Goal: Task Accomplishment & Management: Use online tool/utility

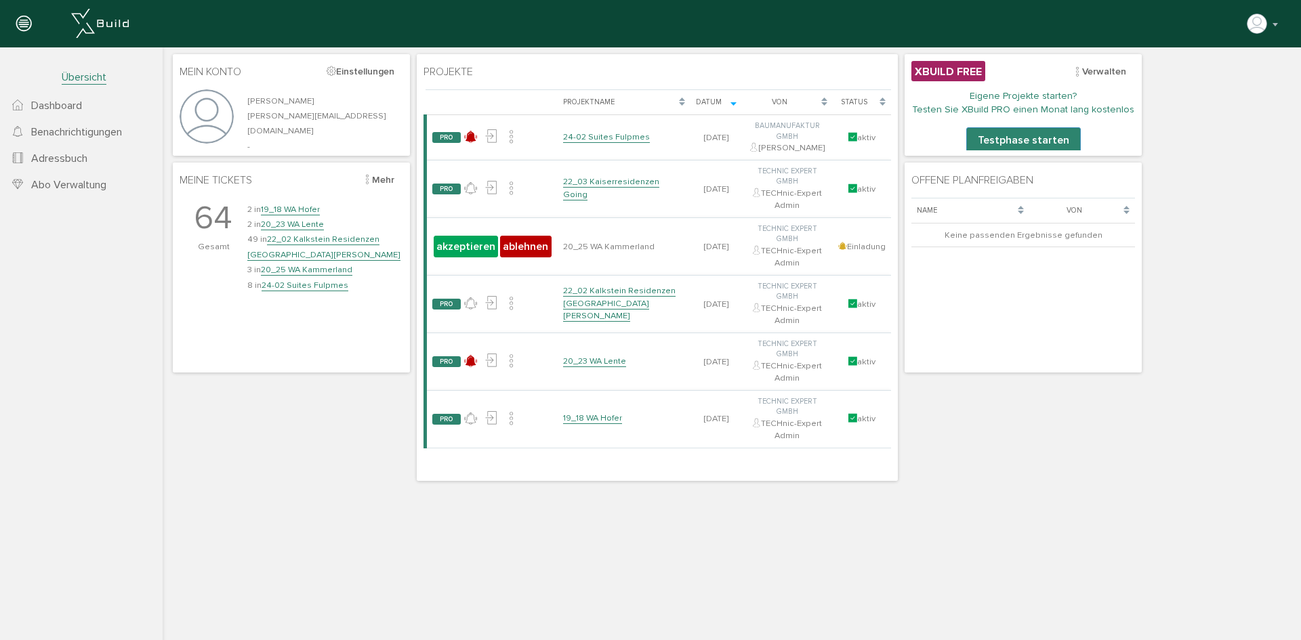
click at [59, 108] on span "Dashboard" at bounding box center [56, 106] width 51 height 14
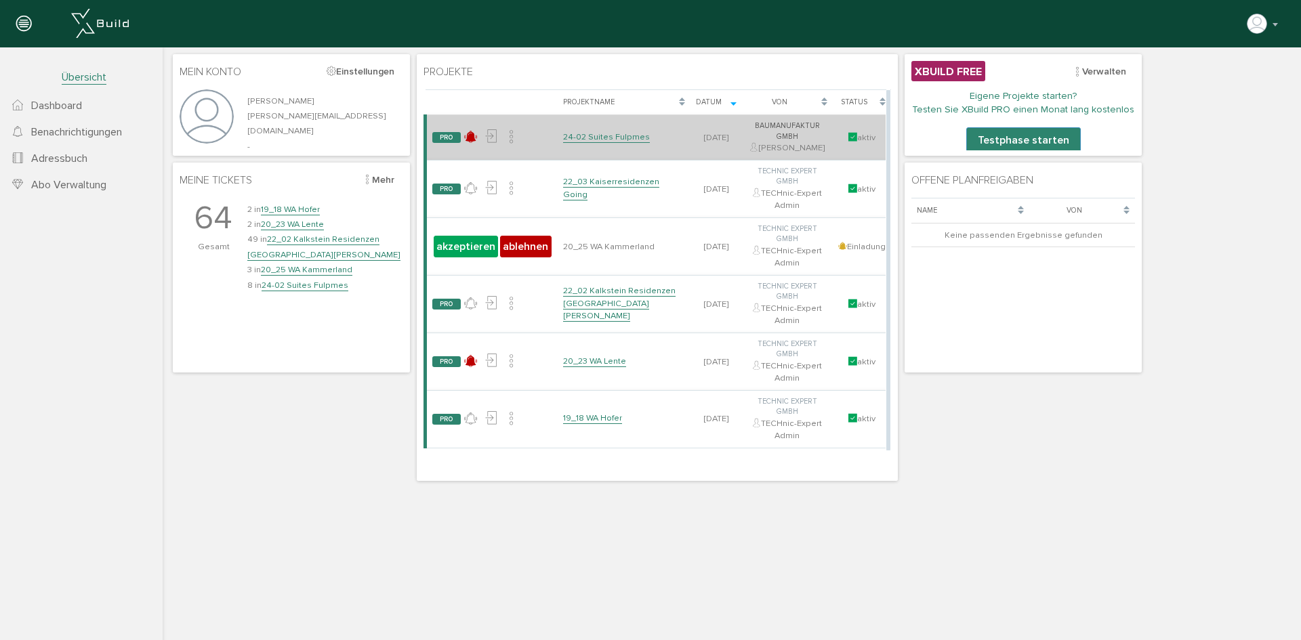
click at [607, 133] on link "24-02 Suites Fulpmes" at bounding box center [606, 137] width 87 height 12
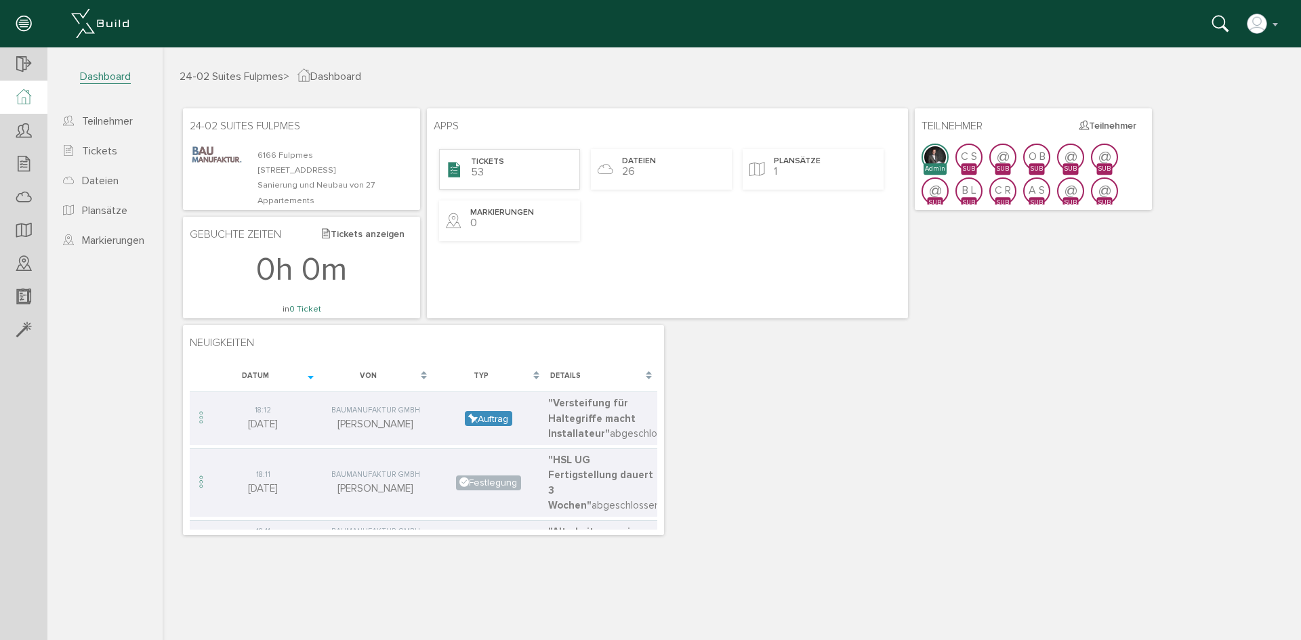
click at [518, 176] on div "Tickets 53" at bounding box center [509, 169] width 141 height 41
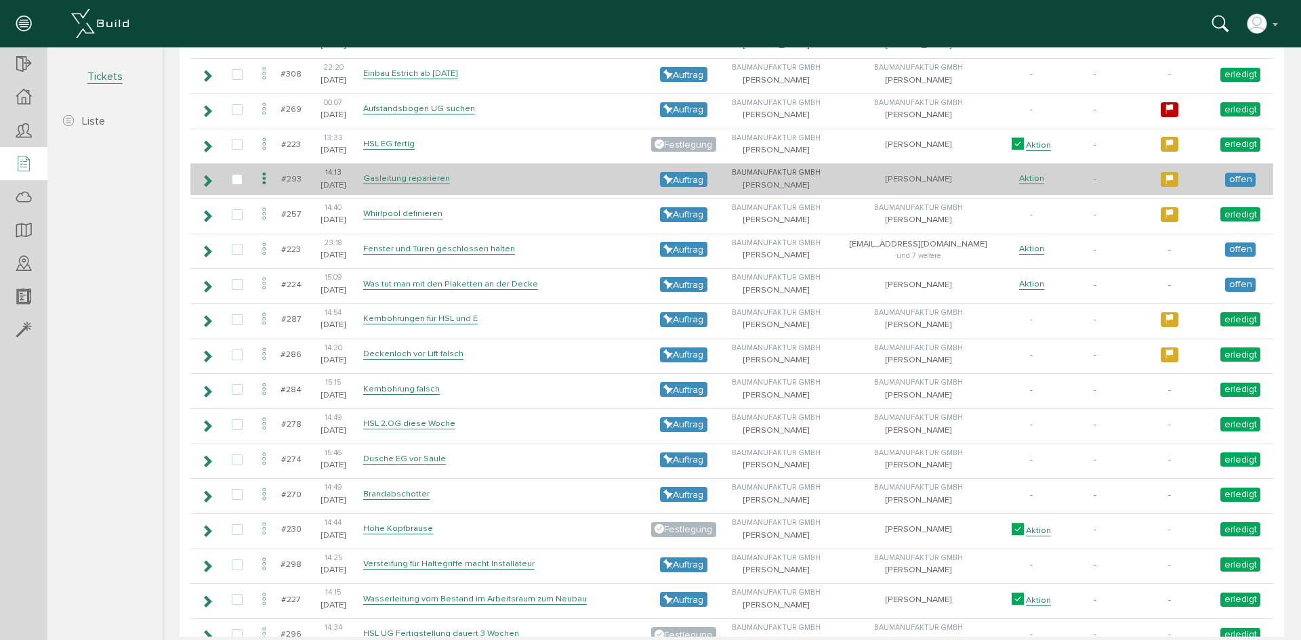
scroll to position [1084, 0]
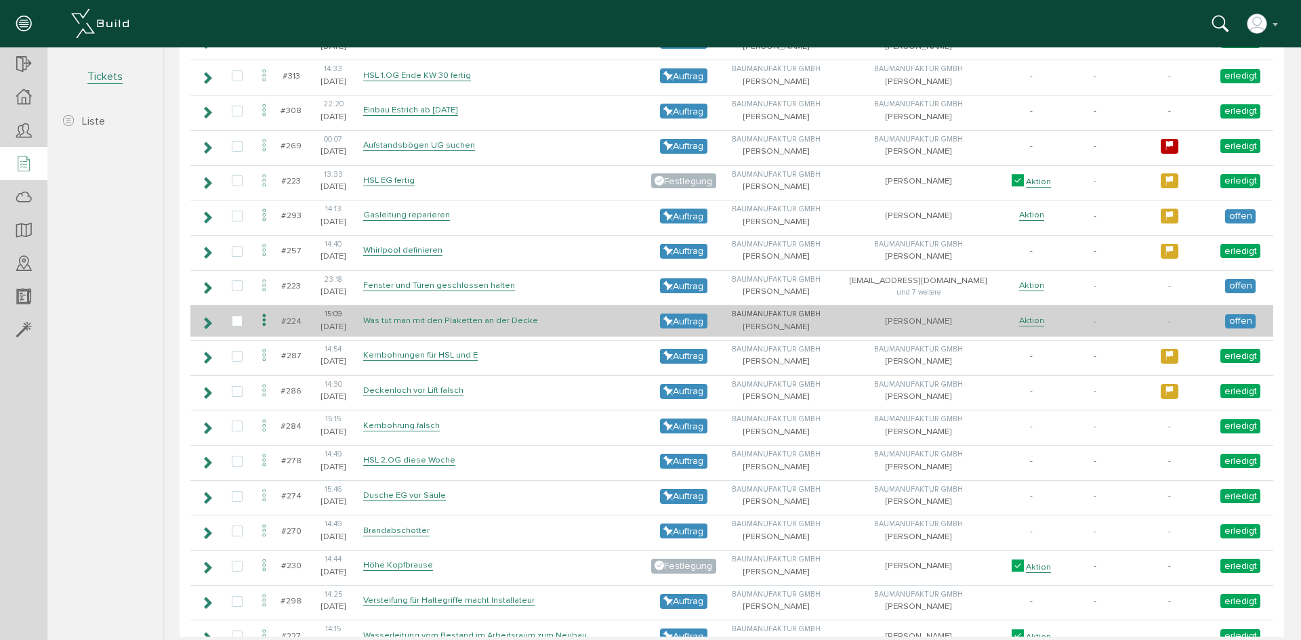
click at [466, 323] on link "Was tut man mit den Plaketten an der Decke" at bounding box center [450, 321] width 175 height 12
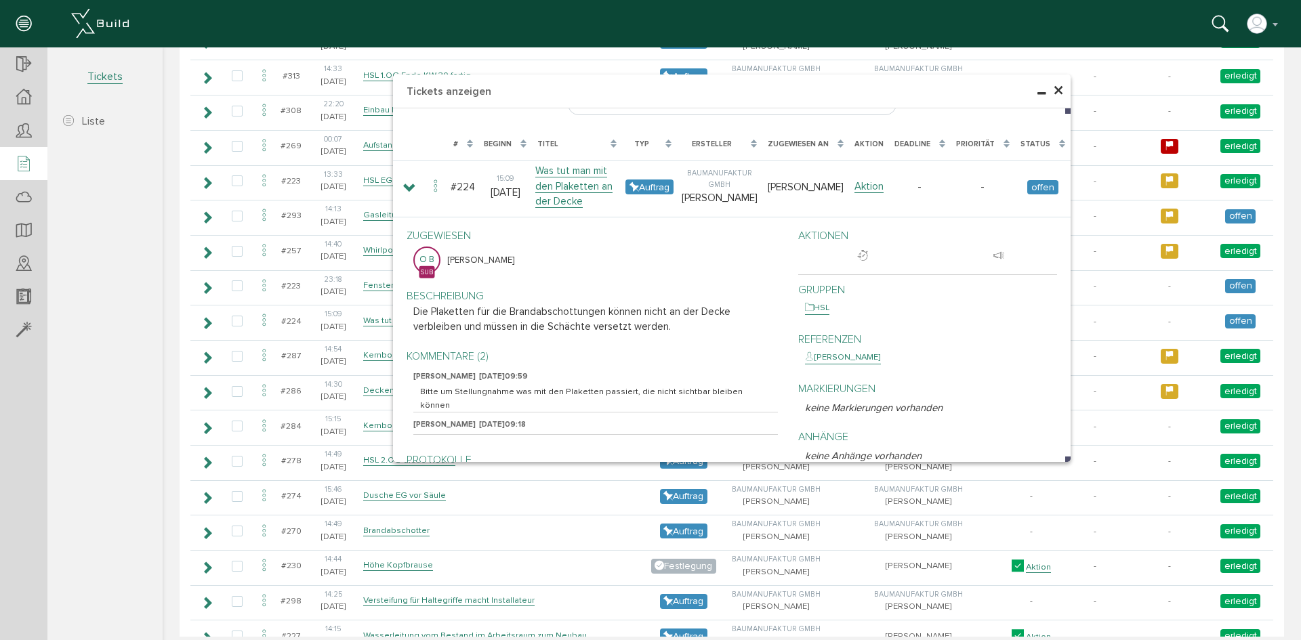
click at [1053, 87] on span "×" at bounding box center [1058, 91] width 11 height 26
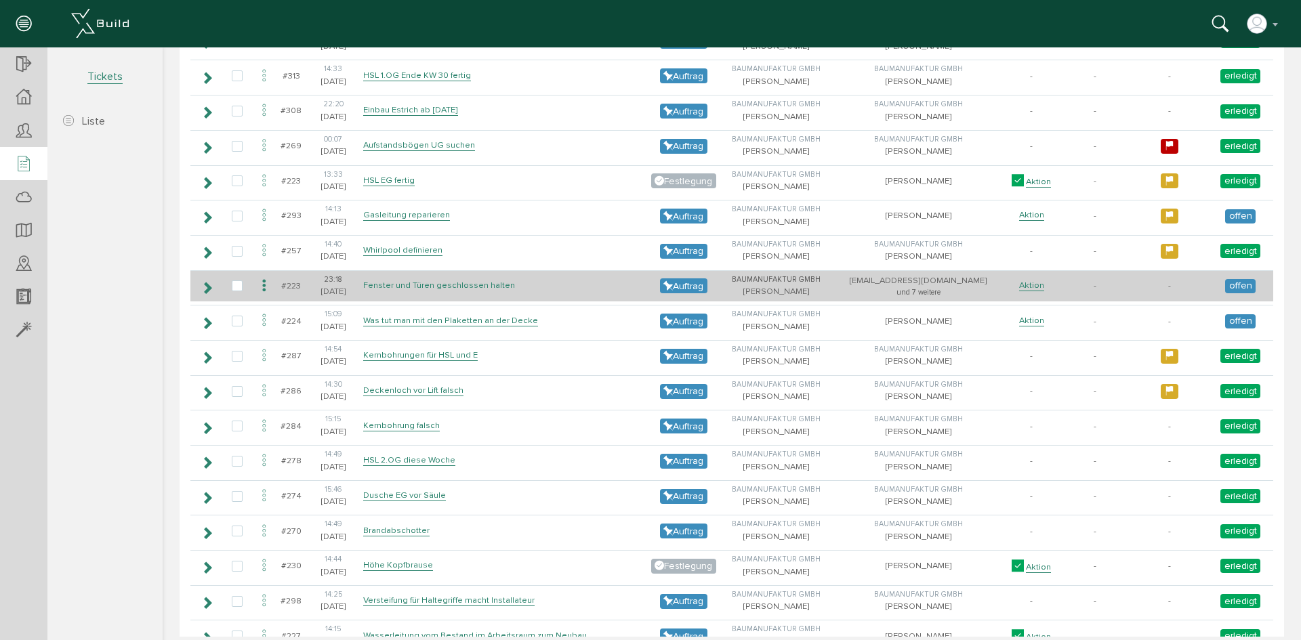
click at [478, 288] on link "Fenster und Türen geschlossen halten" at bounding box center [439, 286] width 152 height 12
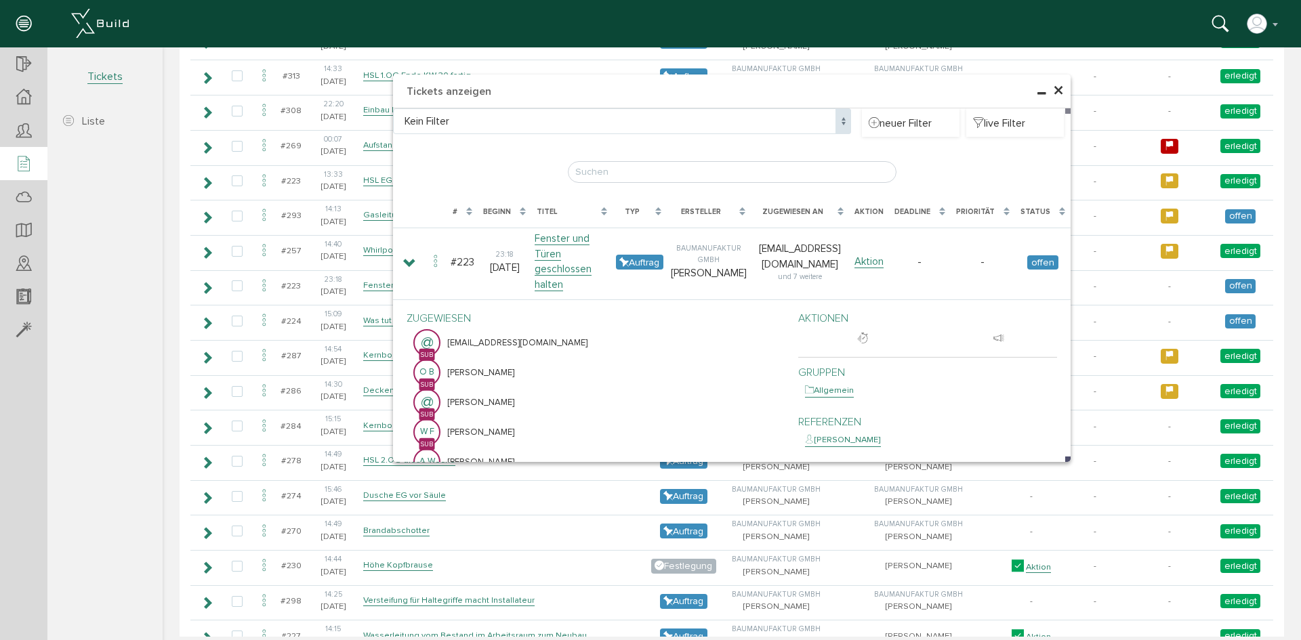
click at [1053, 90] on span "×" at bounding box center [1058, 91] width 11 height 26
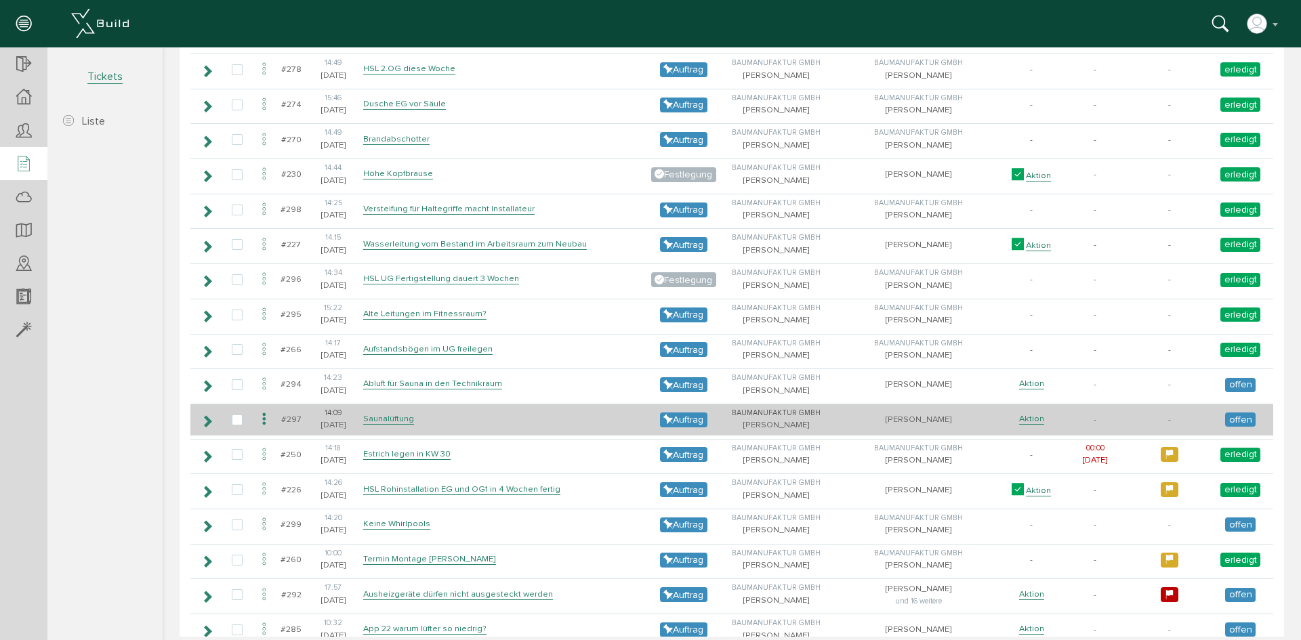
scroll to position [1544, 0]
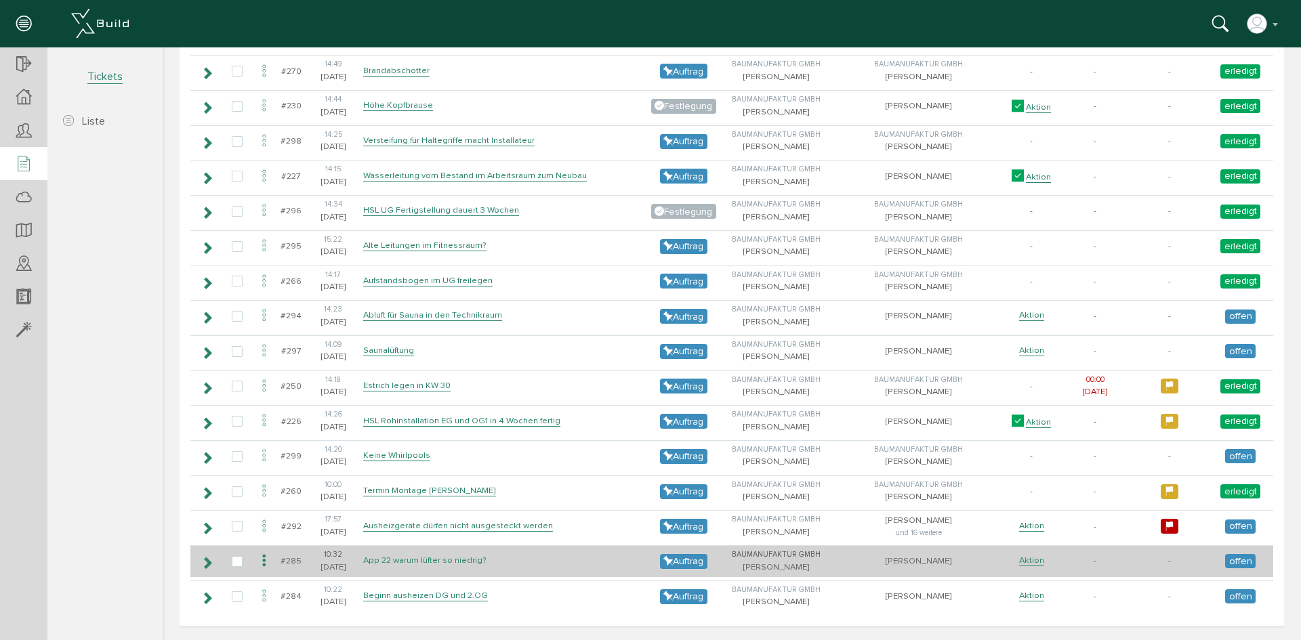
click at [480, 557] on link "App 22 warum lüfter so niedrig?" at bounding box center [424, 561] width 123 height 12
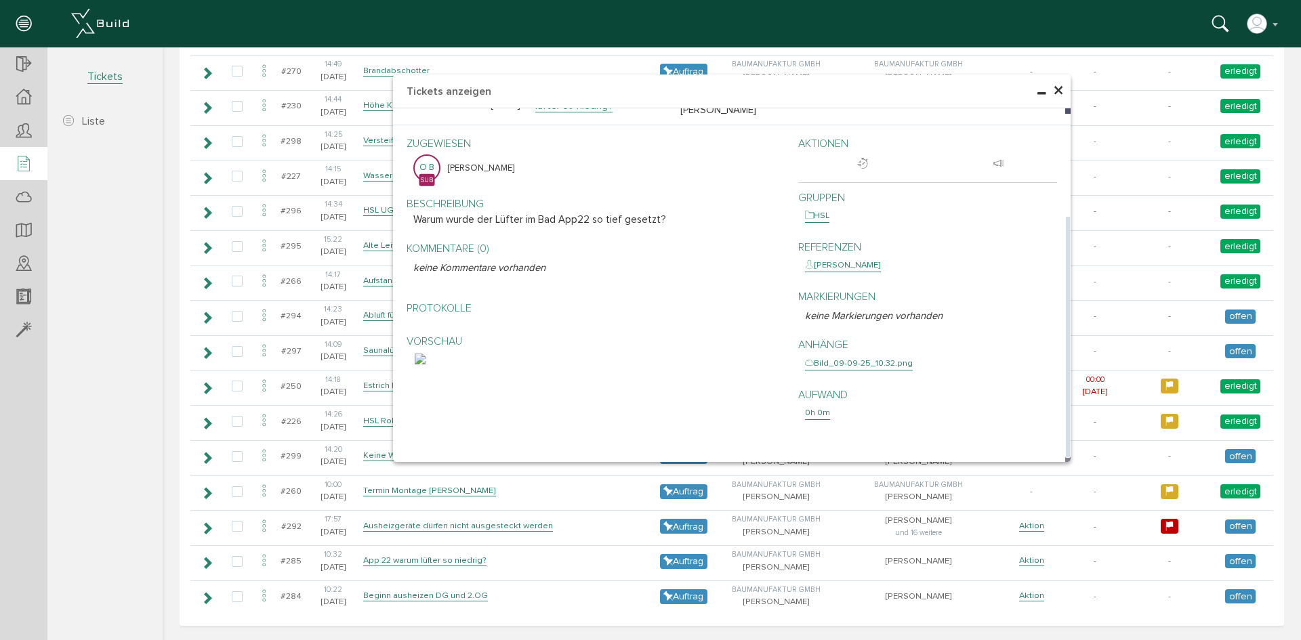
click at [426, 365] on img at bounding box center [420, 359] width 11 height 11
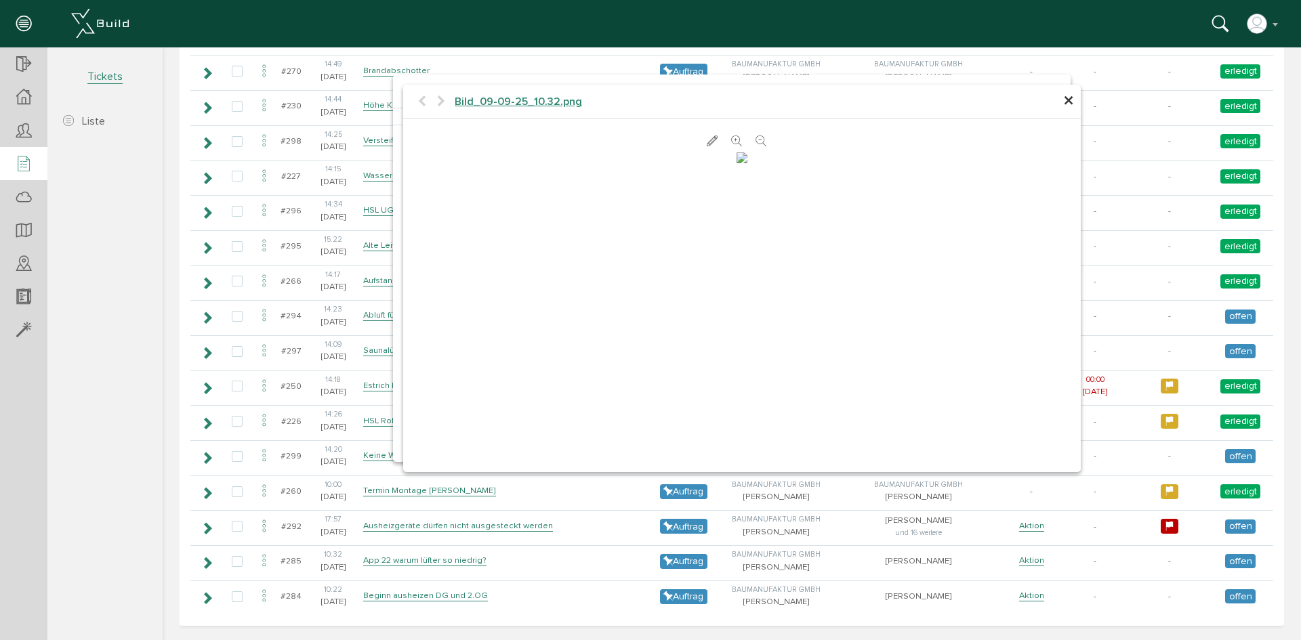
scroll to position [140, 0]
click at [1063, 100] on span "×" at bounding box center [1068, 101] width 11 height 26
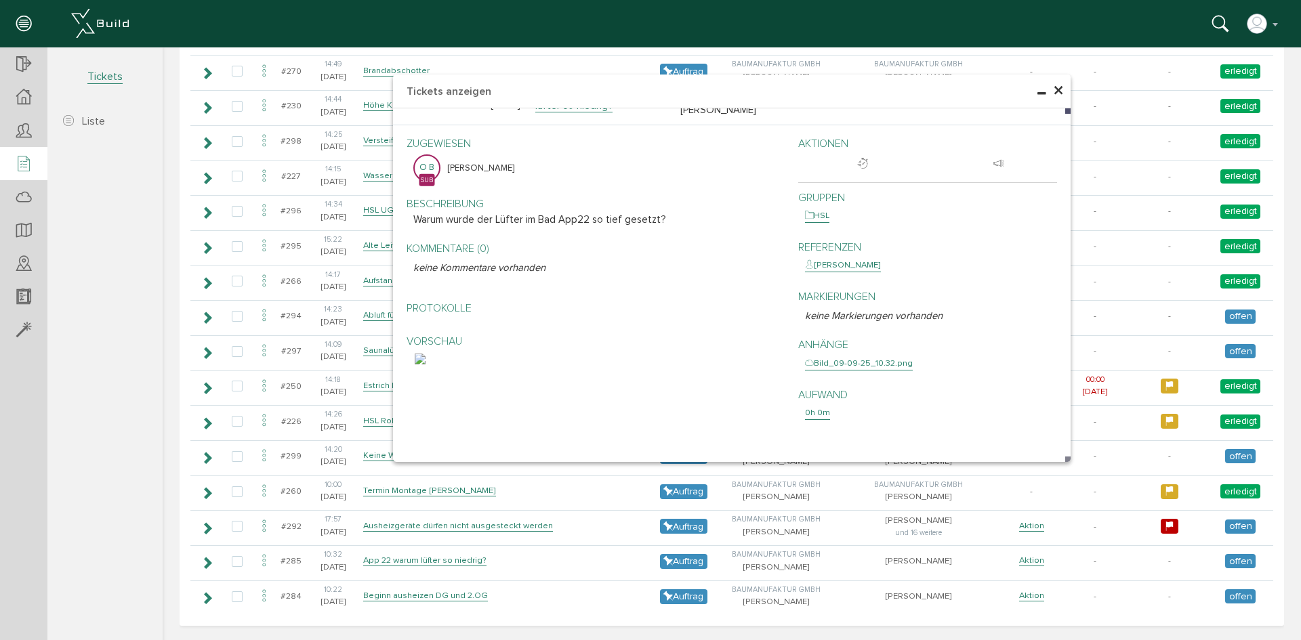
click at [1057, 91] on span "×" at bounding box center [1058, 91] width 11 height 26
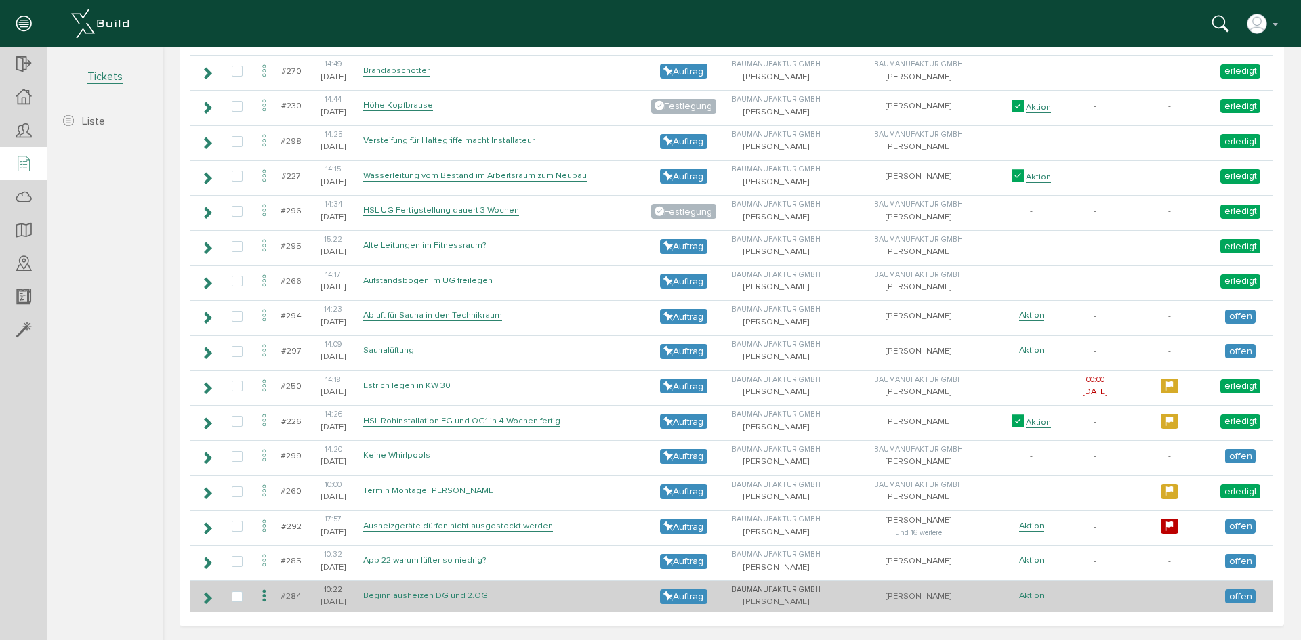
click at [466, 592] on link "Beginn ausheizen DG und 2.OG" at bounding box center [425, 596] width 125 height 12
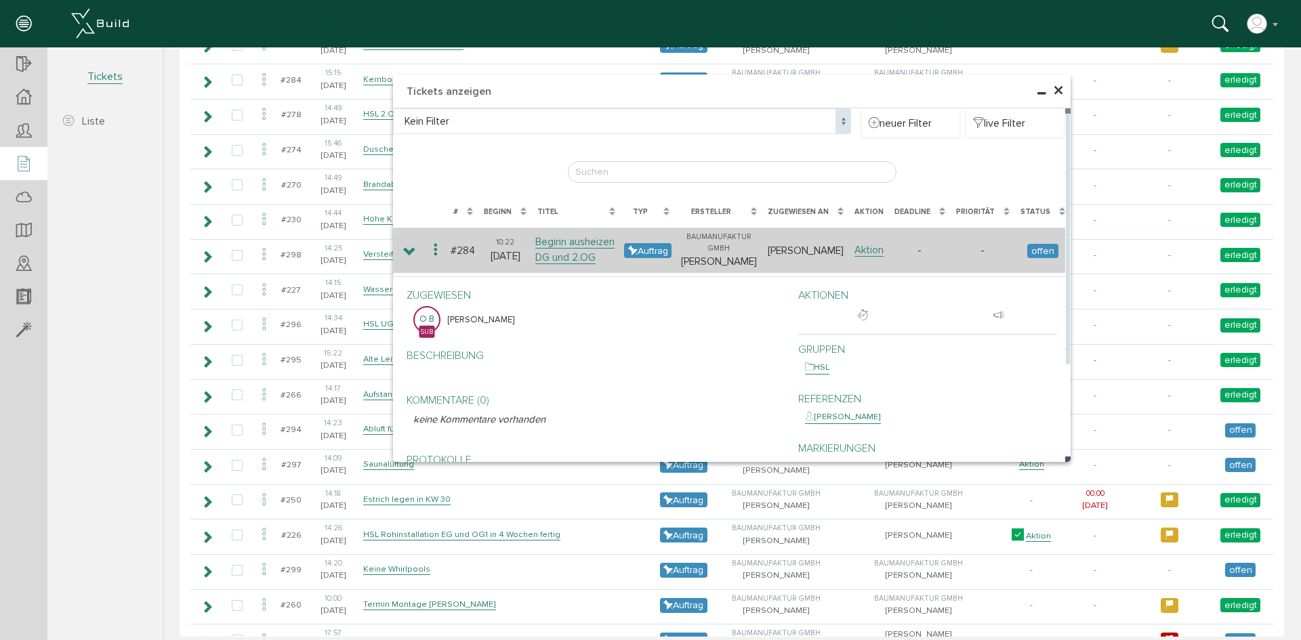
scroll to position [1409, 0]
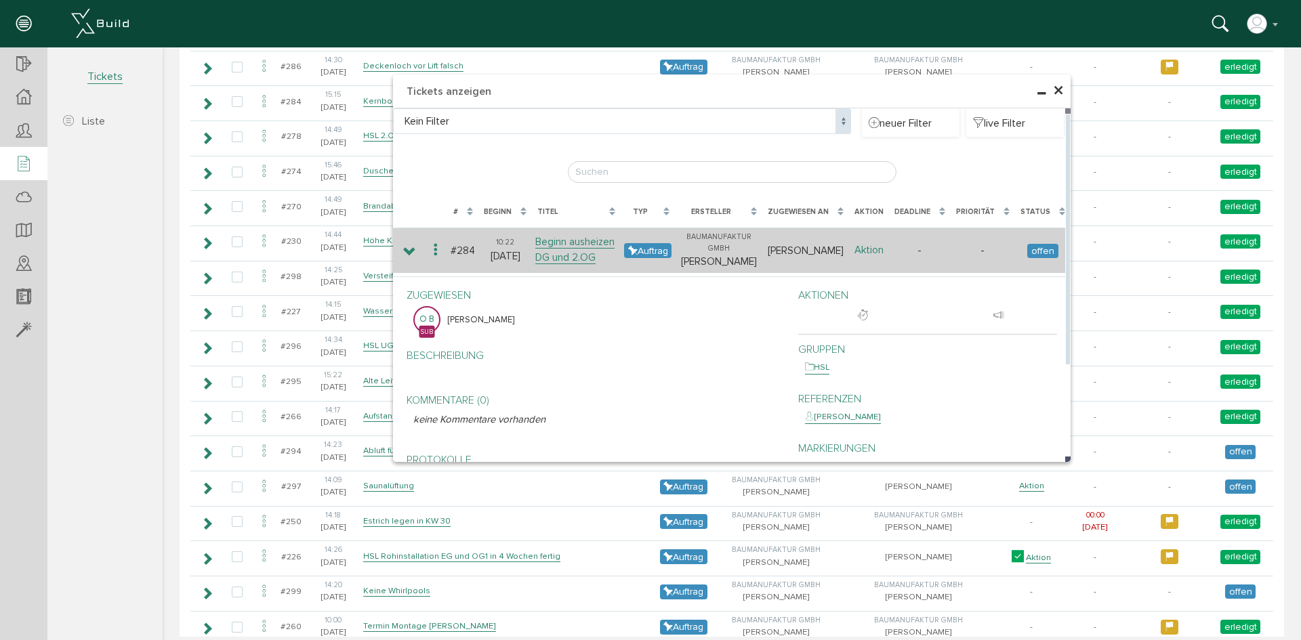
click at [874, 255] on link "Aktion" at bounding box center [869, 250] width 29 height 13
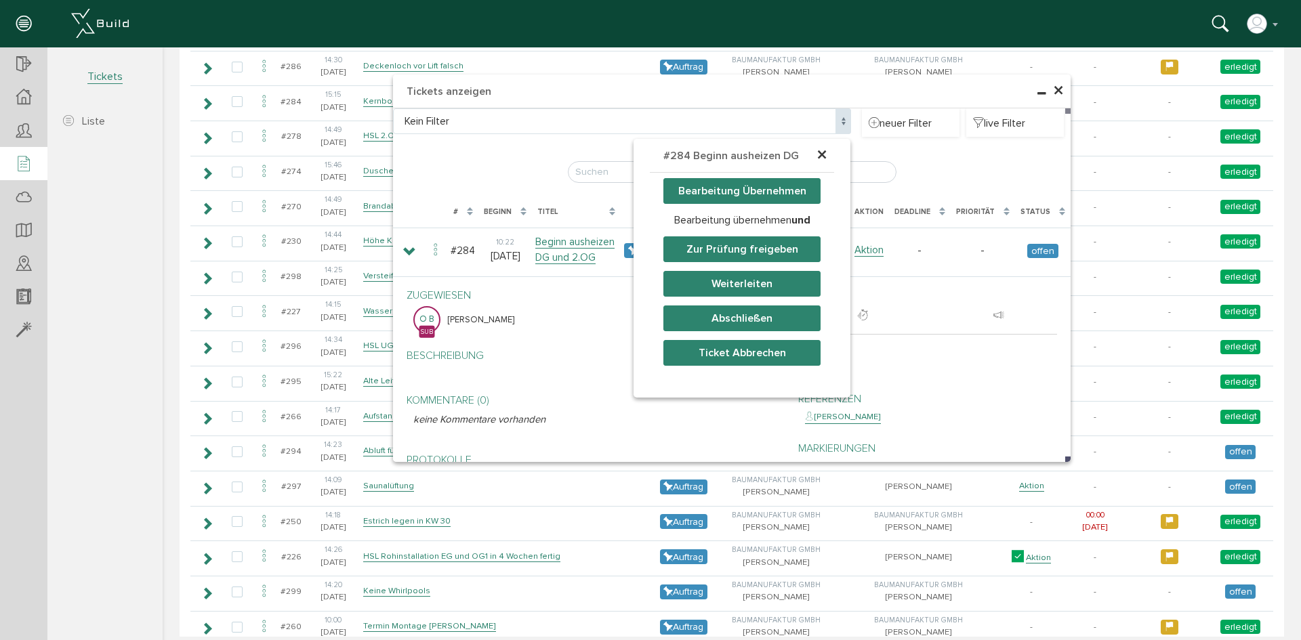
click at [783, 195] on button "Bearbeitung Übernehmen" at bounding box center [741, 191] width 157 height 26
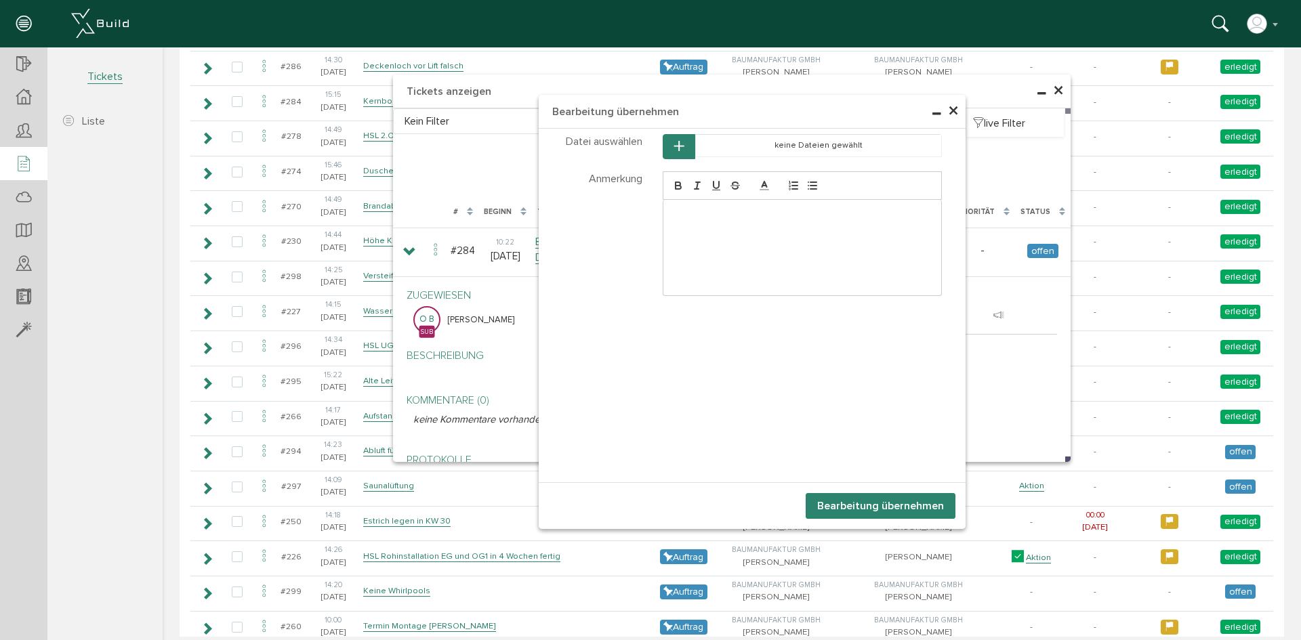
drag, startPoint x: 722, startPoint y: 224, endPoint x: 731, endPoint y: 223, distance: 9.5
click at [722, 224] on div at bounding box center [802, 248] width 279 height 96
click at [853, 506] on button "Bearbeitung übernehmen" at bounding box center [881, 506] width 150 height 26
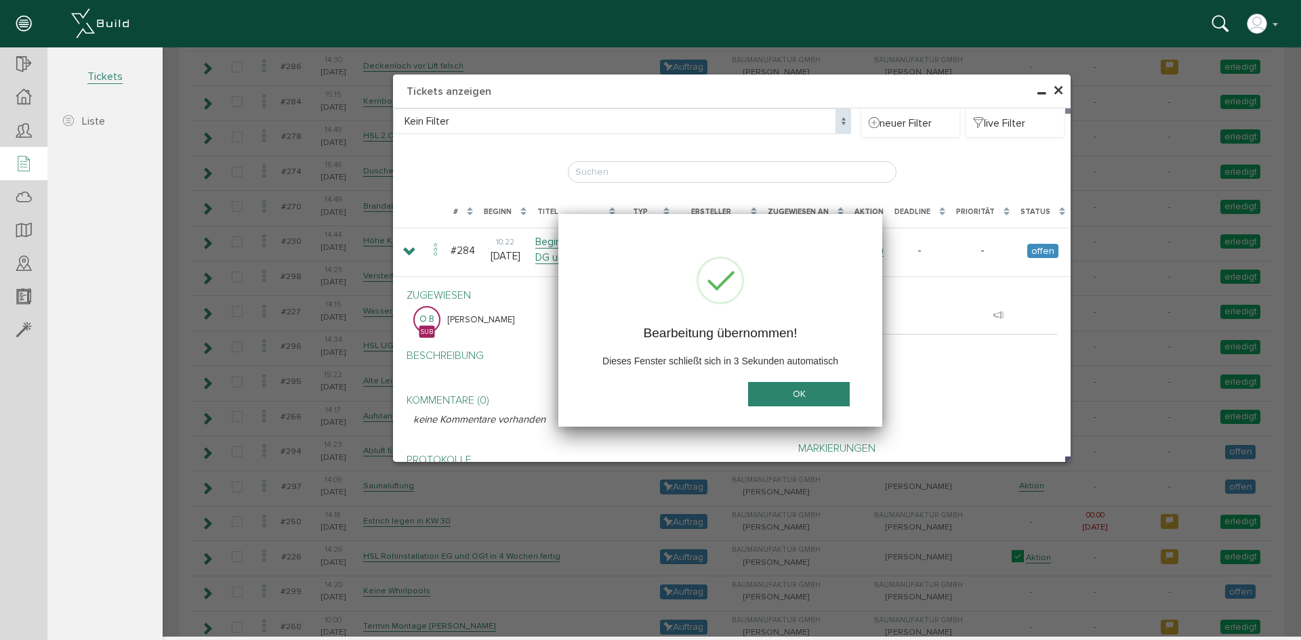
click at [788, 400] on button "OK" at bounding box center [799, 394] width 102 height 25
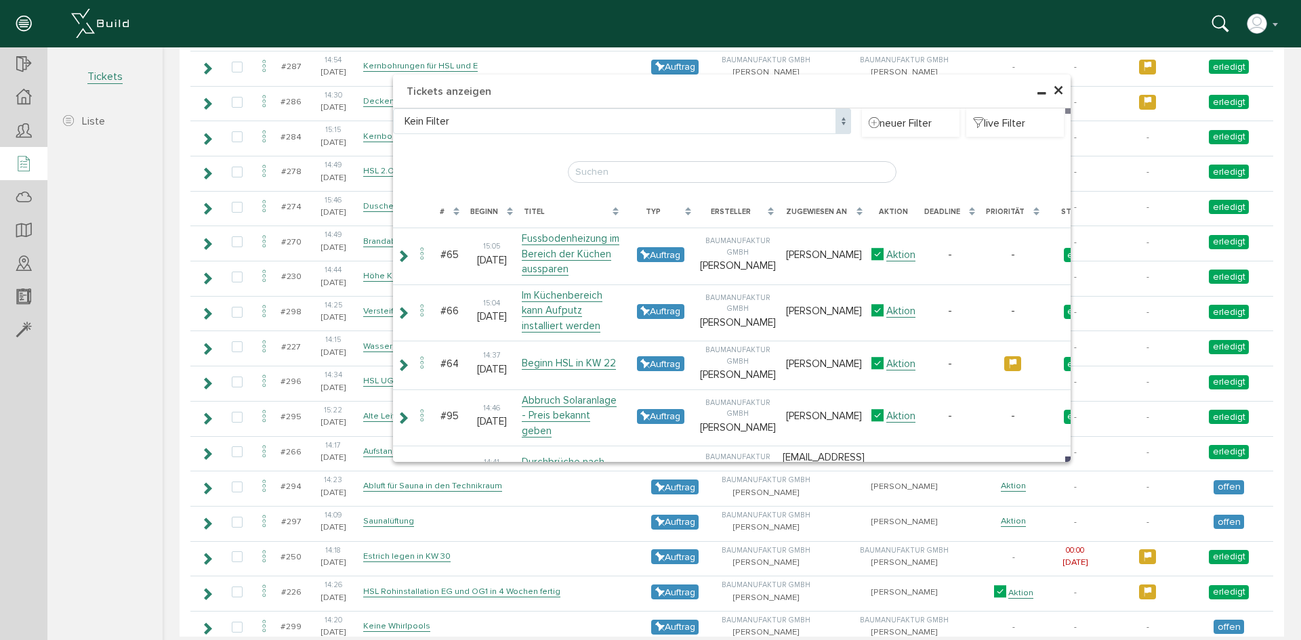
click at [1053, 89] on span "×" at bounding box center [1058, 91] width 11 height 26
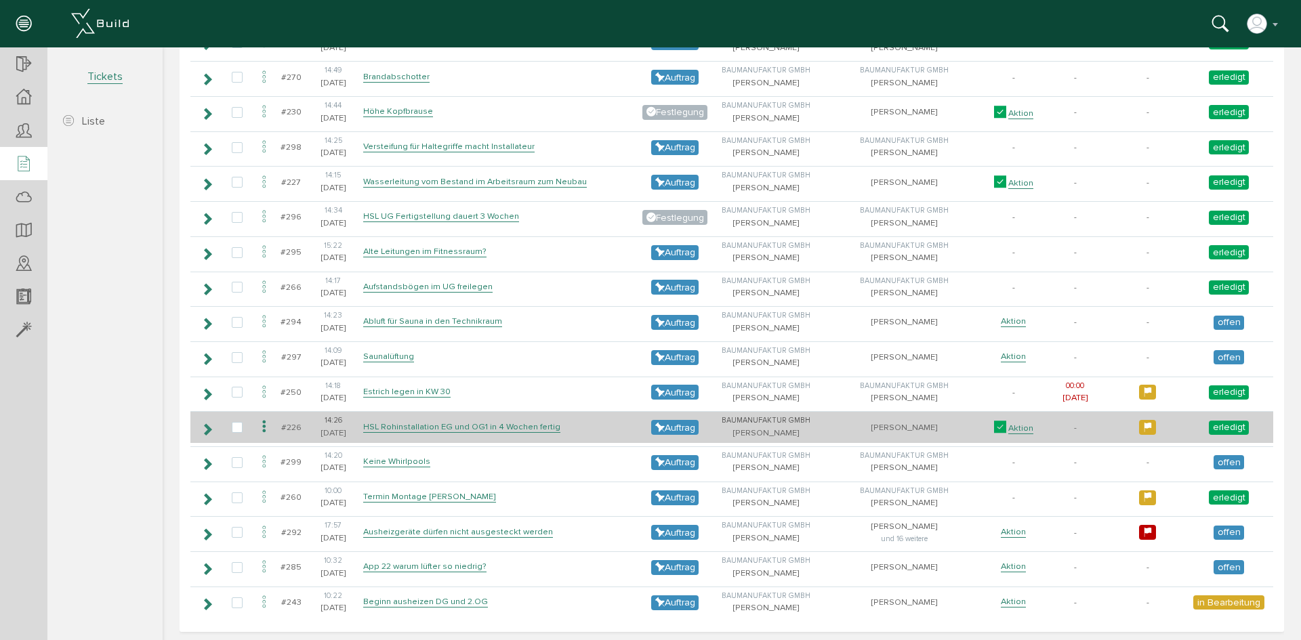
scroll to position [1580, 0]
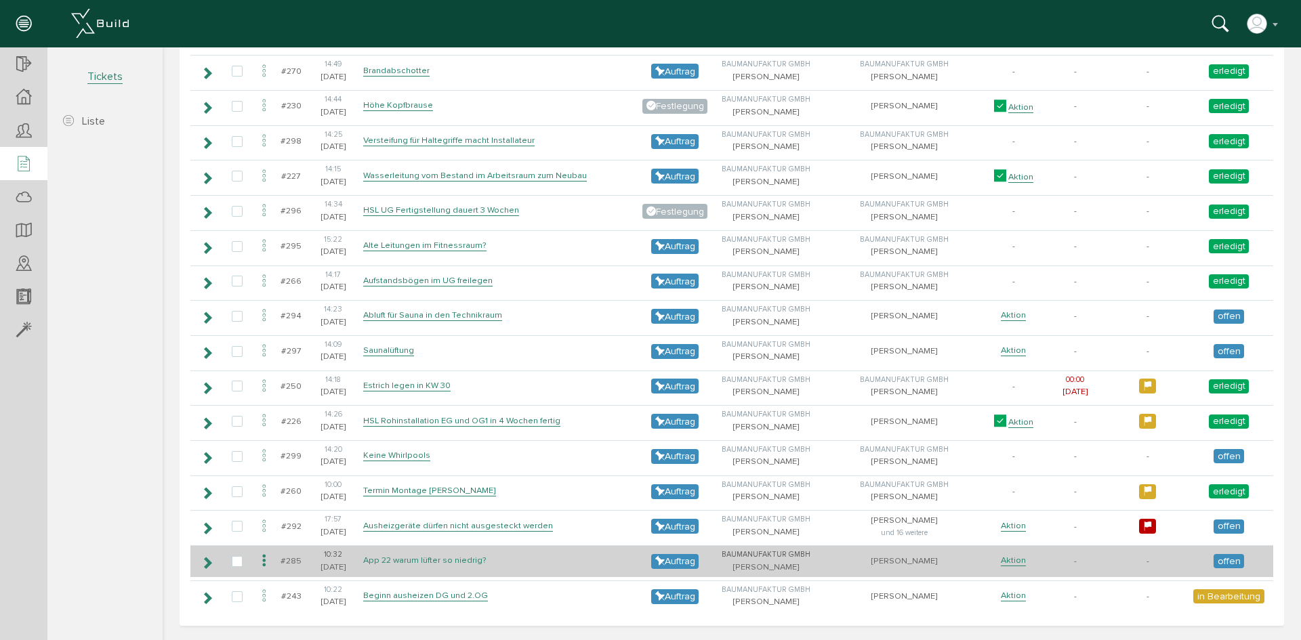
click at [458, 558] on link "App 22 warum lüfter so niedrig?" at bounding box center [424, 561] width 123 height 12
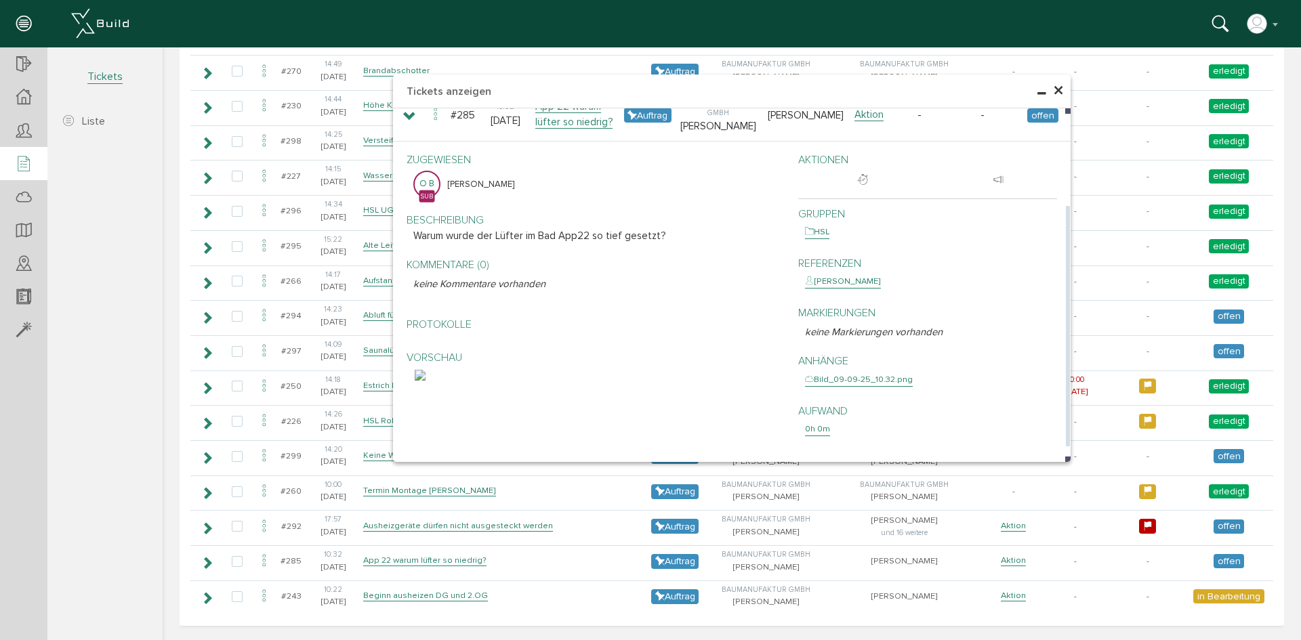
click at [426, 381] on img at bounding box center [420, 375] width 11 height 11
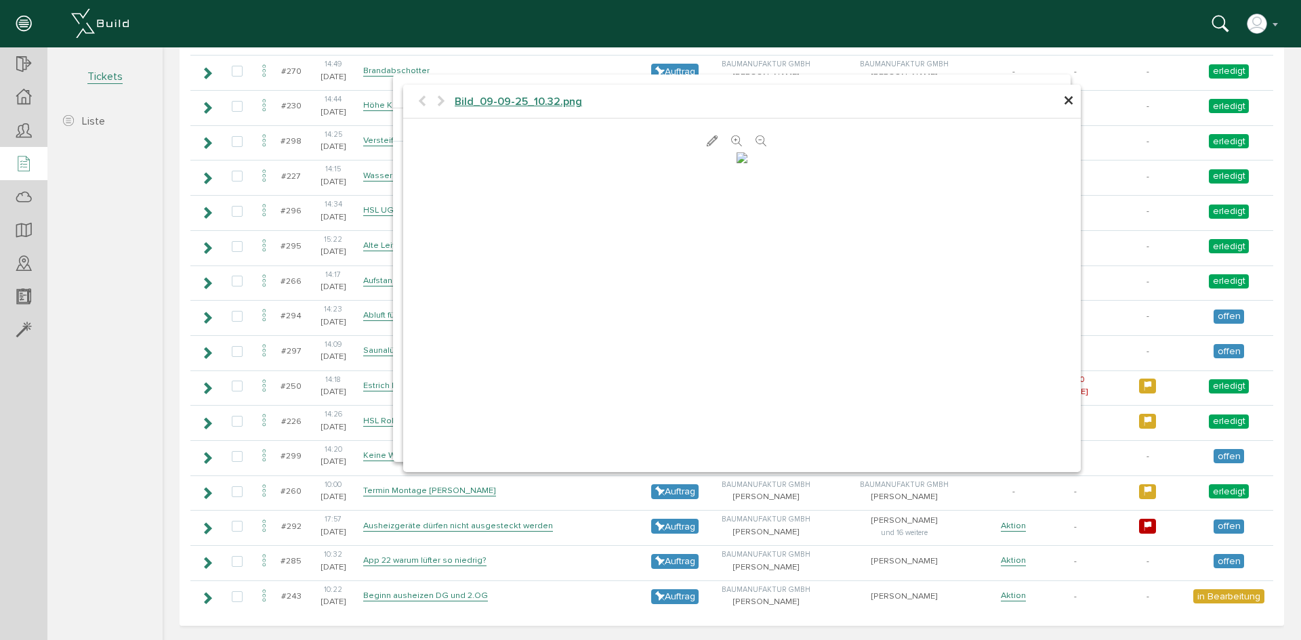
scroll to position [72, 0]
drag, startPoint x: 1063, startPoint y: 100, endPoint x: 1025, endPoint y: 110, distance: 39.1
click at [1063, 100] on span "×" at bounding box center [1068, 101] width 11 height 26
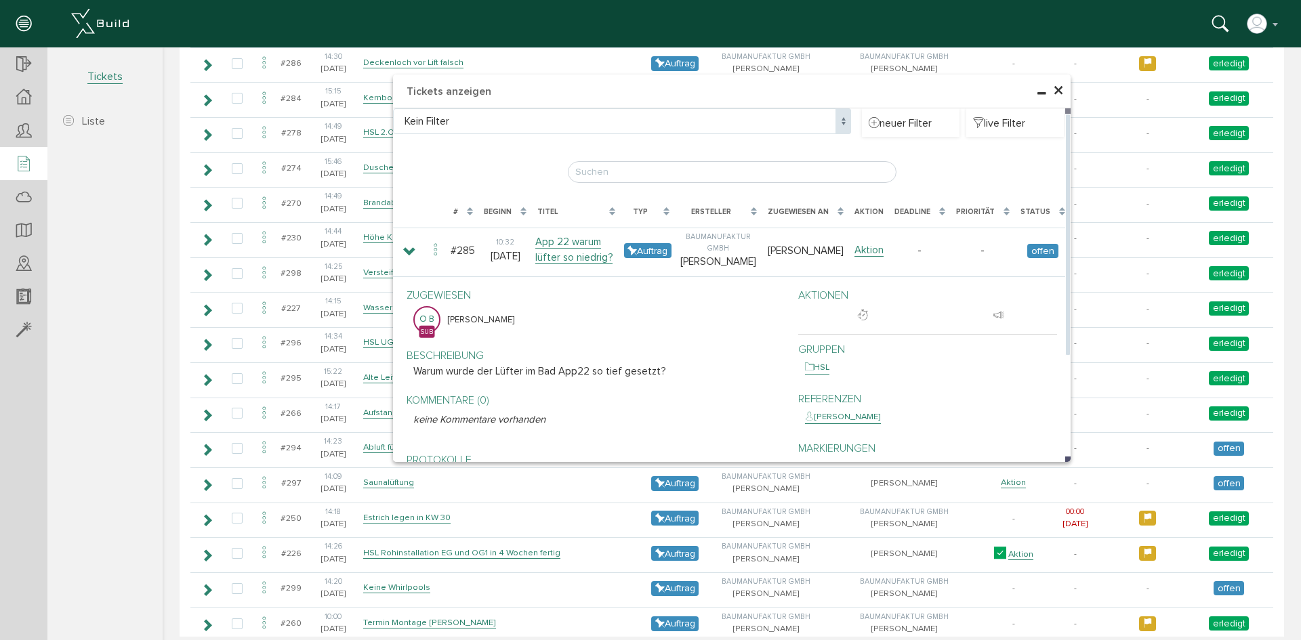
scroll to position [1444, 0]
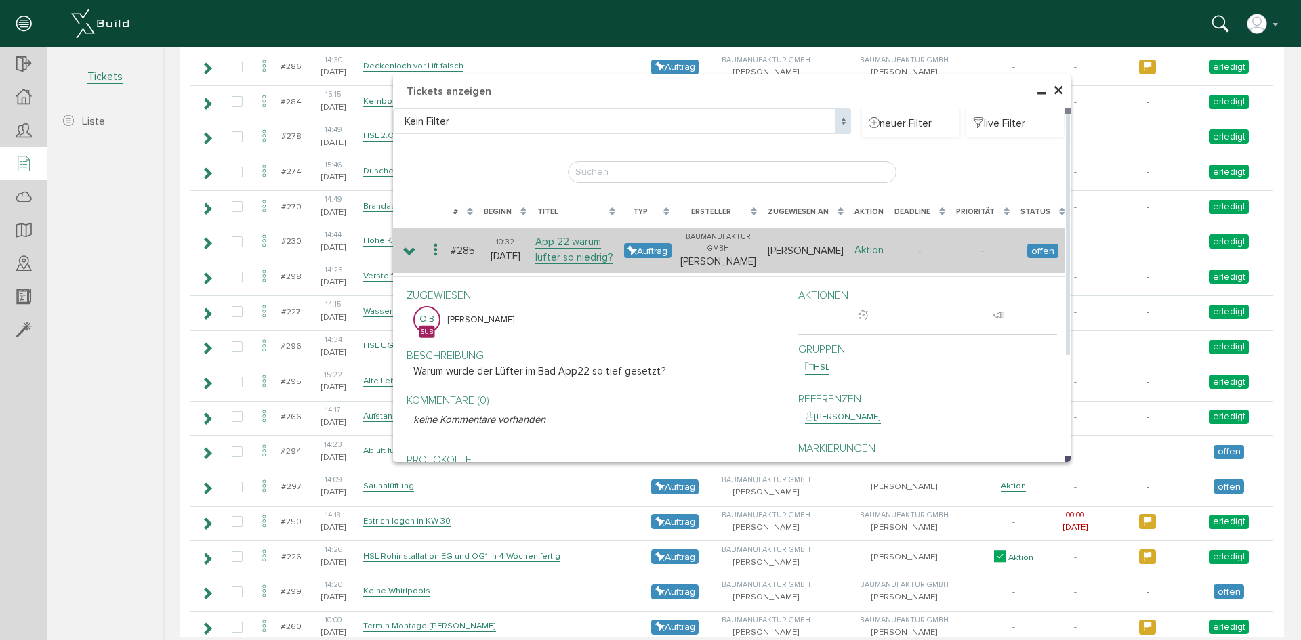
click at [874, 251] on link "Aktion" at bounding box center [869, 250] width 29 height 13
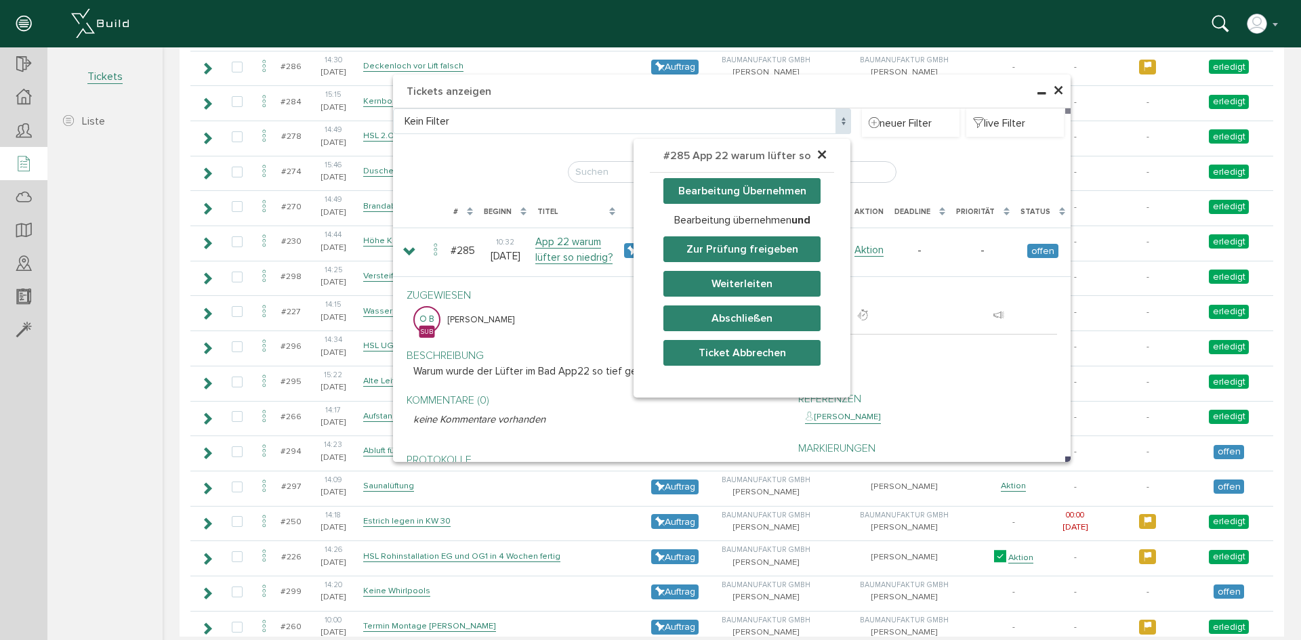
click at [742, 318] on button "Abschließen" at bounding box center [741, 319] width 157 height 26
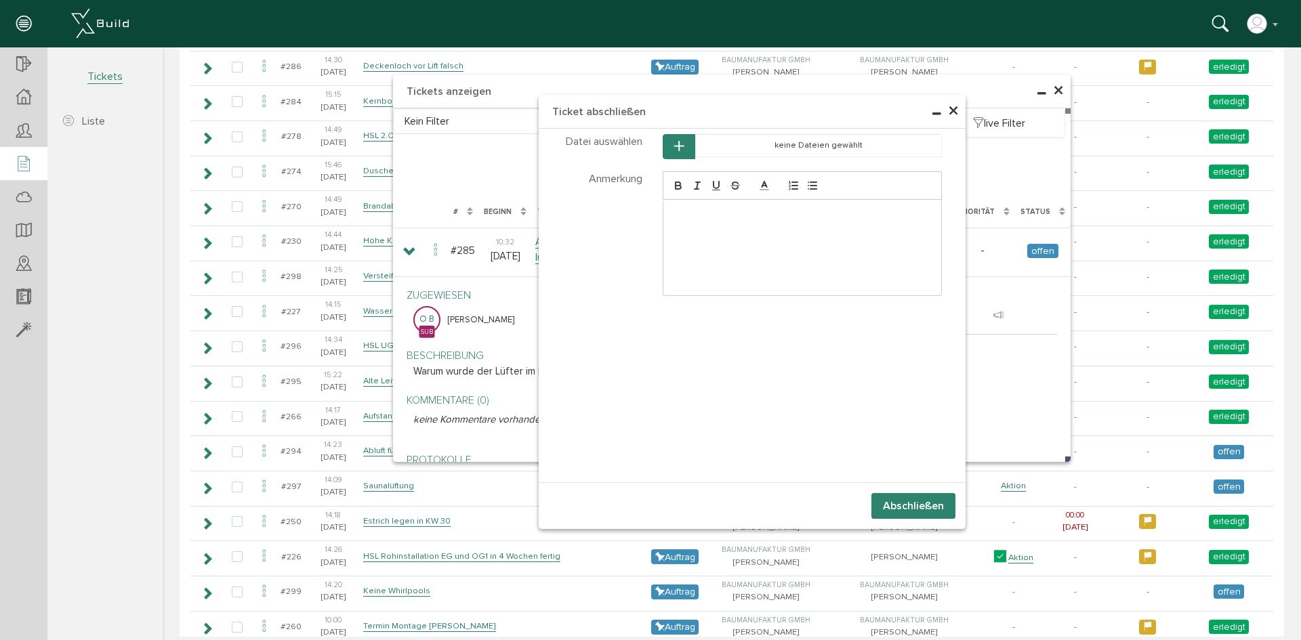
click at [703, 207] on div at bounding box center [802, 248] width 279 height 96
click at [765, 217] on p "Wegen Dachraum." at bounding box center [803, 214] width 258 height 12
click at [951, 113] on span "×" at bounding box center [953, 111] width 11 height 26
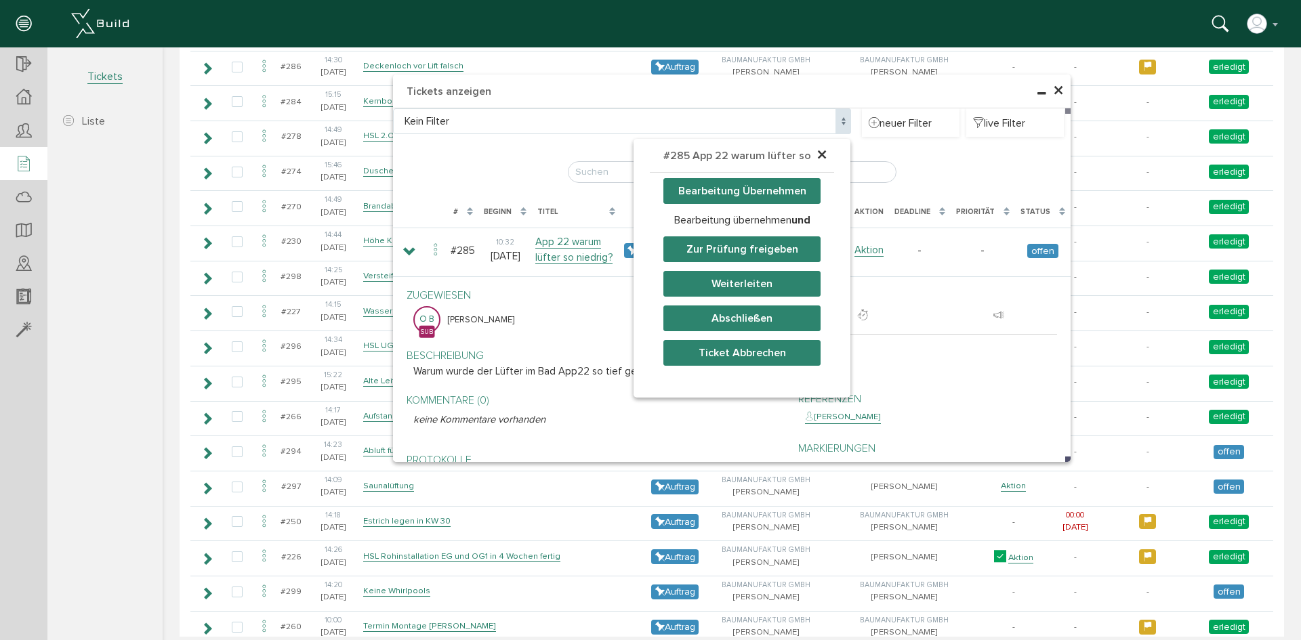
click at [817, 155] on span "×" at bounding box center [822, 155] width 11 height 26
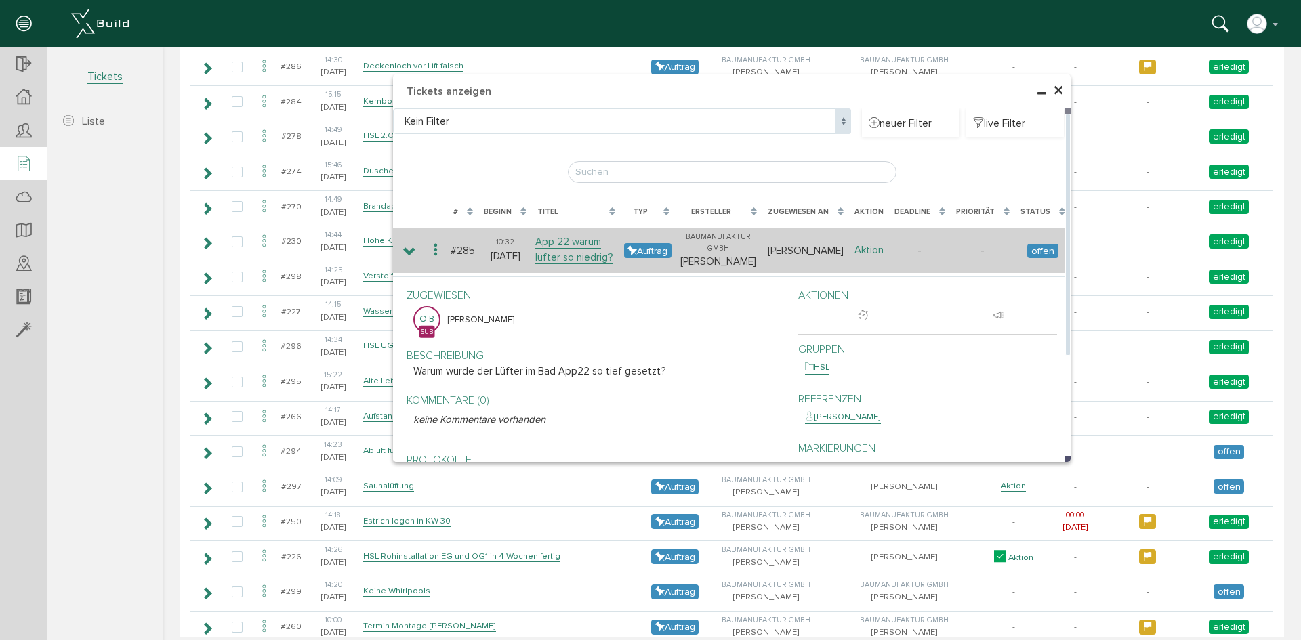
click at [880, 254] on link "Aktion" at bounding box center [869, 250] width 29 height 13
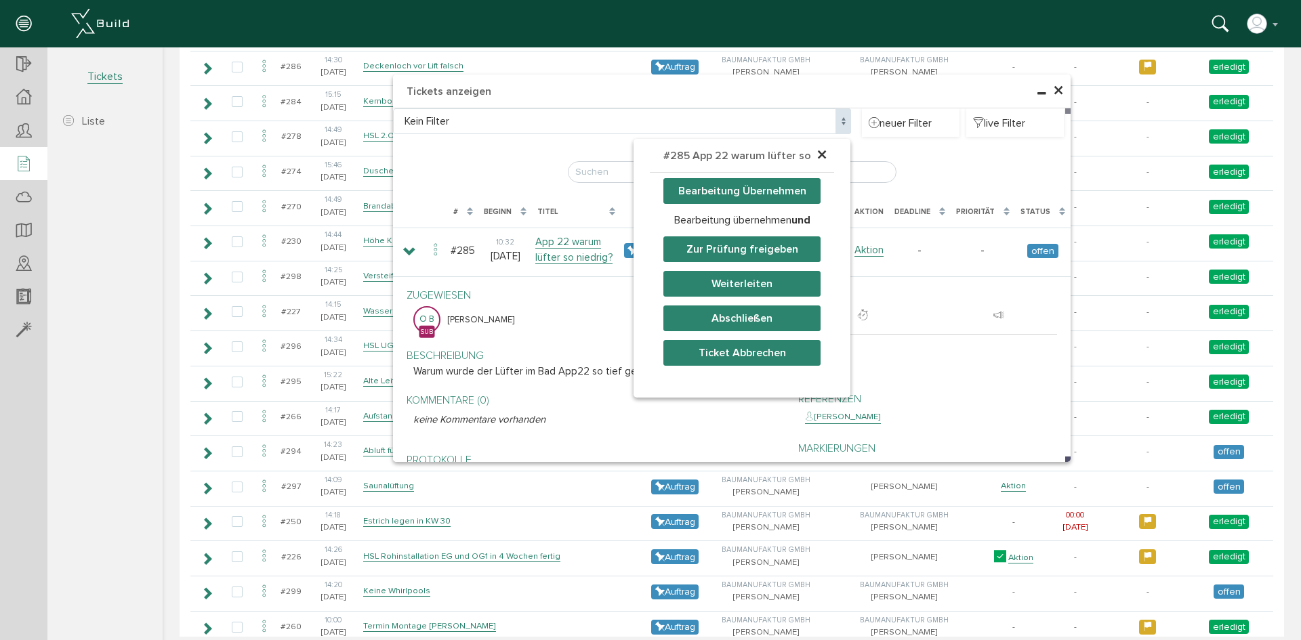
click at [750, 191] on button "Bearbeitung Übernehmen" at bounding box center [741, 191] width 157 height 26
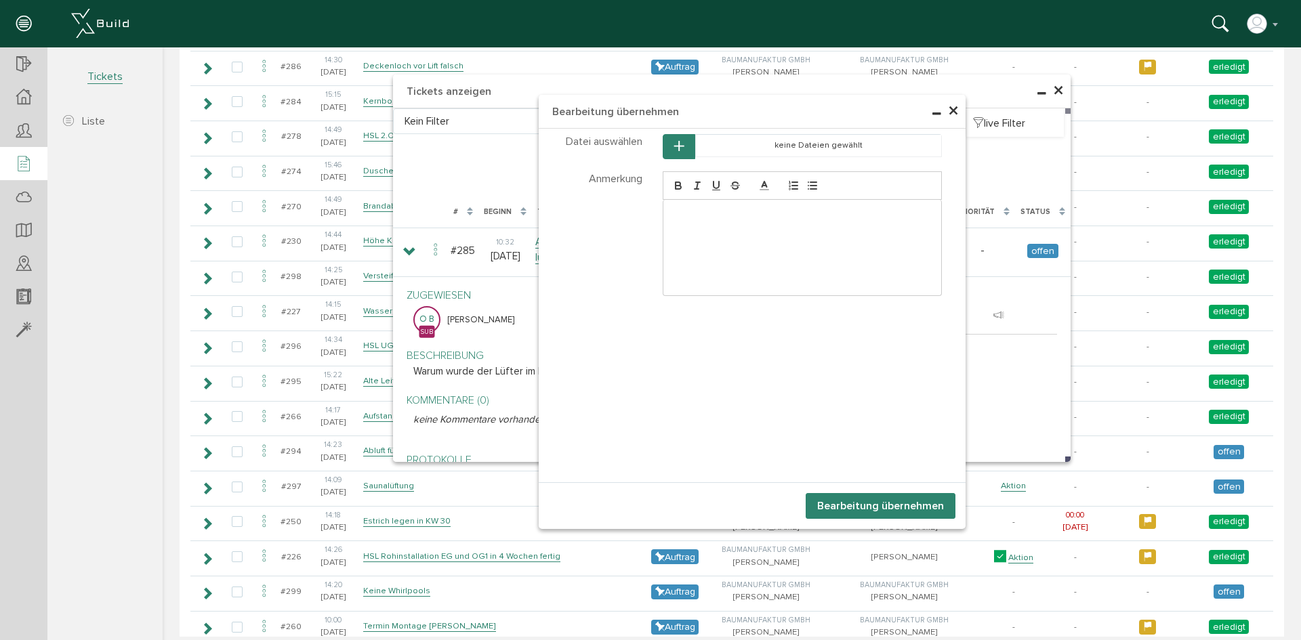
click at [703, 218] on p at bounding box center [803, 214] width 258 height 12
click at [948, 116] on span "×" at bounding box center [953, 111] width 11 height 26
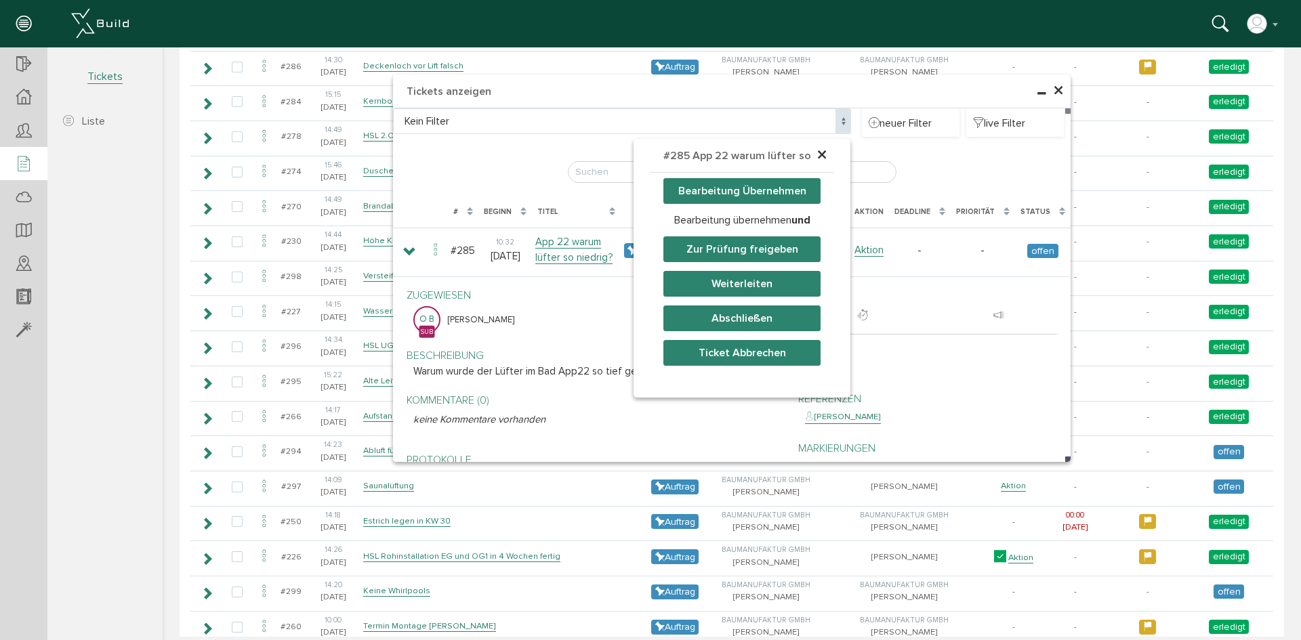
click at [756, 323] on button "Abschließen" at bounding box center [741, 319] width 157 height 26
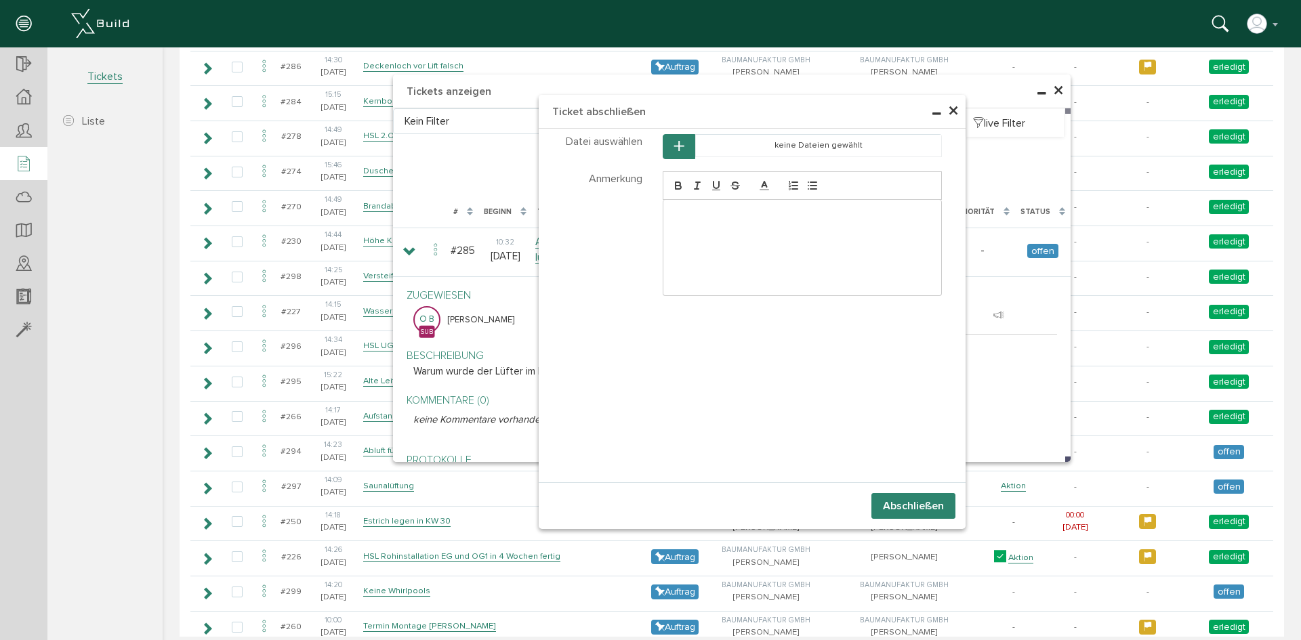
click at [710, 216] on p at bounding box center [803, 214] width 258 height 12
click at [948, 108] on span "×" at bounding box center [953, 111] width 11 height 26
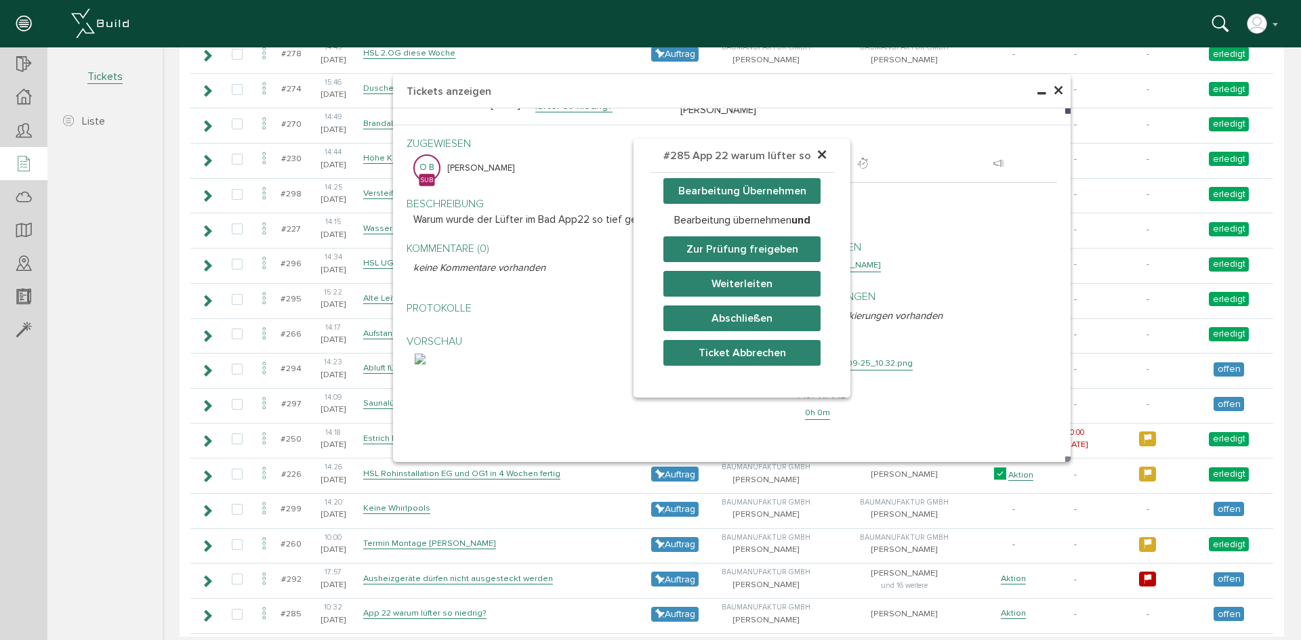
scroll to position [1580, 0]
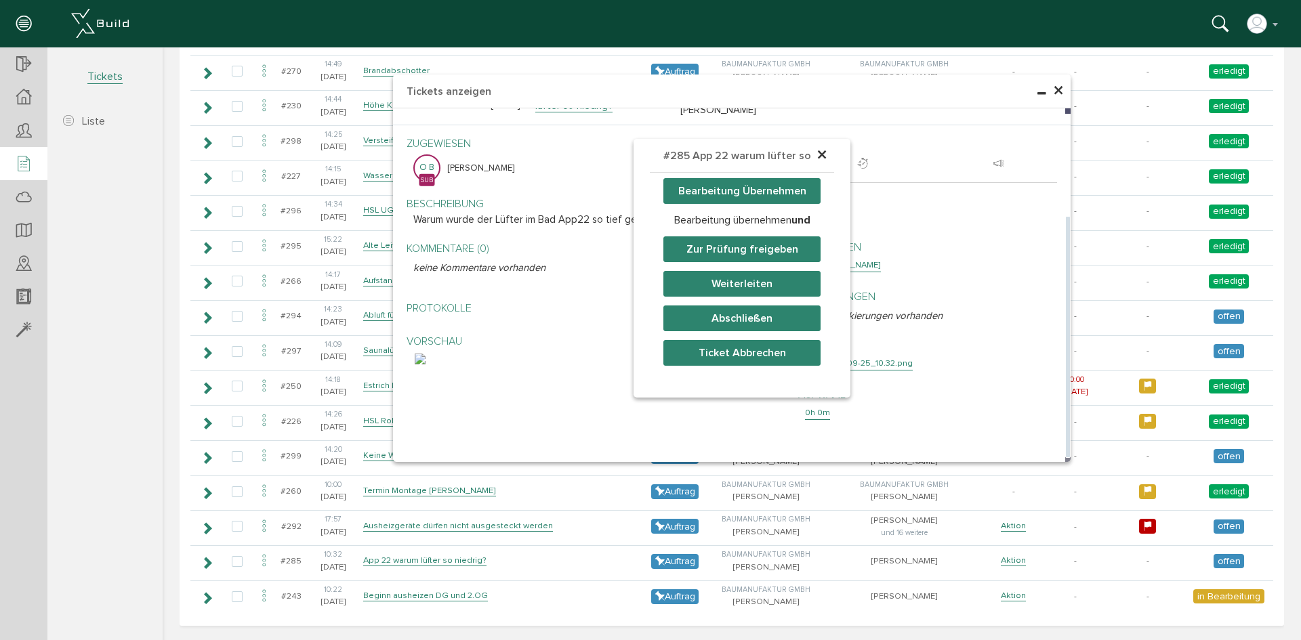
click at [426, 365] on img at bounding box center [420, 359] width 11 height 11
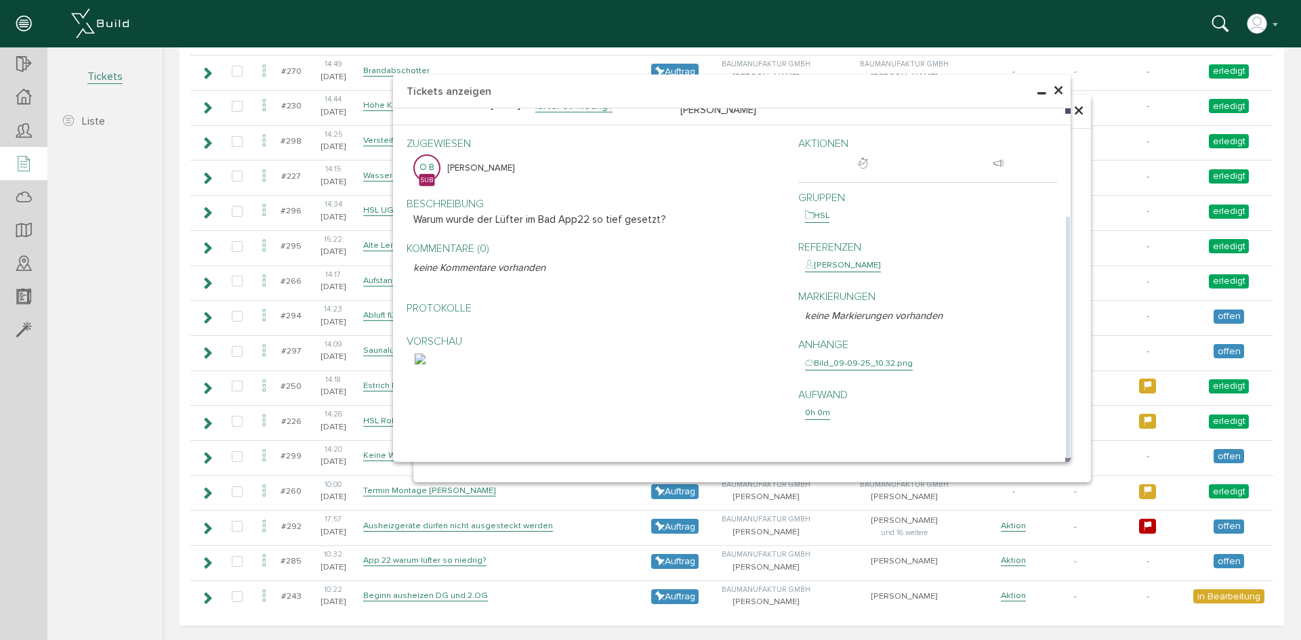
scroll to position [0, 0]
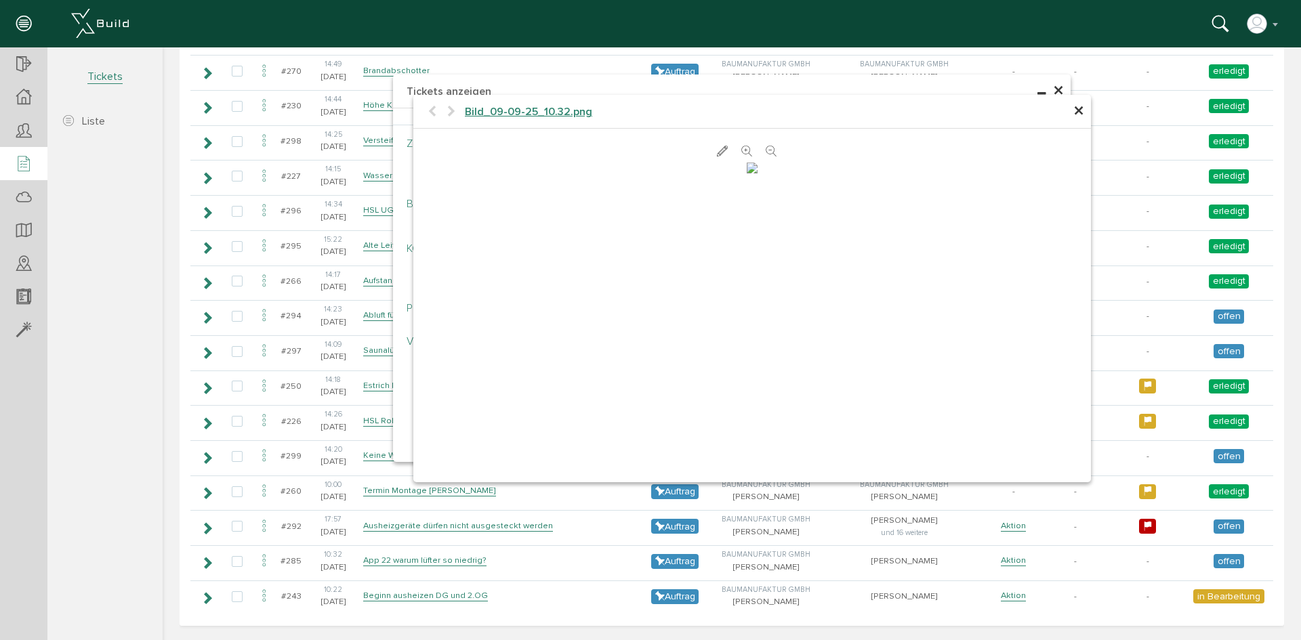
click at [758, 173] on img at bounding box center [752, 168] width 11 height 11
click at [571, 104] on h4 "Bild_09-09-25_10.32.png" at bounding box center [752, 112] width 678 height 35
click at [560, 110] on span "Bild_09-09-25_10.32.png" at bounding box center [528, 112] width 127 height 14
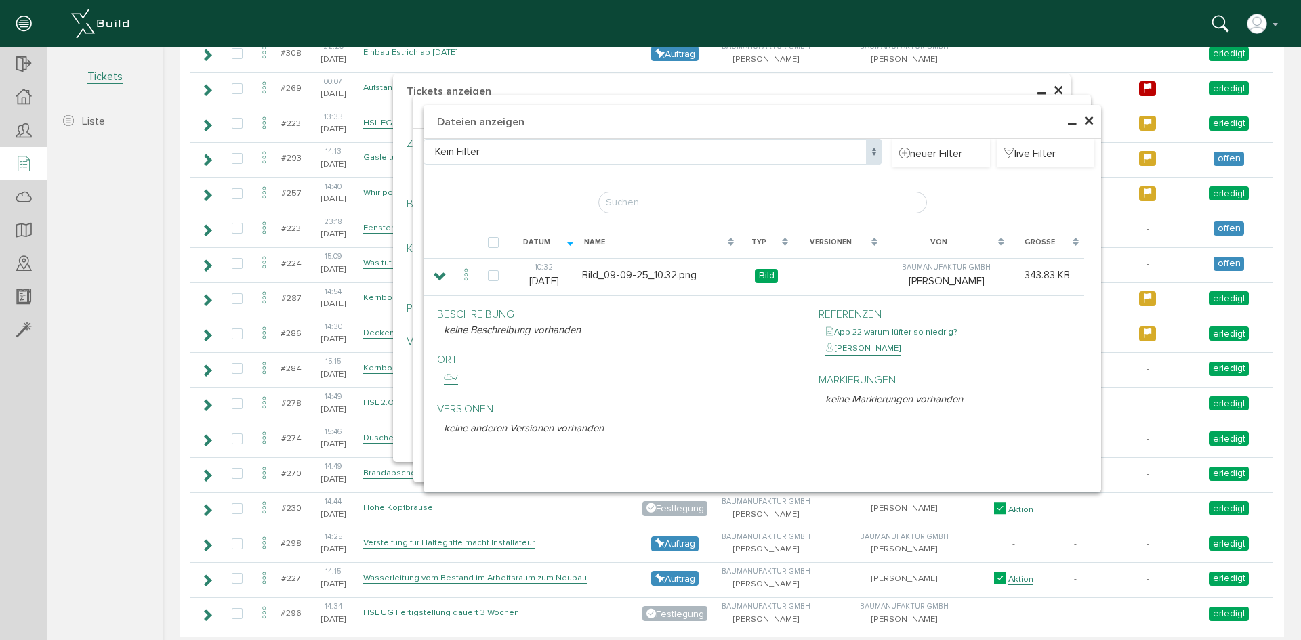
scroll to position [1173, 0]
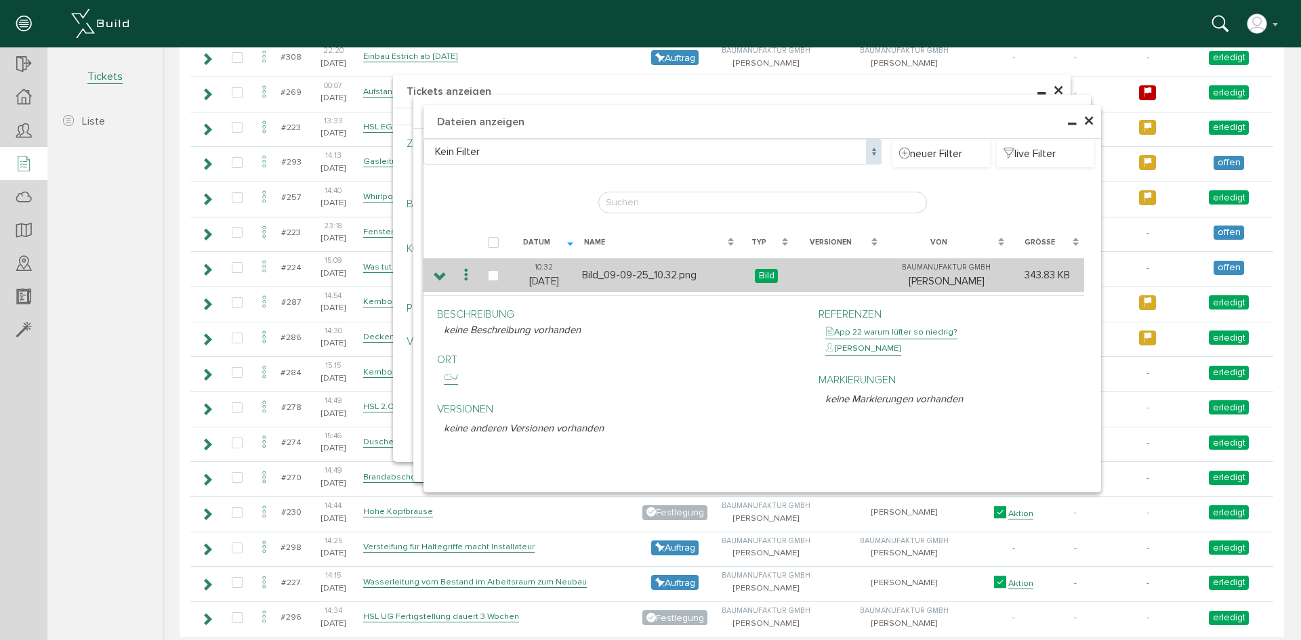
click at [615, 274] on td "Bild_09-09-25_10.32.png" at bounding box center [659, 275] width 161 height 34
click at [677, 274] on td "Bild_09-09-25_10.32.png" at bounding box center [659, 275] width 161 height 34
drag, startPoint x: 614, startPoint y: 277, endPoint x: 708, endPoint y: 277, distance: 94.2
click at [614, 277] on td "Bild_09-09-25_10.32.png" at bounding box center [659, 275] width 161 height 34
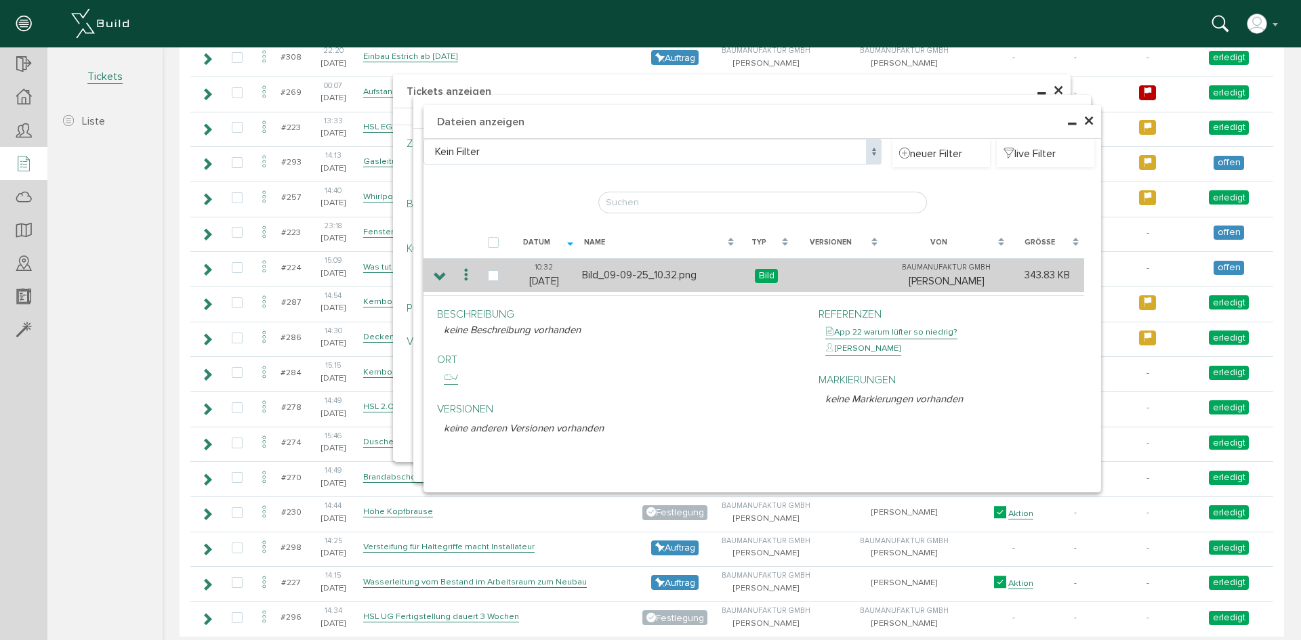
click at [755, 277] on span "Bild" at bounding box center [766, 276] width 23 height 14
click at [623, 274] on td "Bild_09-09-25_10.32.png" at bounding box center [659, 275] width 161 height 34
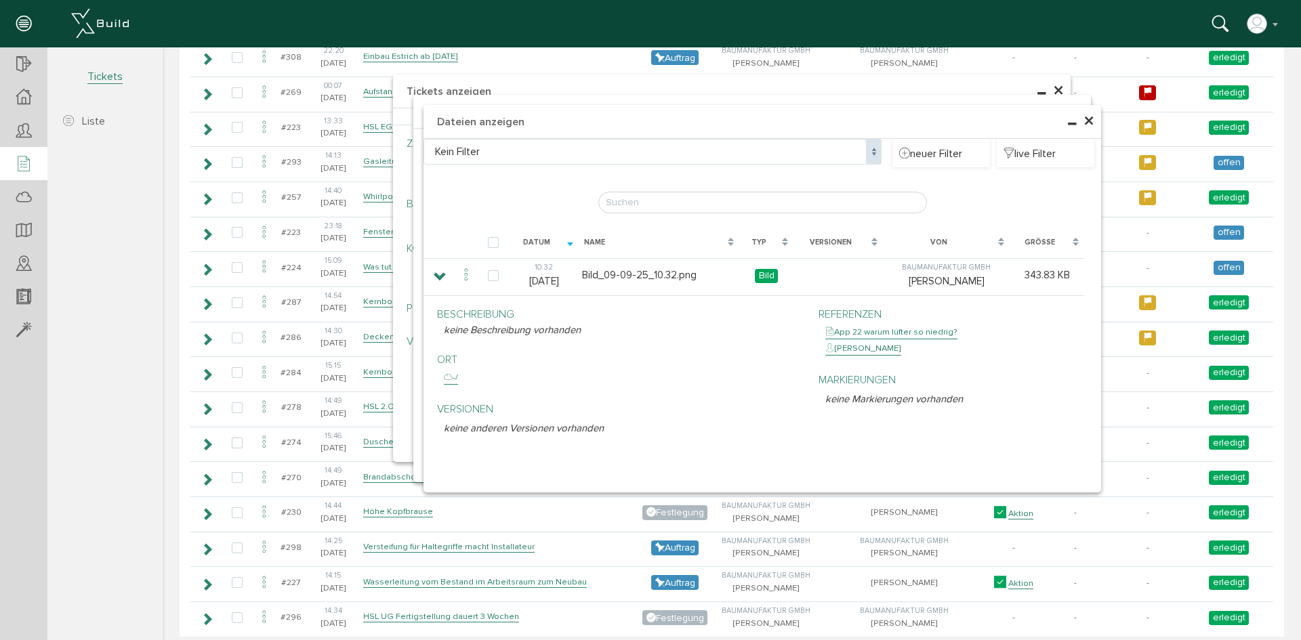
click at [1089, 122] on span "×" at bounding box center [1089, 121] width 11 height 26
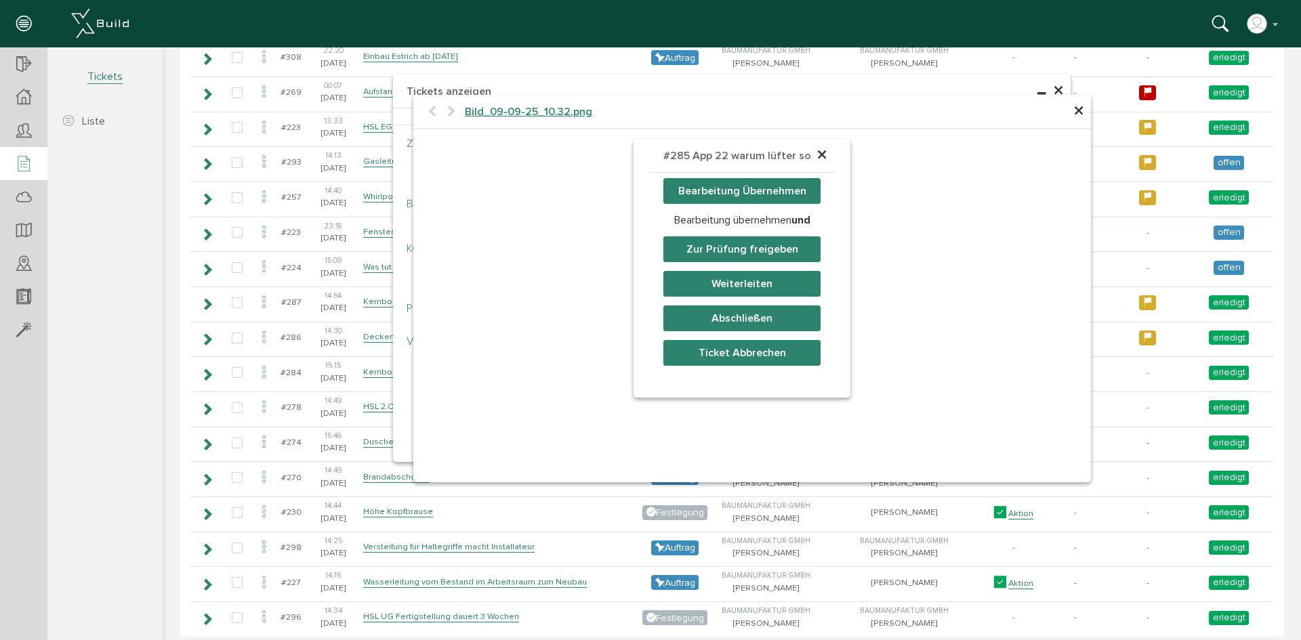
click at [766, 312] on button "Abschließen" at bounding box center [741, 319] width 157 height 26
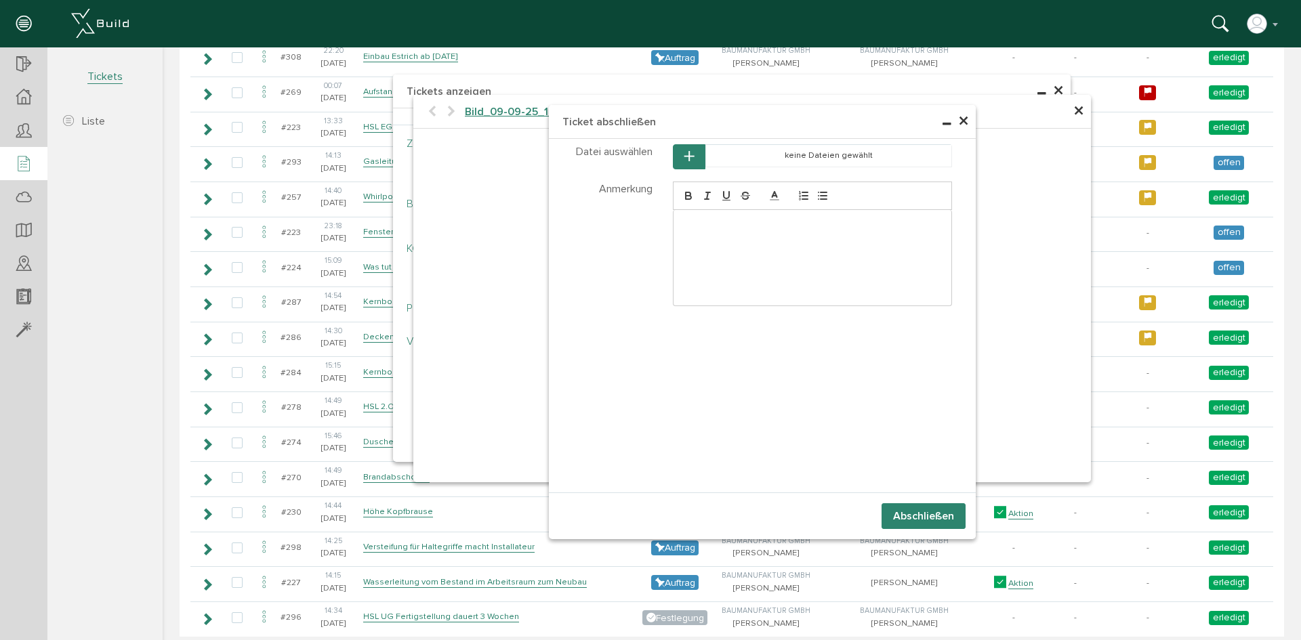
click at [715, 231] on div at bounding box center [813, 258] width 279 height 96
click at [926, 516] on button "Abschließen" at bounding box center [924, 517] width 84 height 26
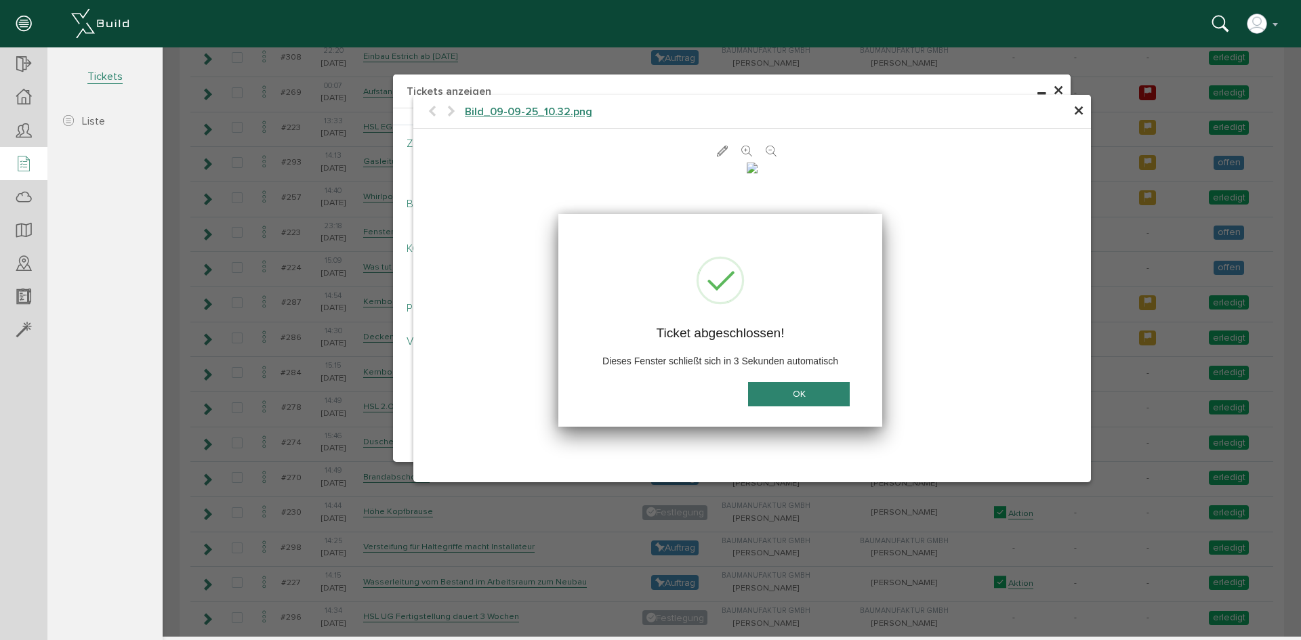
click at [787, 390] on button "OK" at bounding box center [799, 394] width 102 height 25
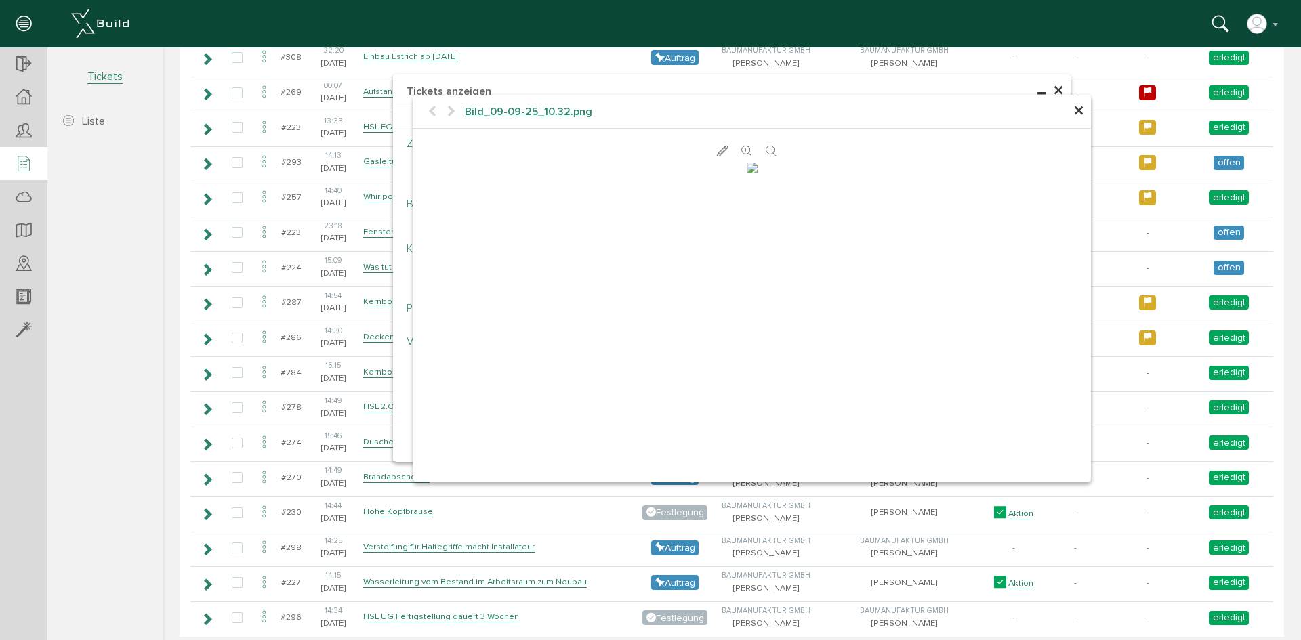
click at [1073, 114] on span "×" at bounding box center [1078, 111] width 11 height 26
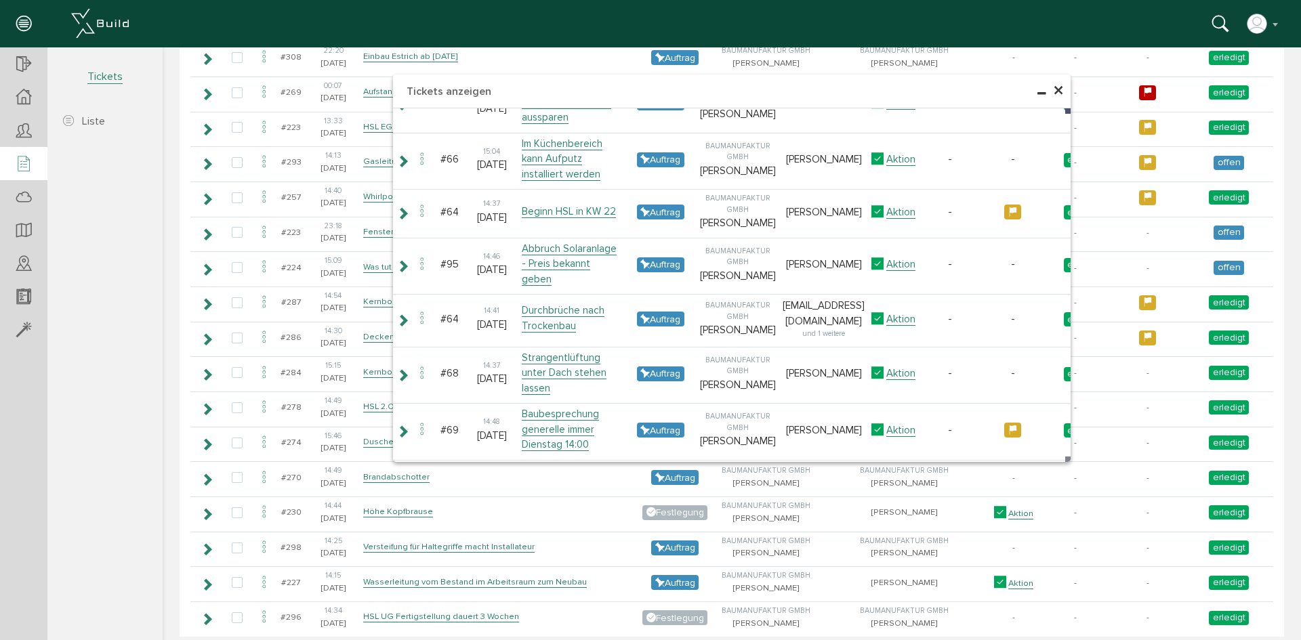
click at [1055, 84] on span "×" at bounding box center [1058, 91] width 11 height 26
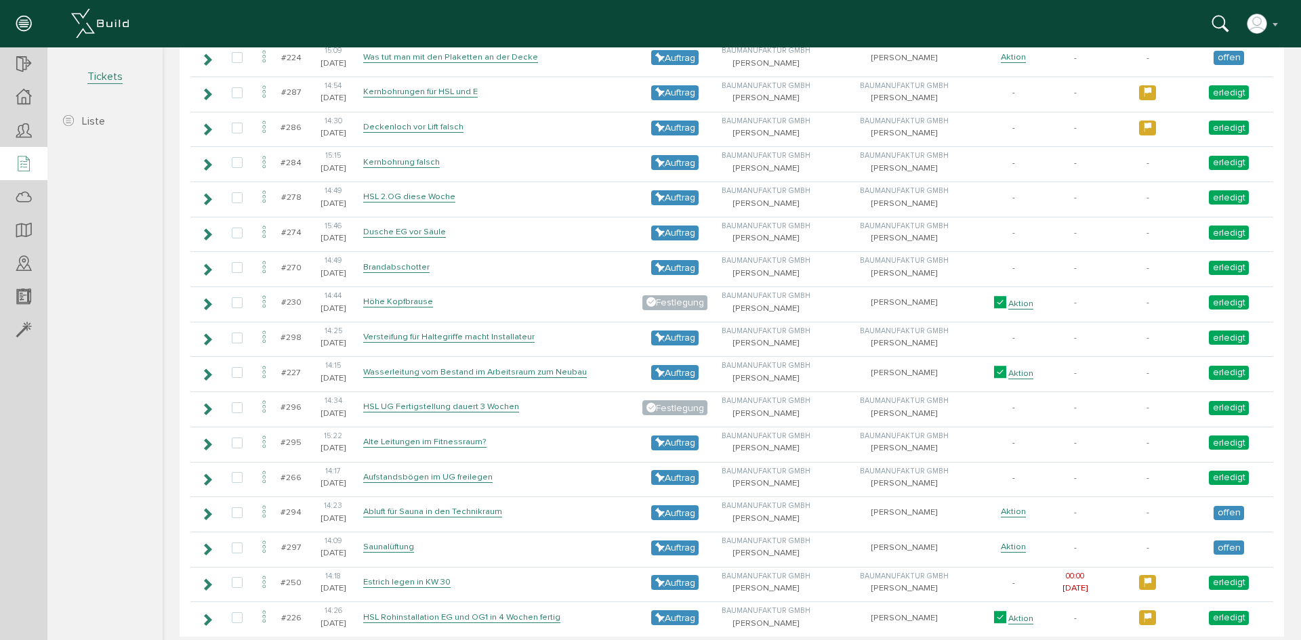
scroll to position [1580, 0]
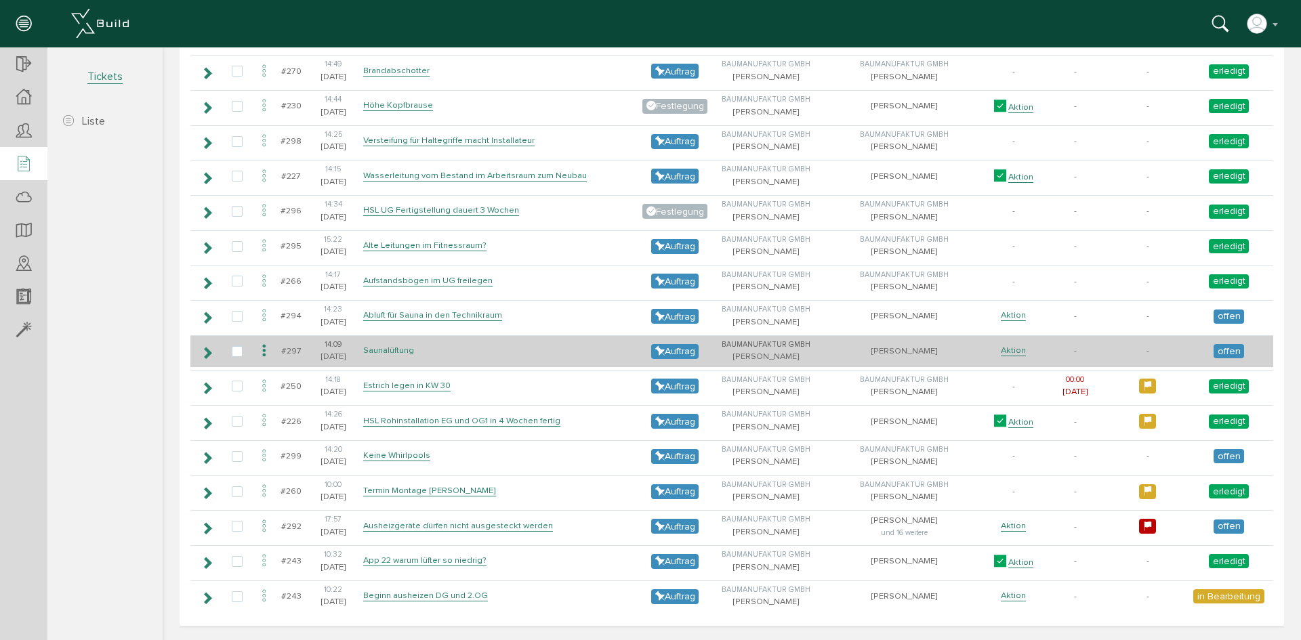
click at [390, 352] on link "Saunalüftung" at bounding box center [388, 351] width 51 height 12
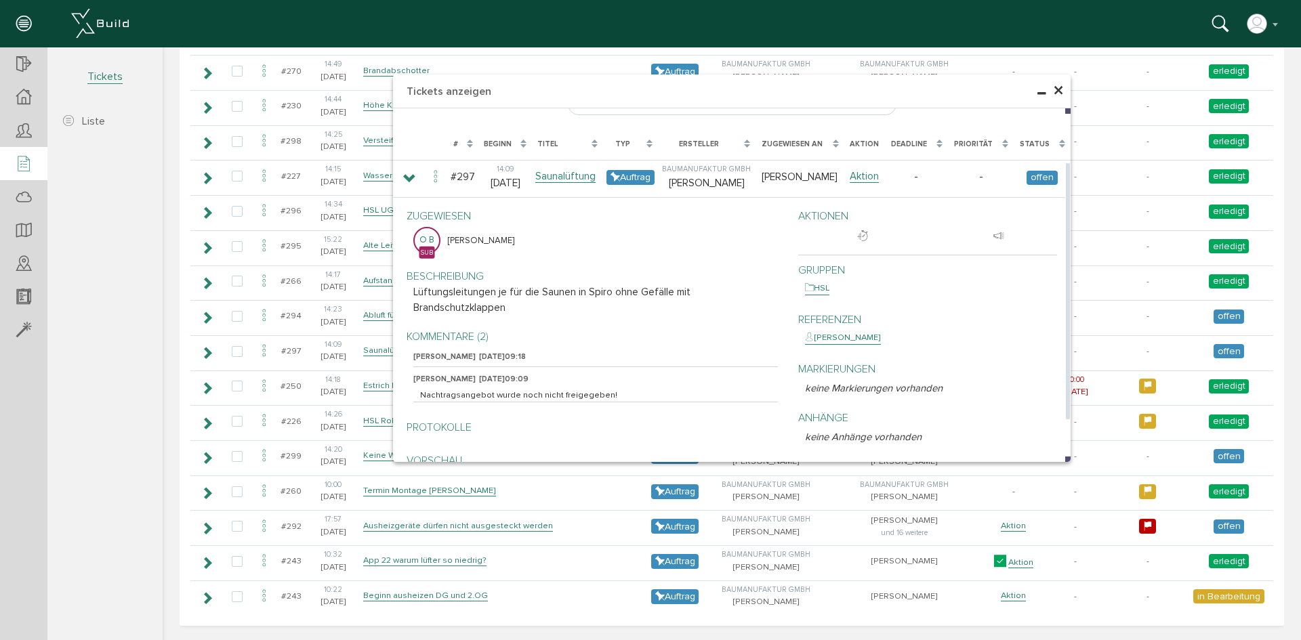
click at [462, 329] on p "Kommentare (2)" at bounding box center [595, 337] width 365 height 16
click at [456, 420] on p "Protokolle" at bounding box center [595, 428] width 365 height 16
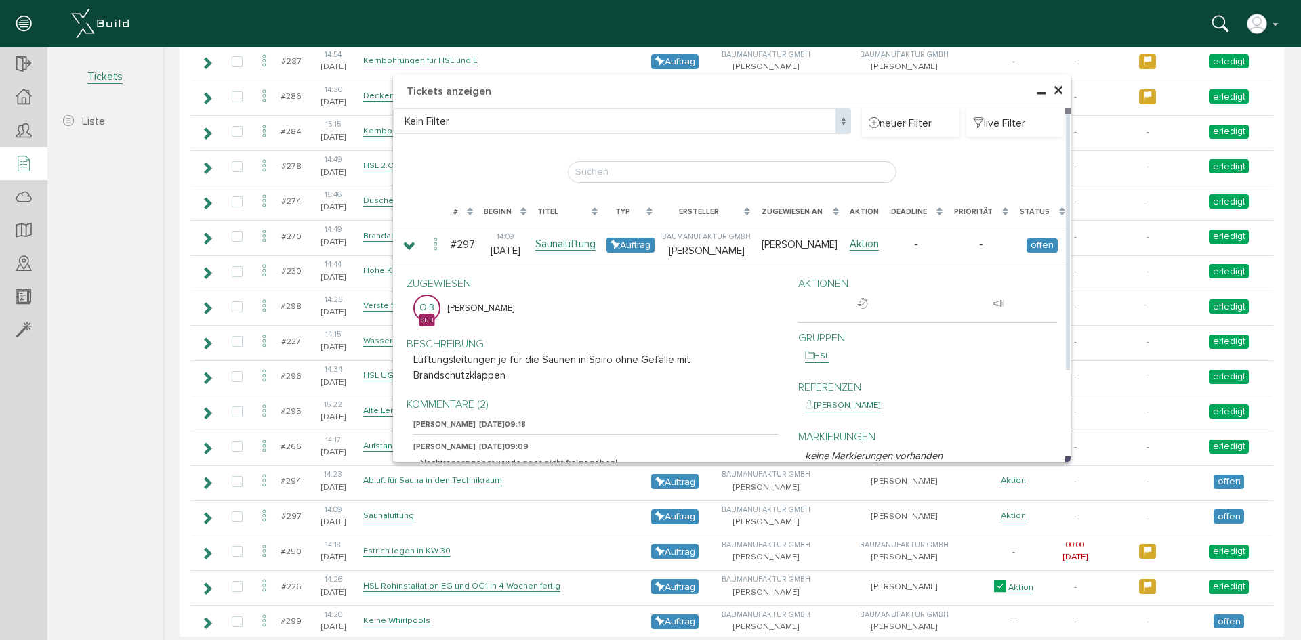
scroll to position [1376, 0]
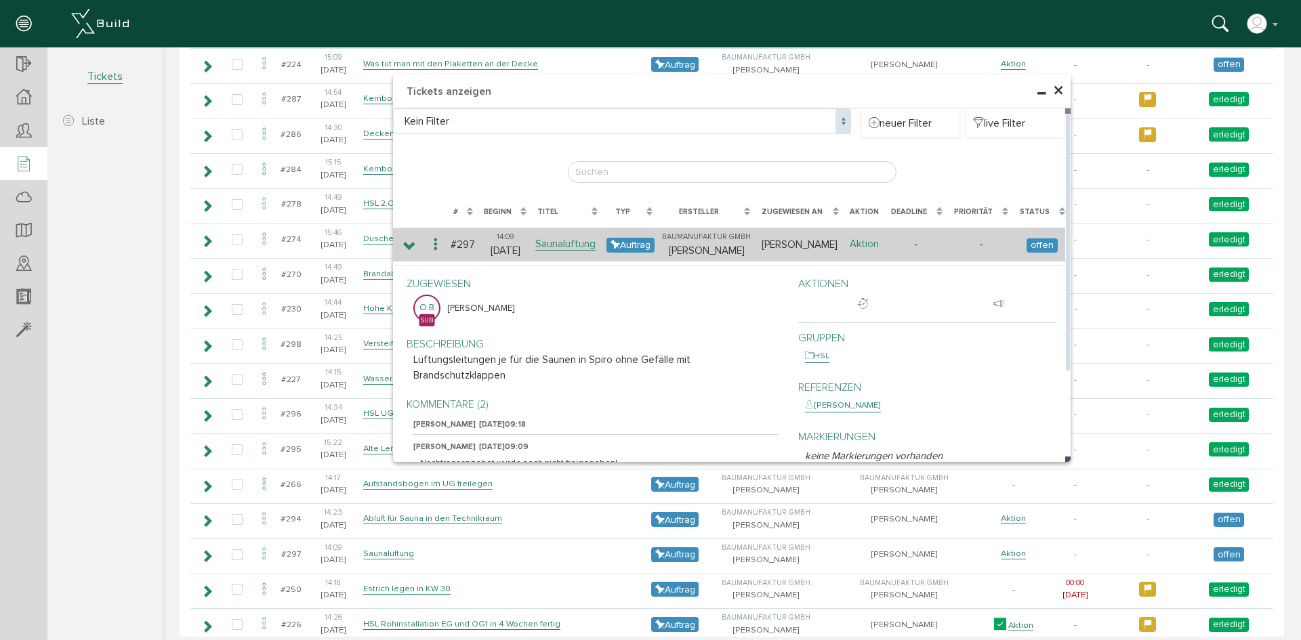
click at [853, 245] on link "Aktion" at bounding box center [864, 244] width 29 height 13
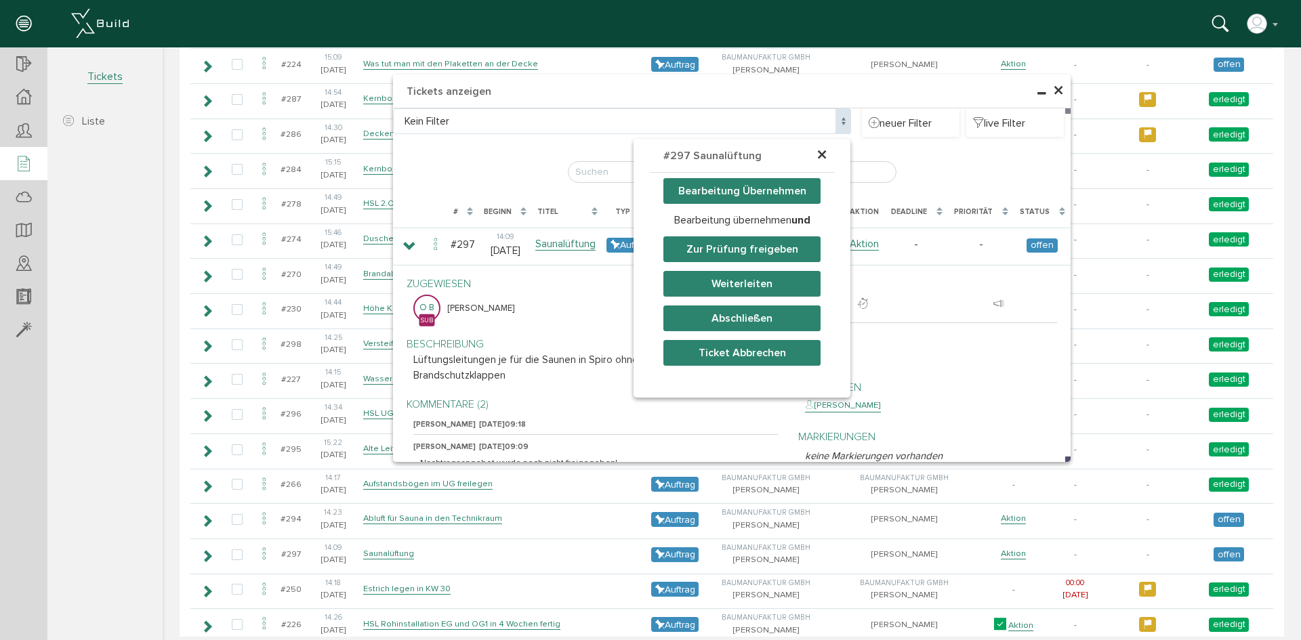
click at [749, 191] on button "Bearbeitung Übernehmen" at bounding box center [741, 191] width 157 height 26
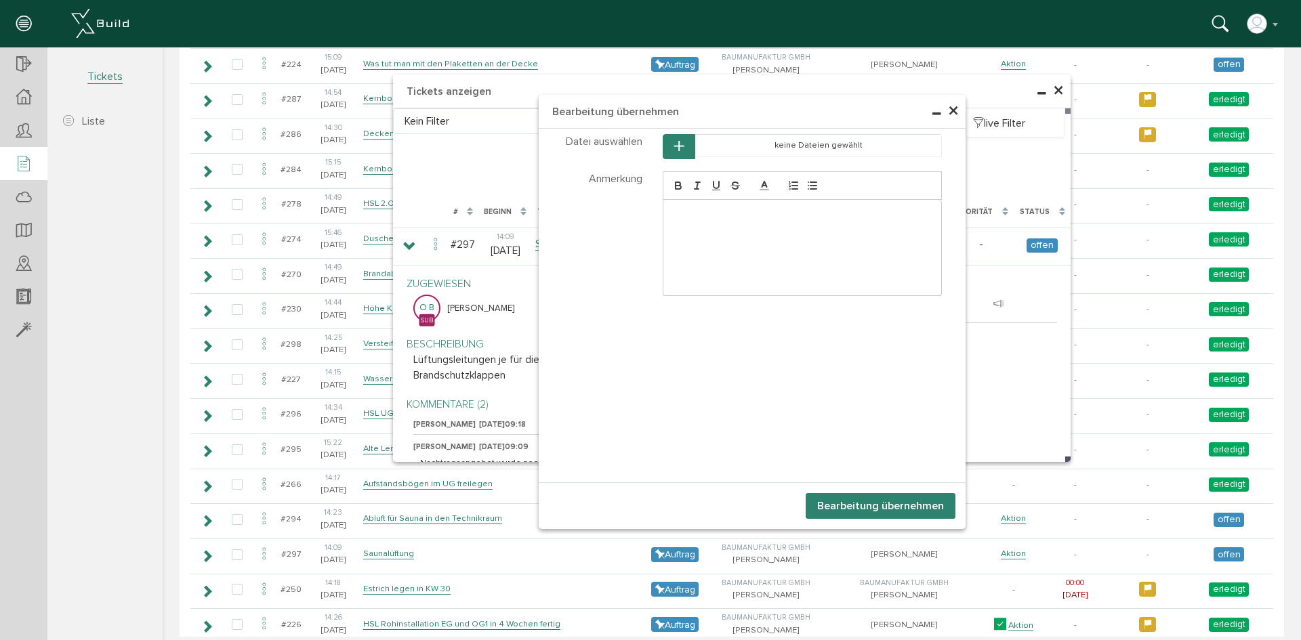
drag, startPoint x: 704, startPoint y: 229, endPoint x: 789, endPoint y: 291, distance: 105.2
click at [706, 232] on div at bounding box center [802, 248] width 279 height 96
drag, startPoint x: 934, startPoint y: 510, endPoint x: 922, endPoint y: 506, distance: 12.2
click at [933, 510] on button "Bearbeitung übernehmen" at bounding box center [881, 506] width 150 height 26
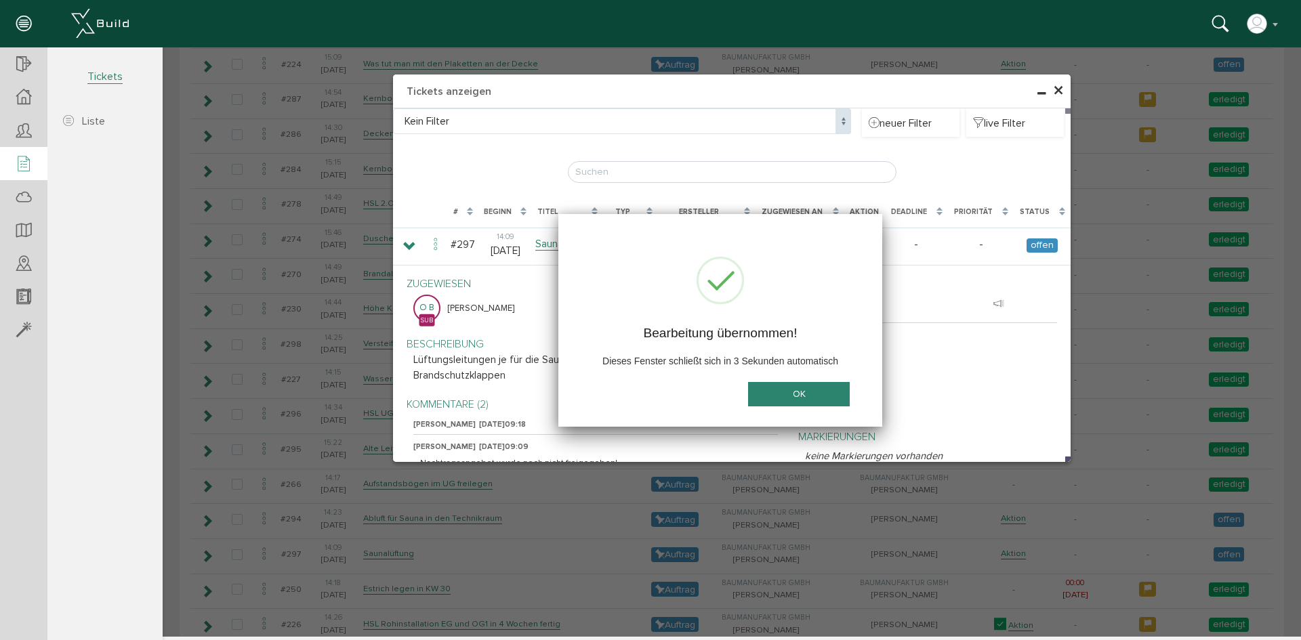
click at [802, 398] on button "OK" at bounding box center [799, 394] width 102 height 25
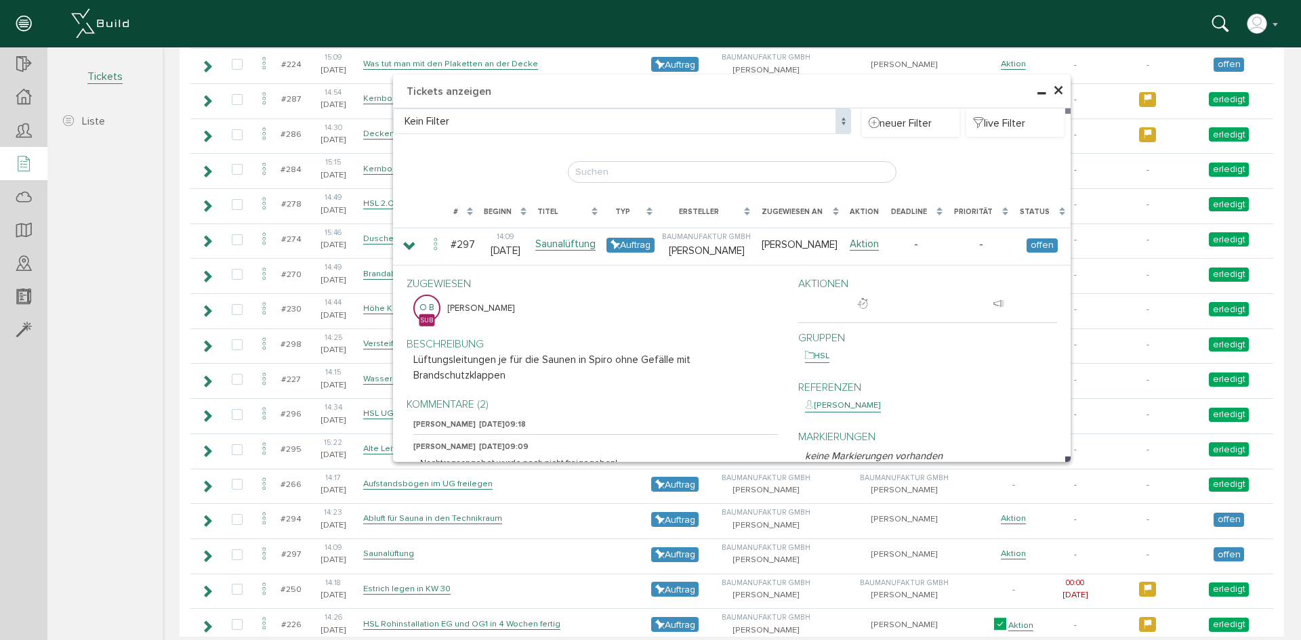
click at [1053, 91] on span "×" at bounding box center [1058, 91] width 11 height 26
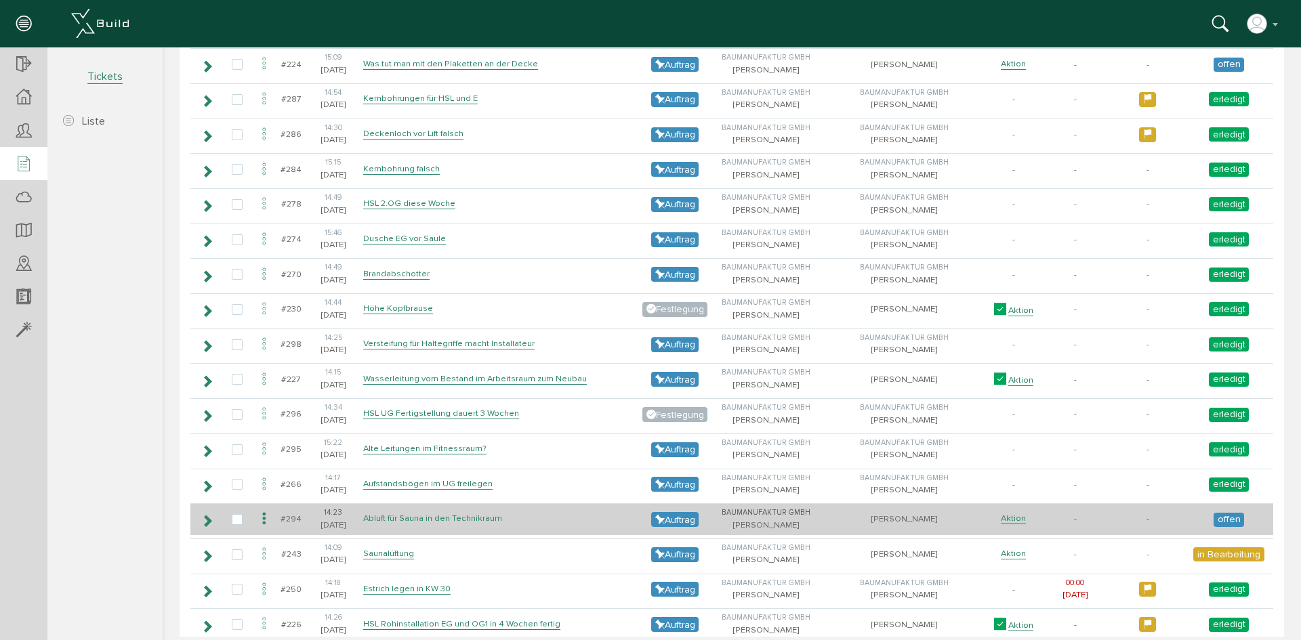
click at [454, 520] on link "Abluft für Sauna in den Technikraum" at bounding box center [432, 519] width 139 height 12
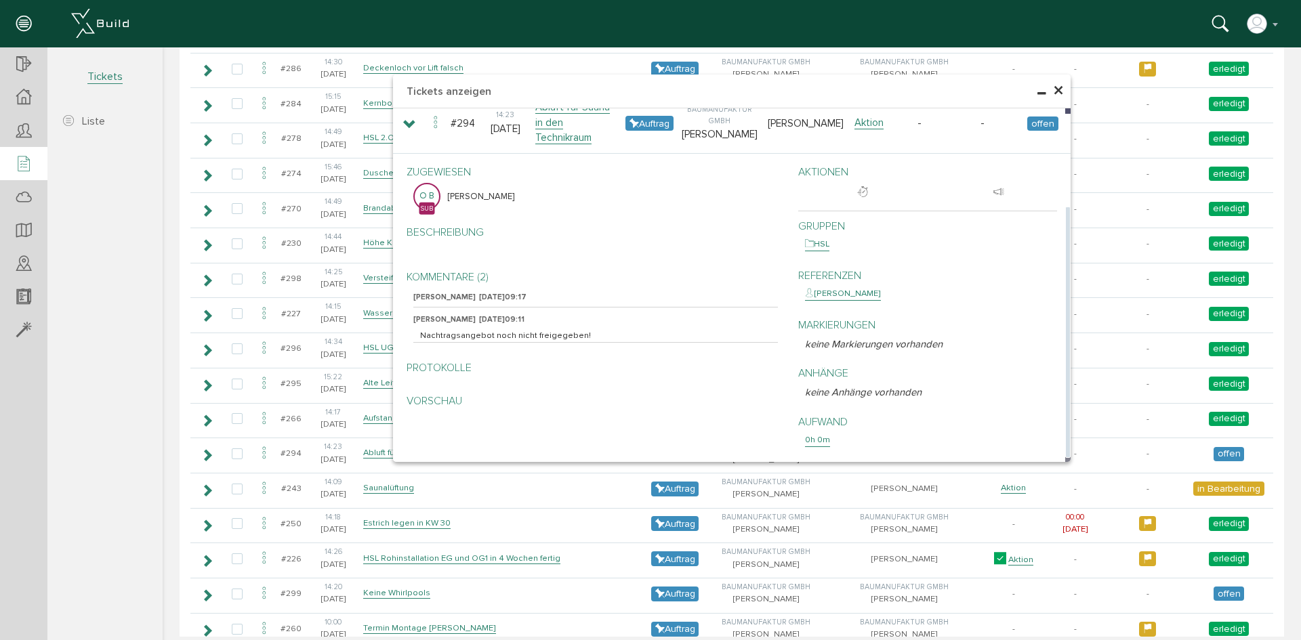
scroll to position [1512, 0]
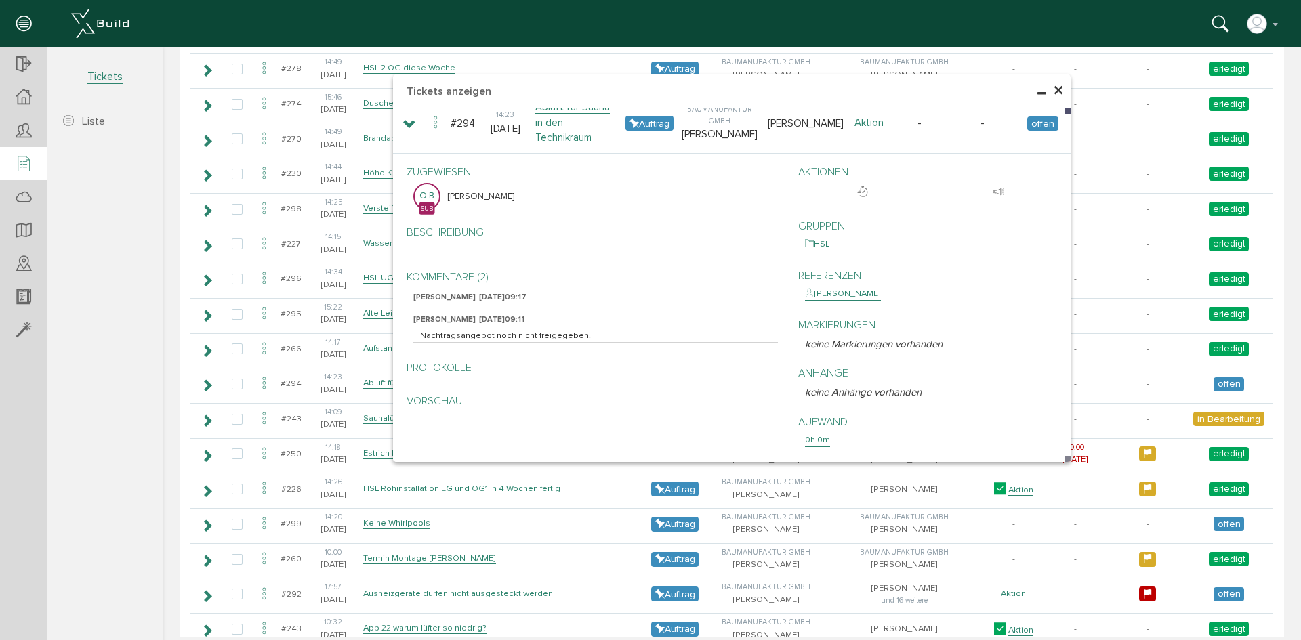
click at [1053, 87] on span "×" at bounding box center [1058, 91] width 11 height 26
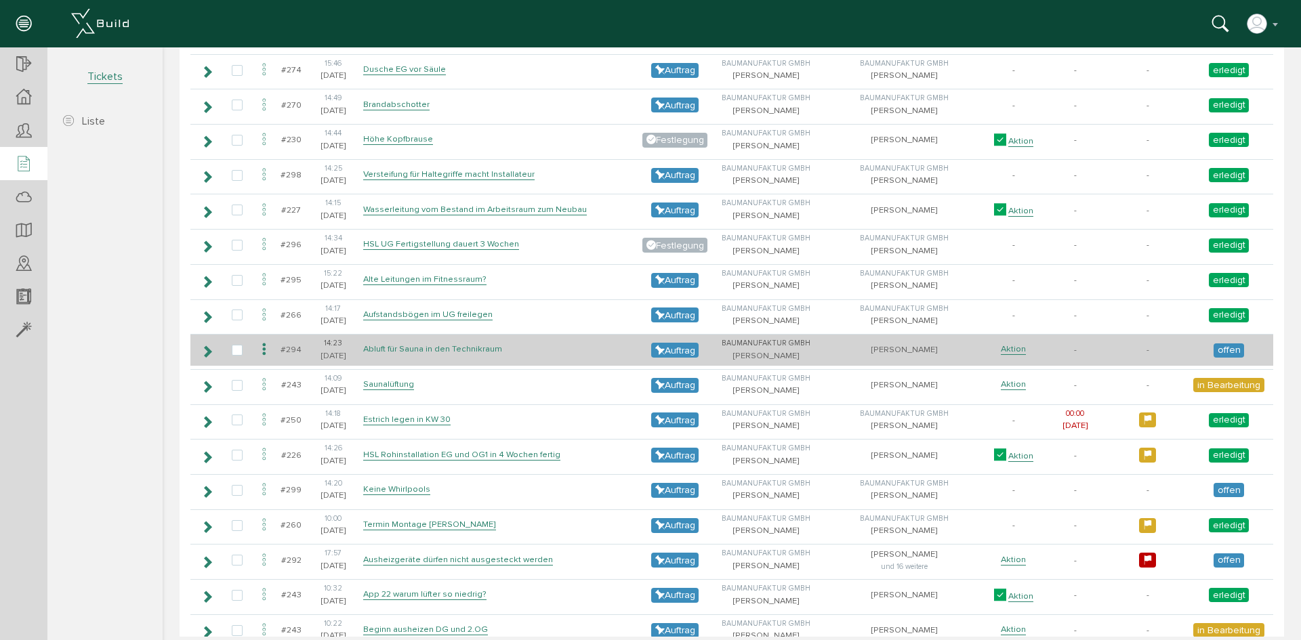
scroll to position [1580, 0]
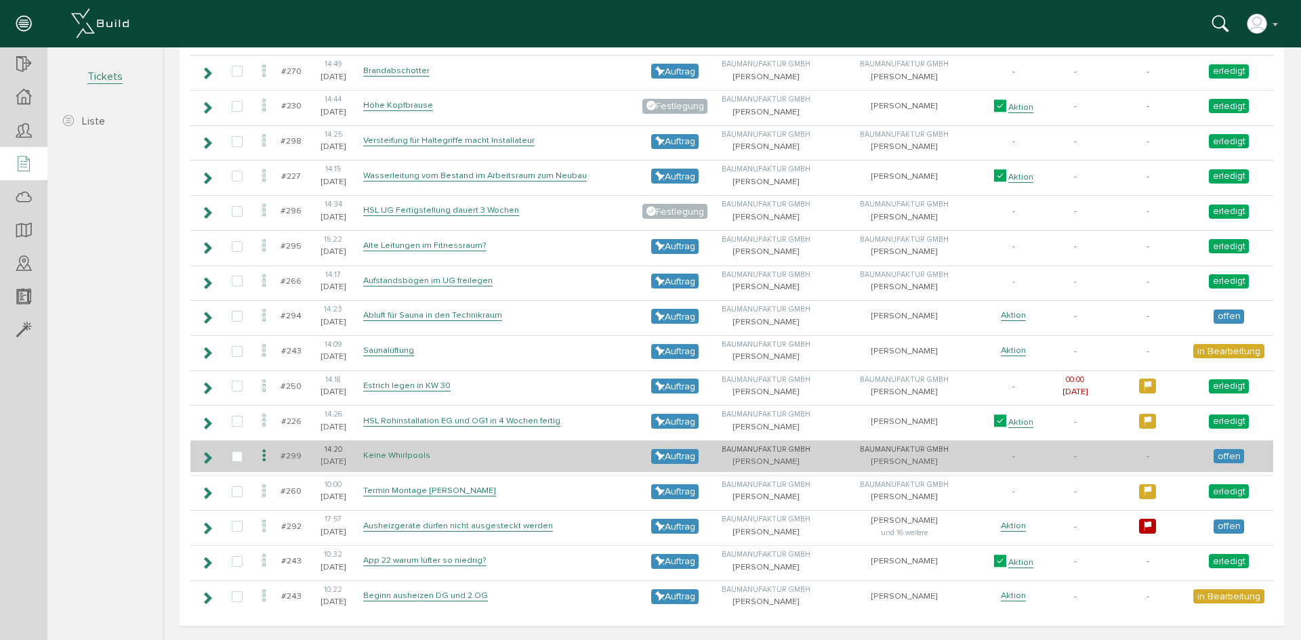
click at [423, 453] on link "Keine Whirlpools" at bounding box center [396, 456] width 67 height 12
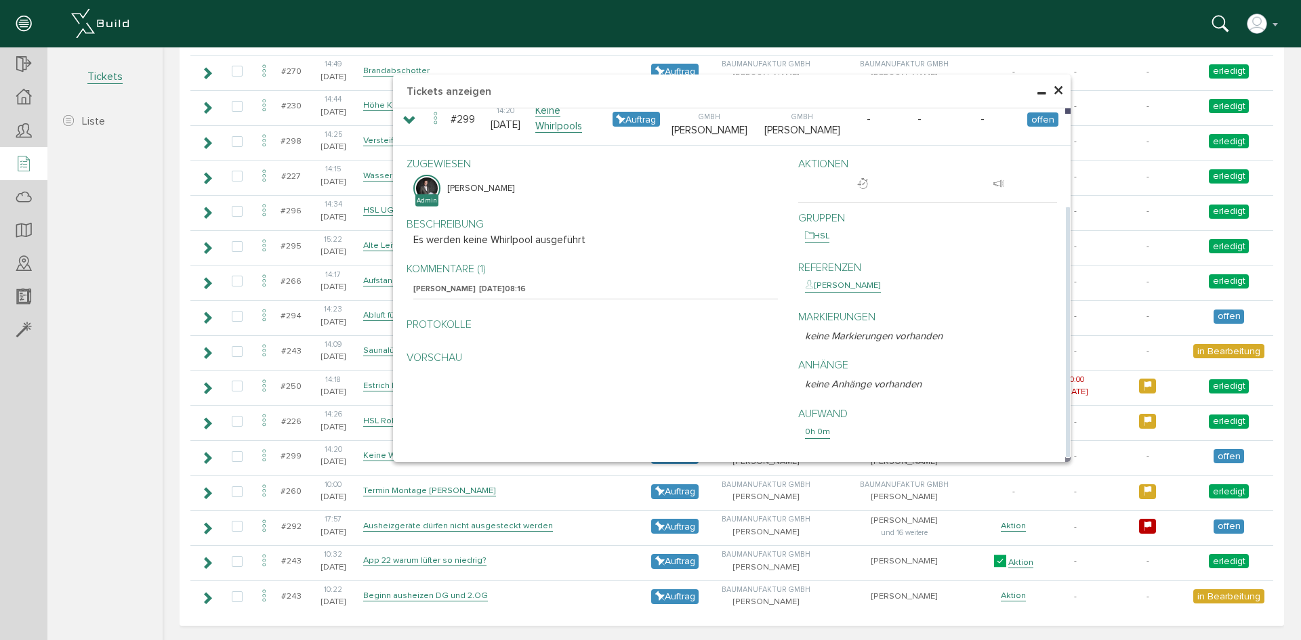
click at [470, 273] on p "Kommentare (1)" at bounding box center [595, 269] width 365 height 16
click at [469, 274] on p "Kommentare (1)" at bounding box center [595, 269] width 365 height 16
click at [479, 290] on span "[DATE]" at bounding box center [492, 289] width 26 height 9
click at [476, 290] on div "[DATE] 08:16" at bounding box center [501, 290] width 50 height 12
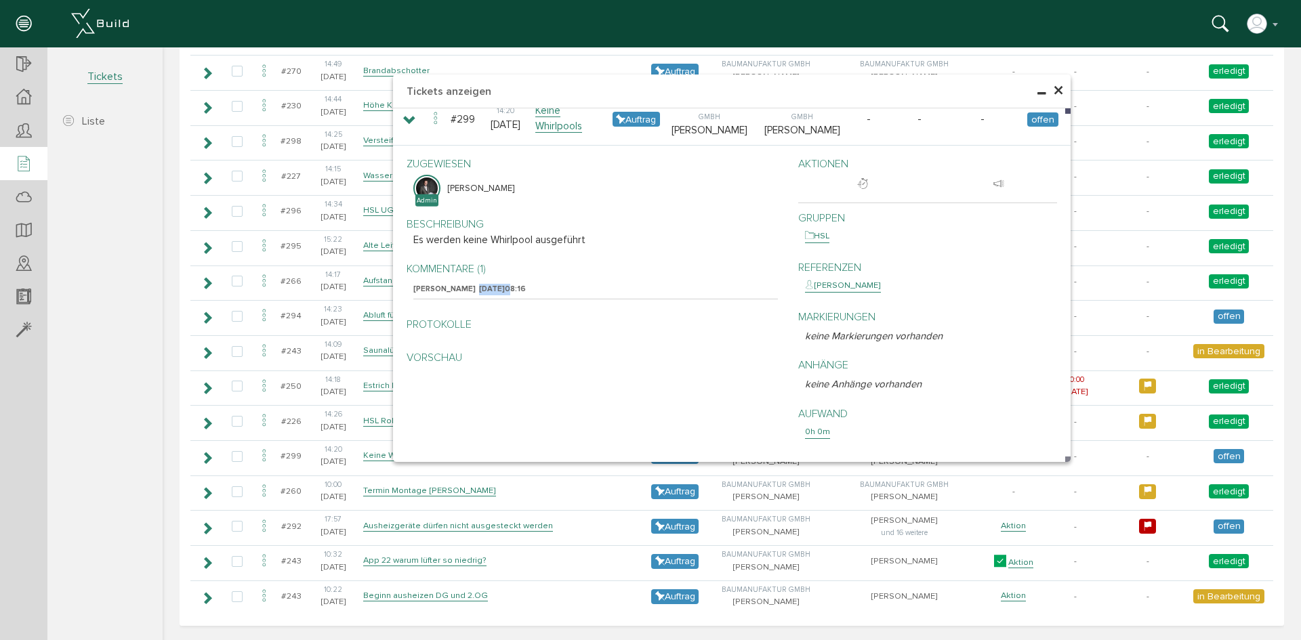
click at [1055, 96] on span "×" at bounding box center [1058, 91] width 11 height 26
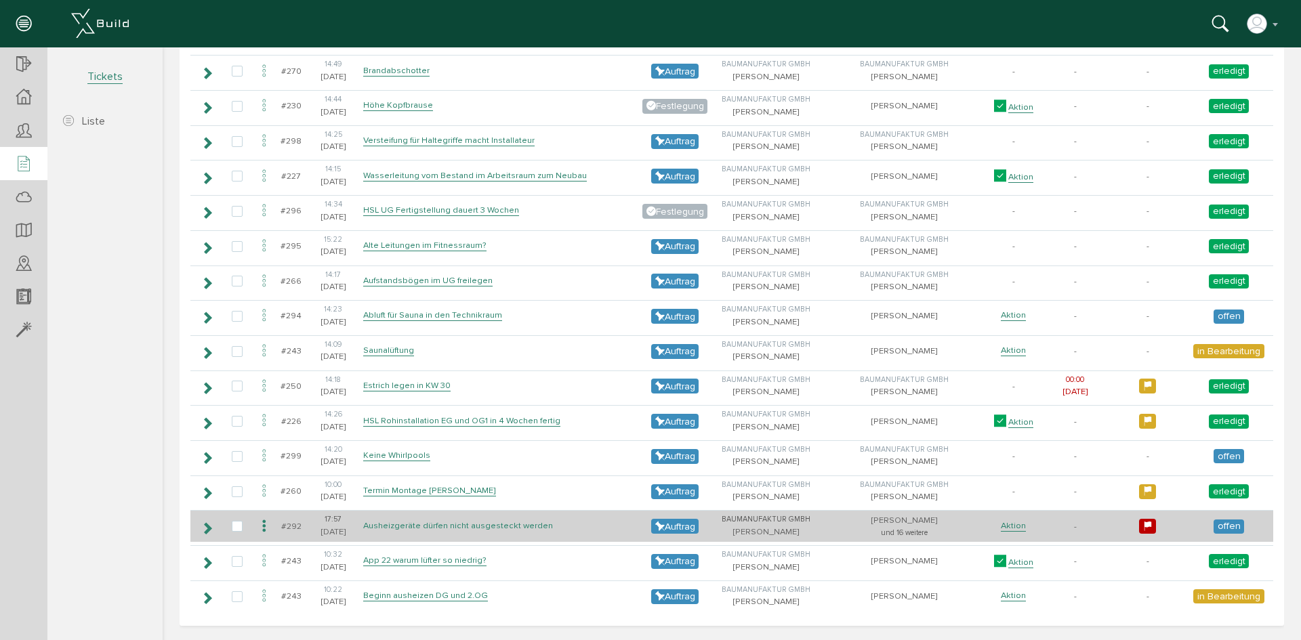
click at [511, 522] on link "Ausheizgeräte dürfen nicht ausgesteckt werden" at bounding box center [458, 526] width 190 height 12
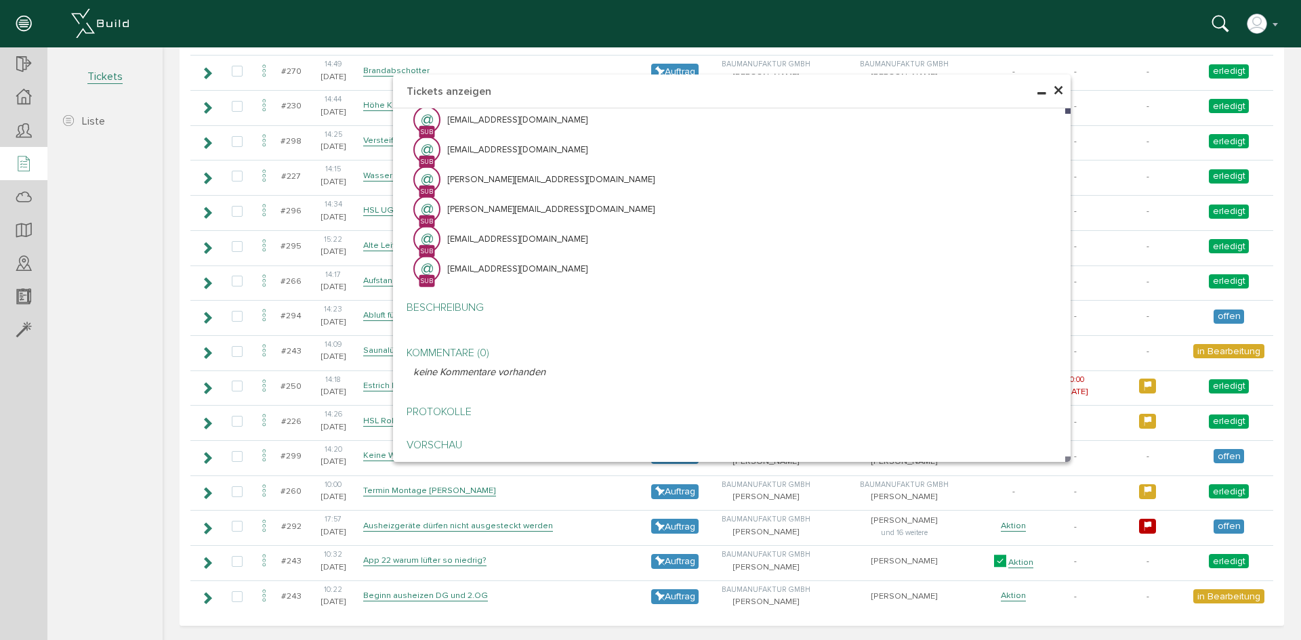
click at [1053, 89] on span "×" at bounding box center [1058, 91] width 11 height 26
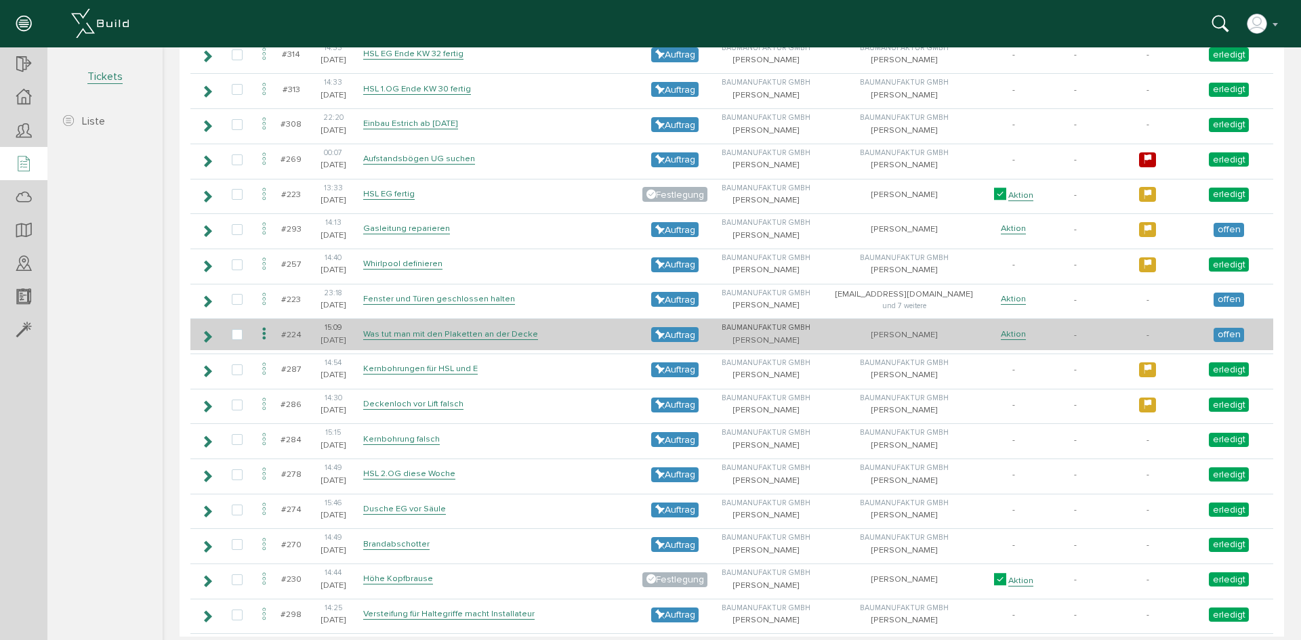
scroll to position [1105, 0]
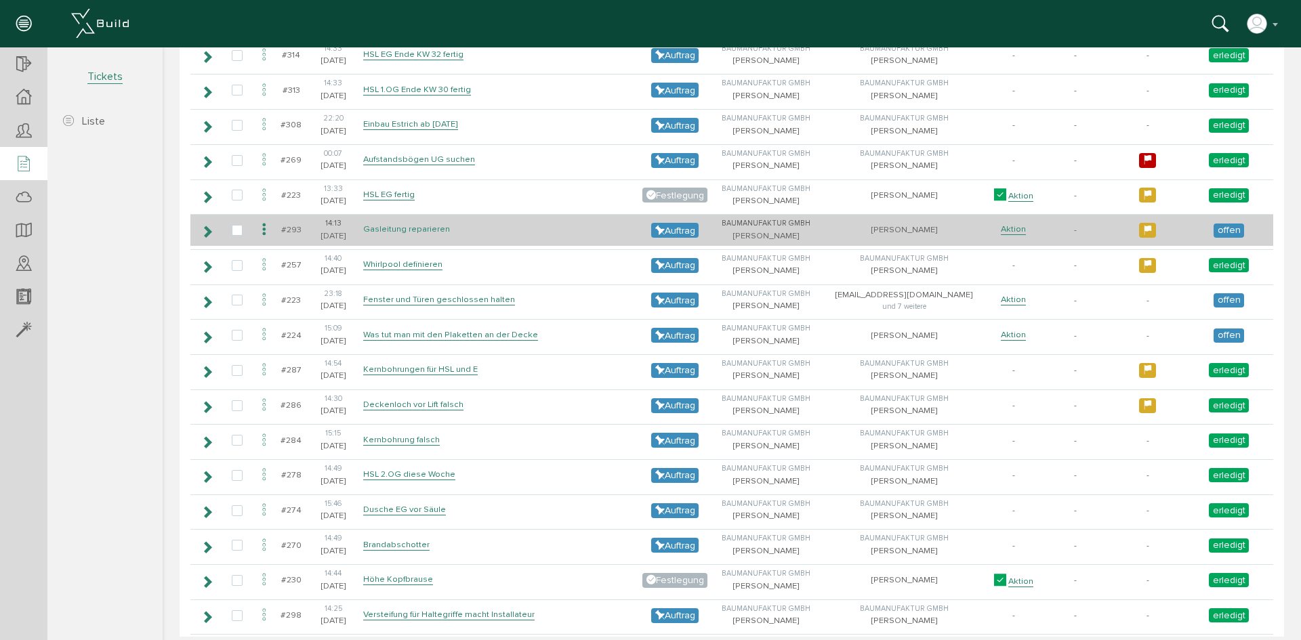
click at [435, 230] on link "Gasleitung reparieren" at bounding box center [406, 230] width 87 height 12
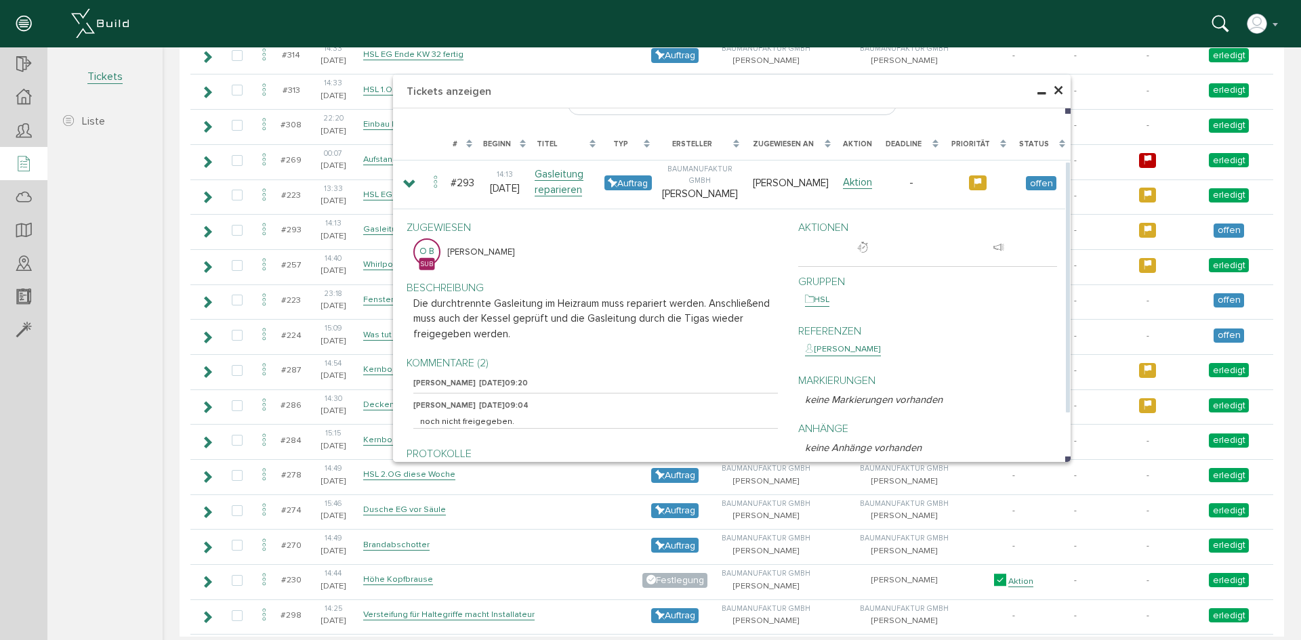
click at [479, 385] on span "[DATE]" at bounding box center [492, 383] width 26 height 9
click at [466, 365] on p "Kommentare (2)" at bounding box center [595, 363] width 365 height 16
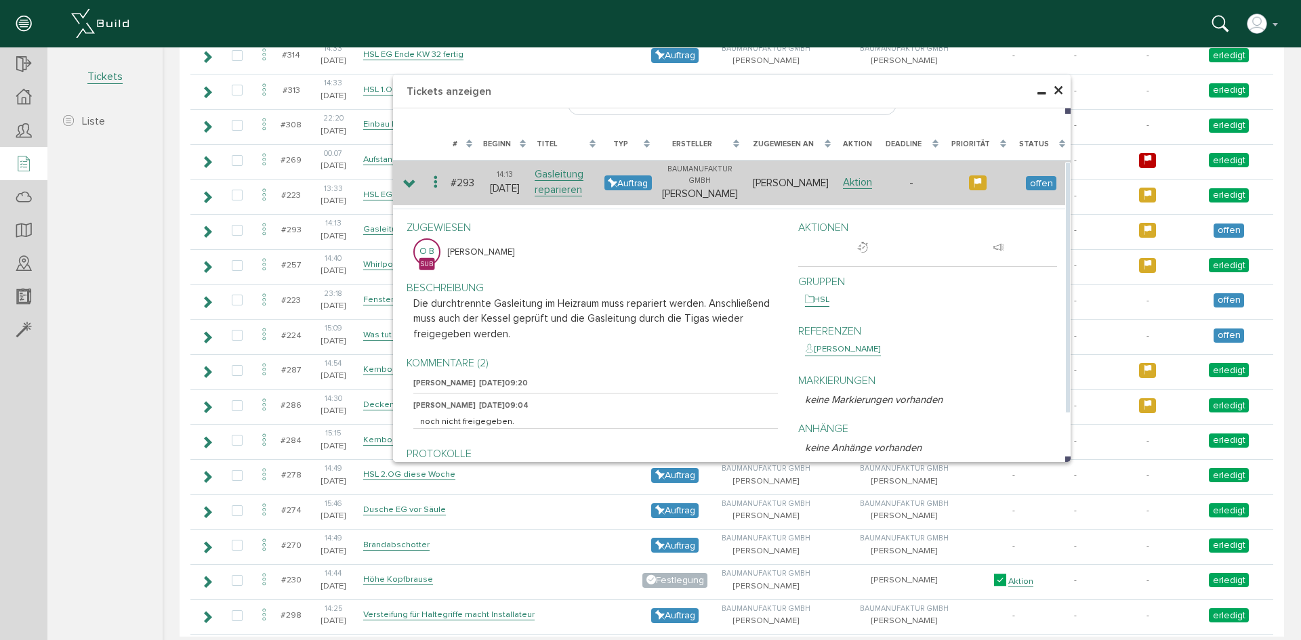
click at [558, 182] on td "Gasleitung reparieren" at bounding box center [566, 182] width 70 height 45
click at [552, 190] on link "Gasleitung reparieren" at bounding box center [559, 182] width 49 height 28
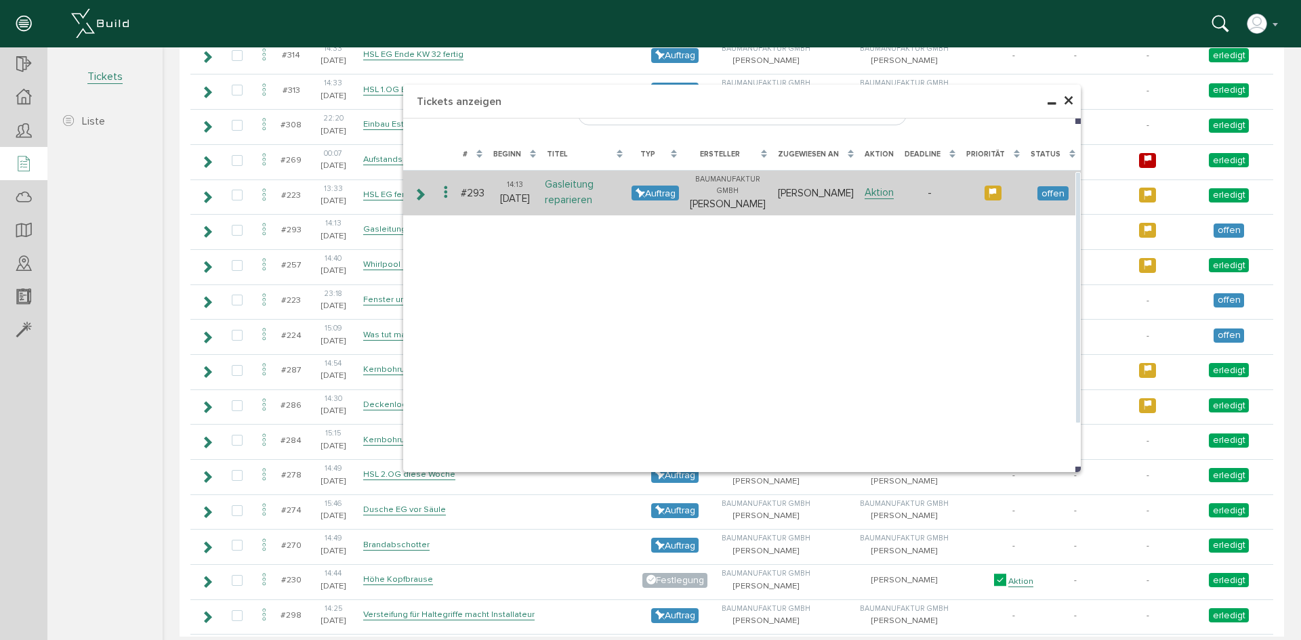
click at [571, 204] on link "Gasleitung reparieren" at bounding box center [569, 192] width 49 height 28
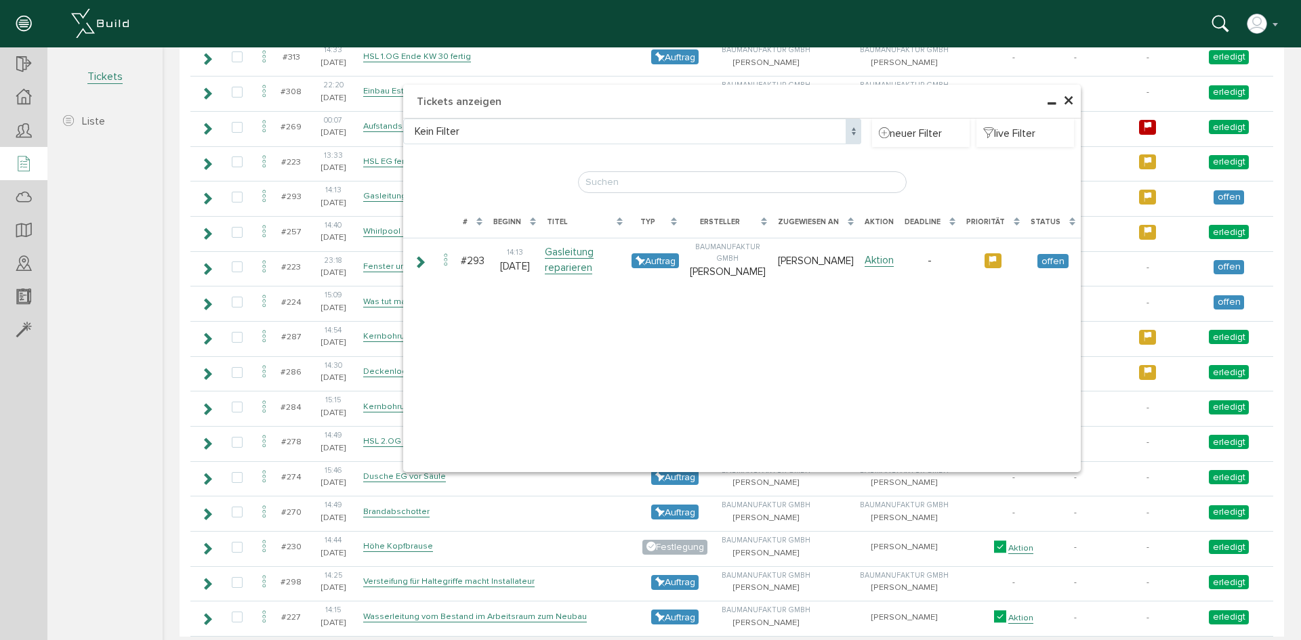
scroll to position [1172, 0]
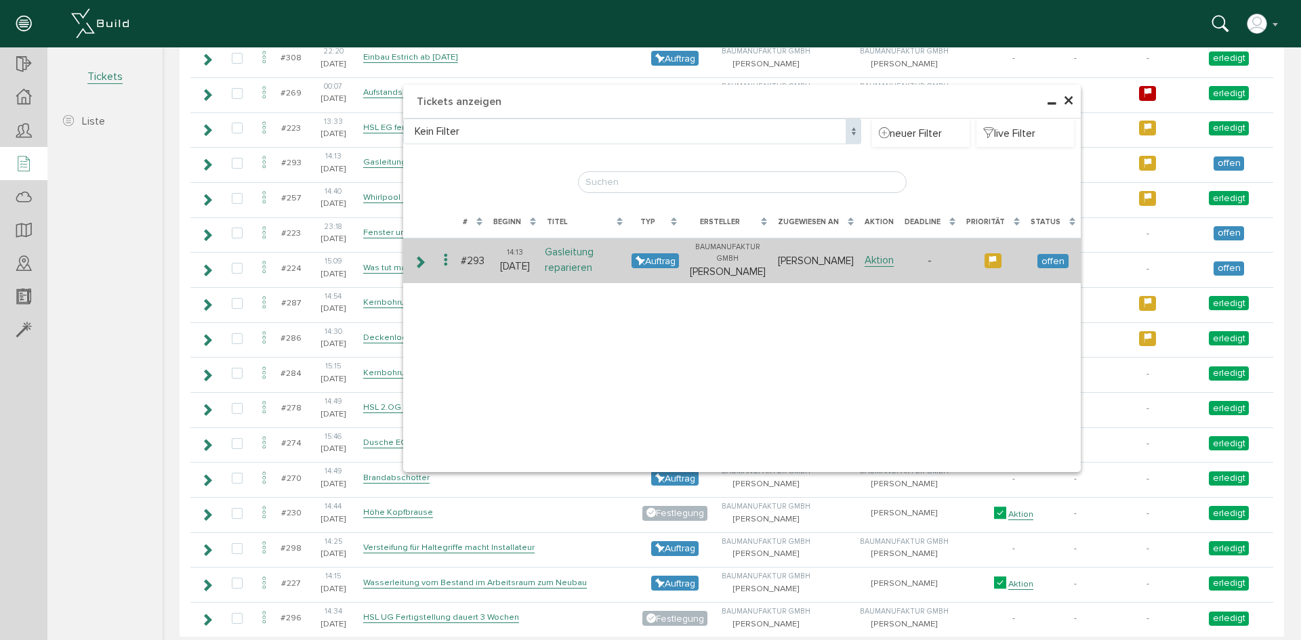
click at [578, 270] on link "Gasleitung reparieren" at bounding box center [569, 260] width 49 height 28
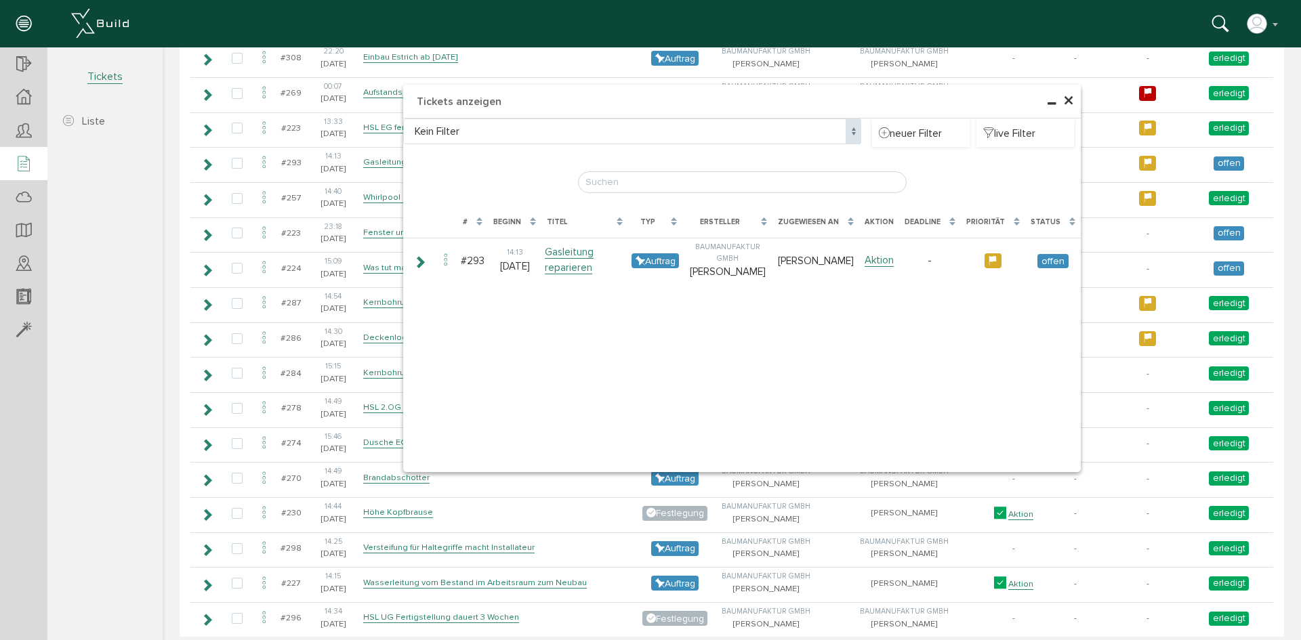
click at [578, 270] on link "Gasleitung reparieren" at bounding box center [569, 260] width 49 height 28
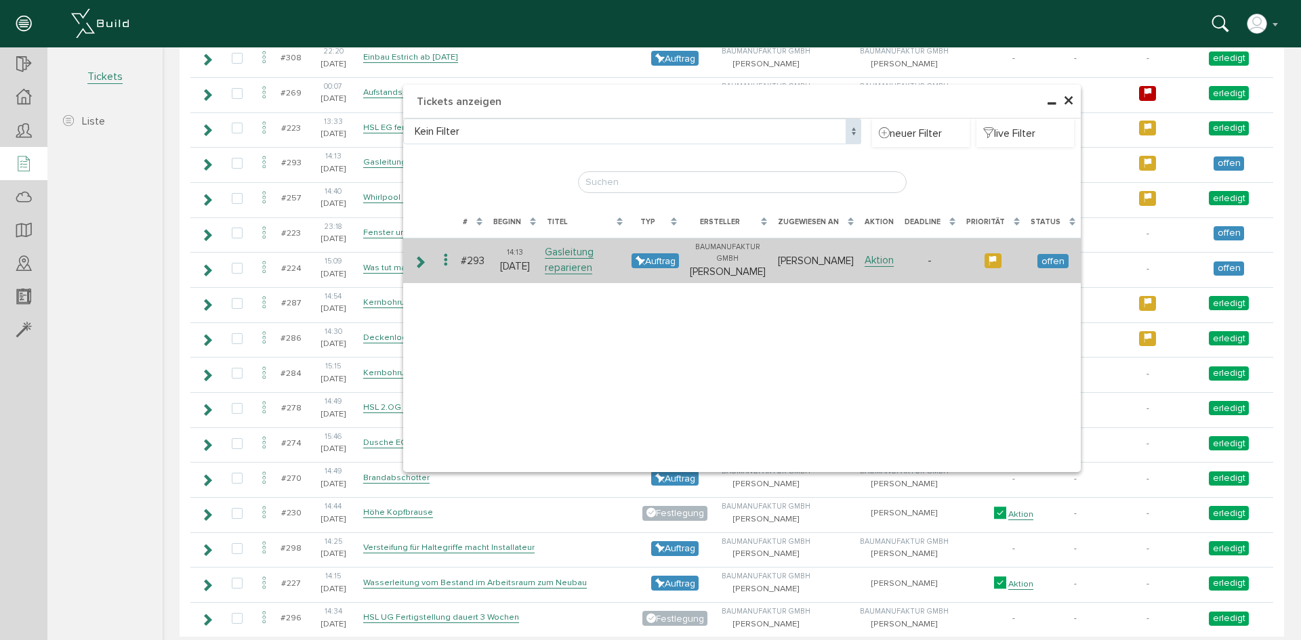
click at [493, 259] on td "14:[PHONE_NUMBER][DATE]" at bounding box center [515, 260] width 54 height 45
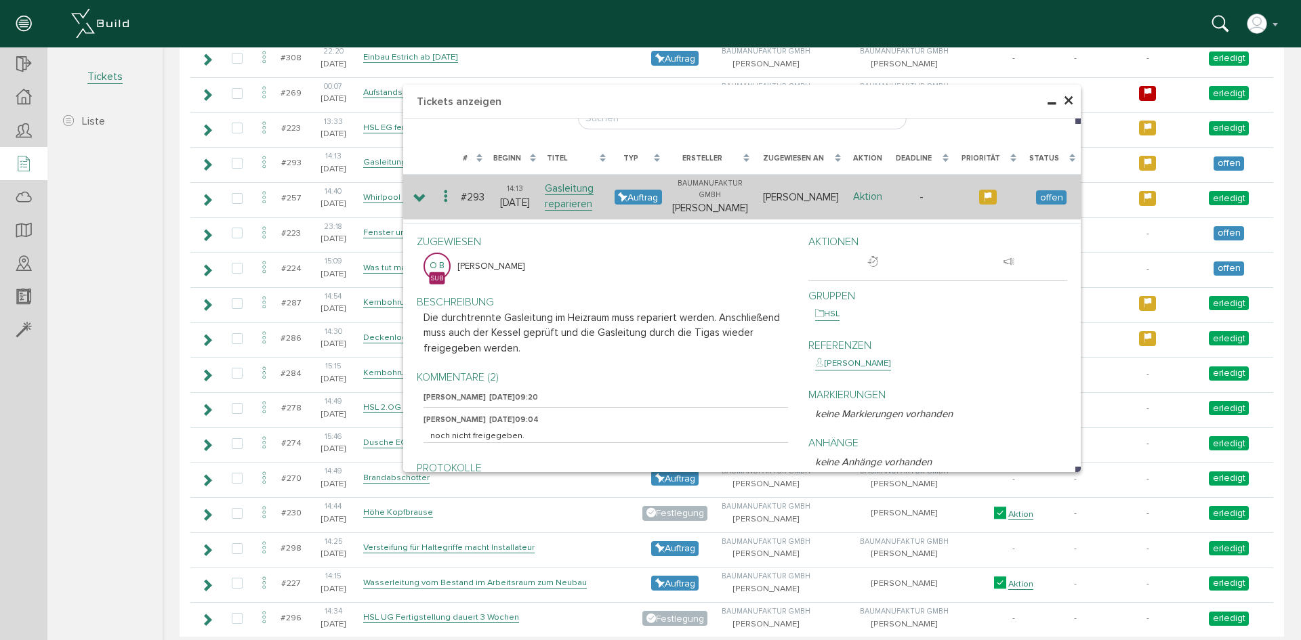
click at [870, 193] on link "Aktion" at bounding box center [867, 196] width 29 height 13
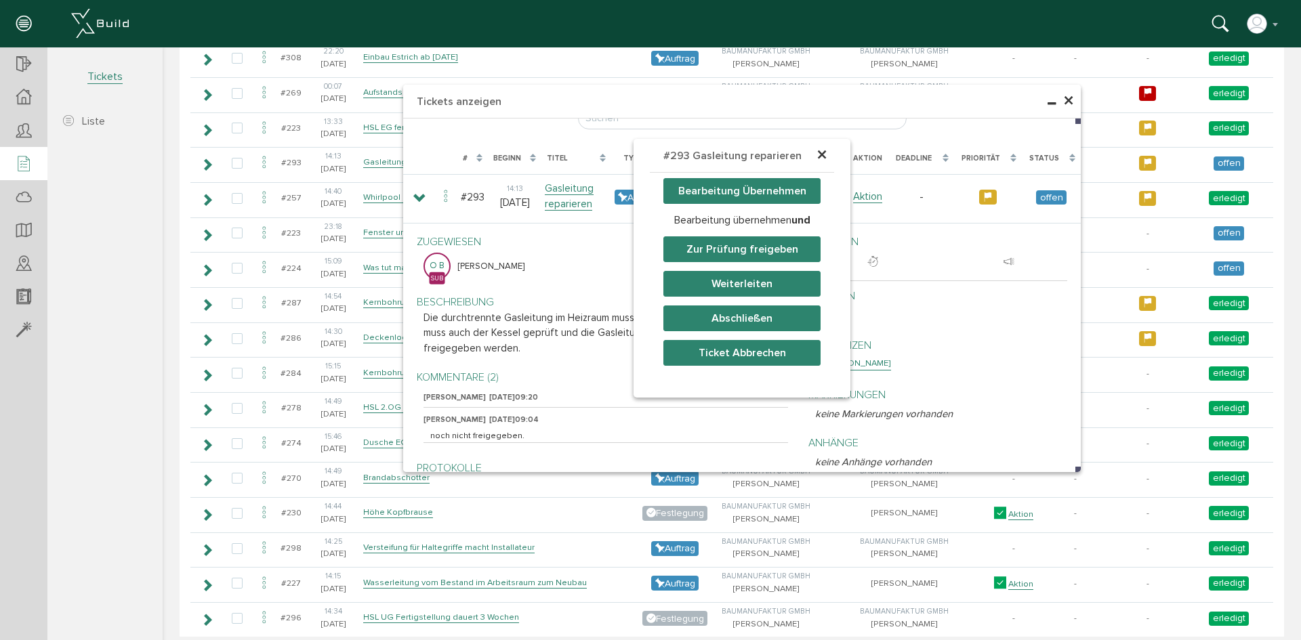
click at [757, 181] on button "Bearbeitung Übernehmen" at bounding box center [741, 191] width 157 height 26
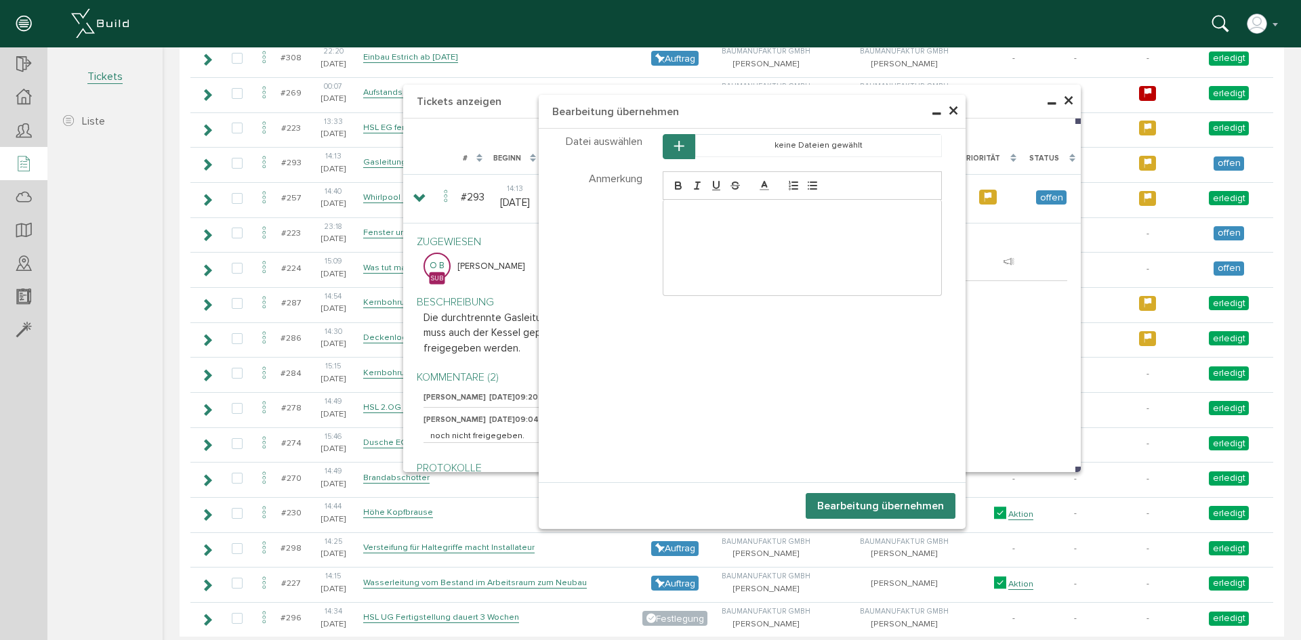
click at [678, 205] on div at bounding box center [802, 248] width 279 height 96
click at [874, 499] on button "Bearbeitung übernehmen" at bounding box center [881, 506] width 150 height 26
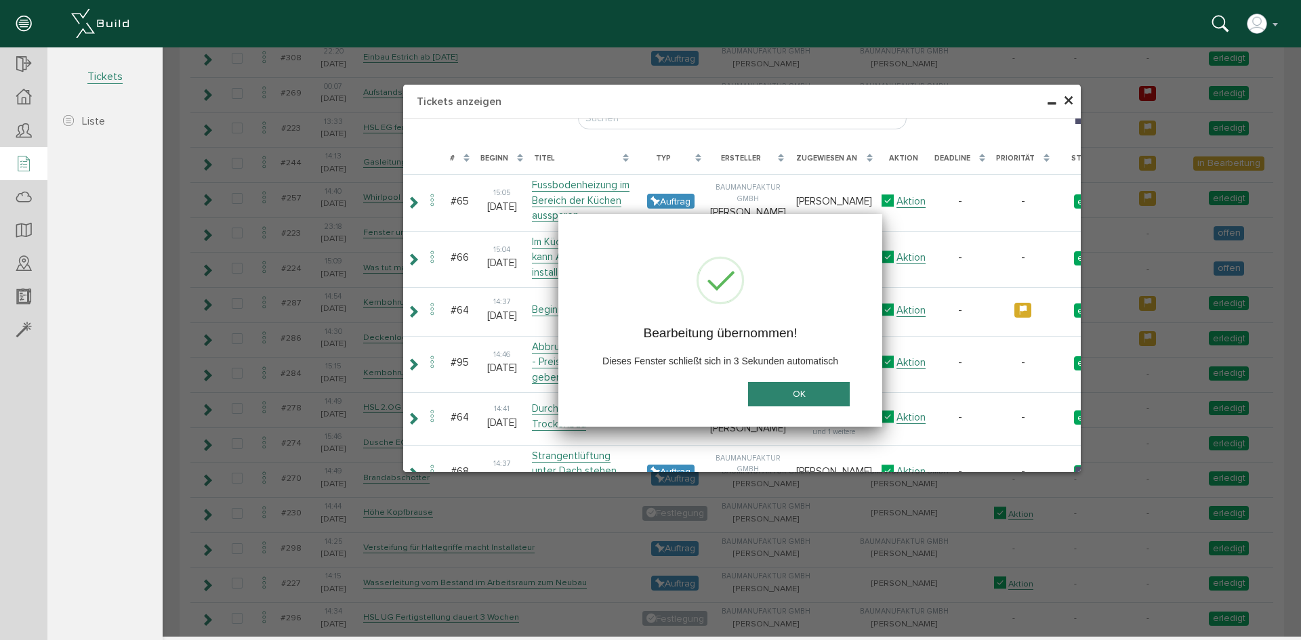
click at [1067, 98] on span "×" at bounding box center [1068, 101] width 11 height 26
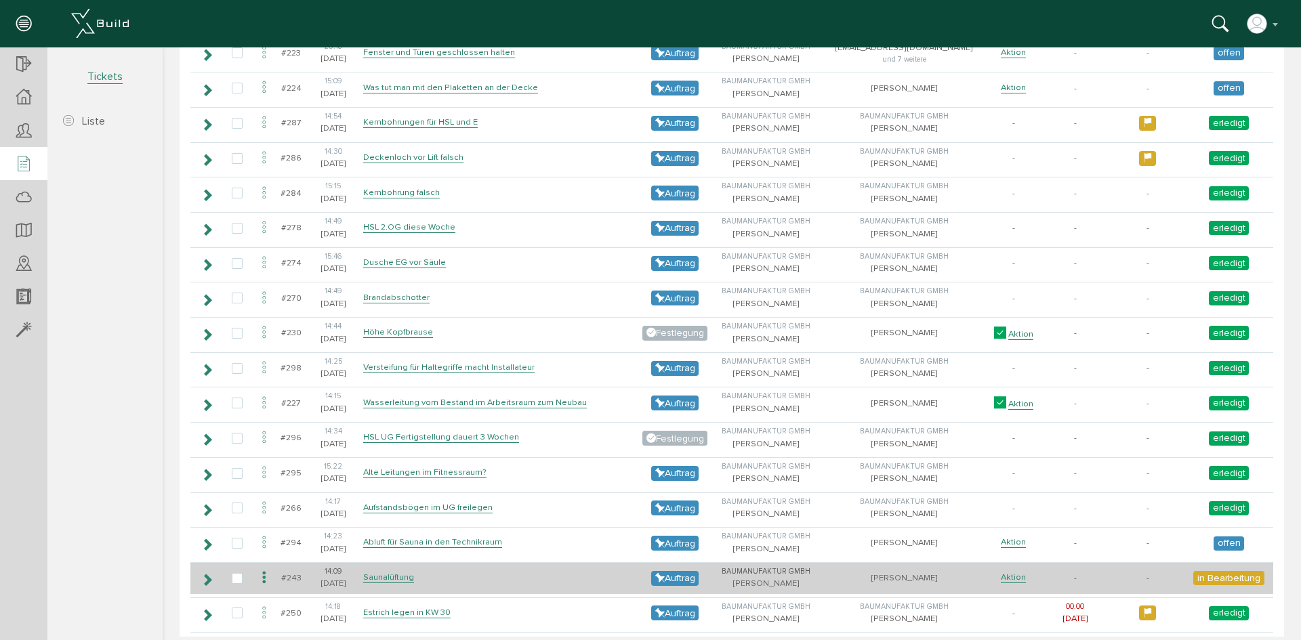
scroll to position [1444, 0]
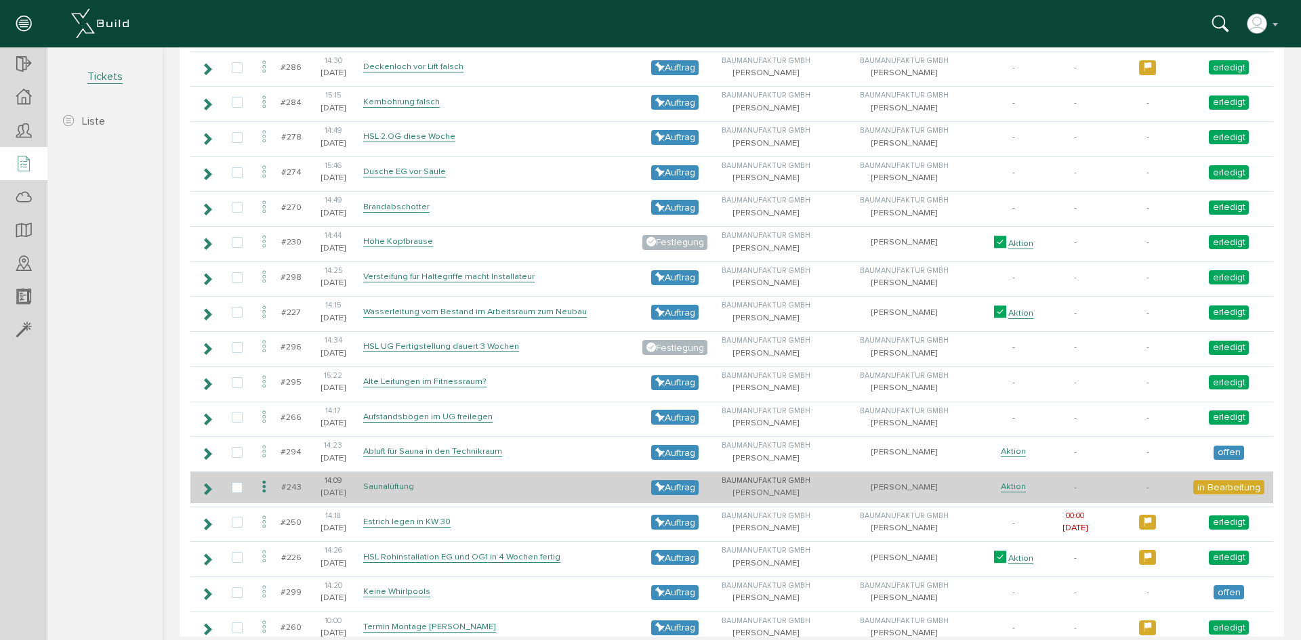
click at [401, 486] on link "Saunalüftung" at bounding box center [388, 487] width 51 height 12
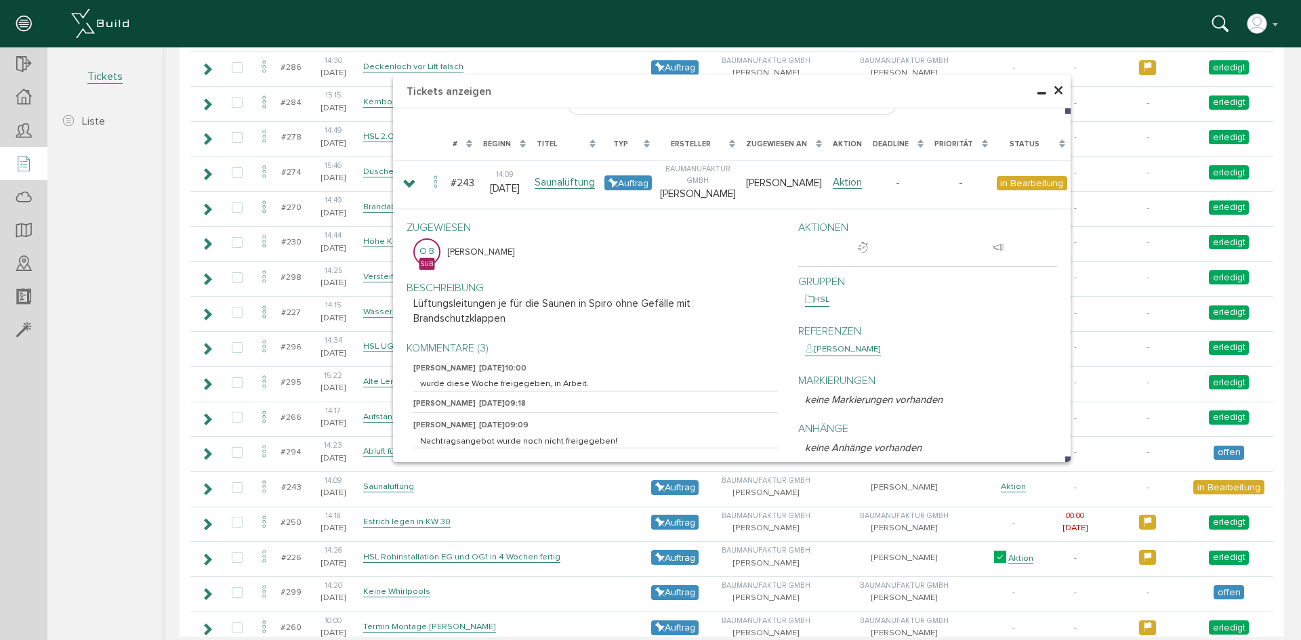
click at [1053, 91] on span "×" at bounding box center [1058, 91] width 11 height 26
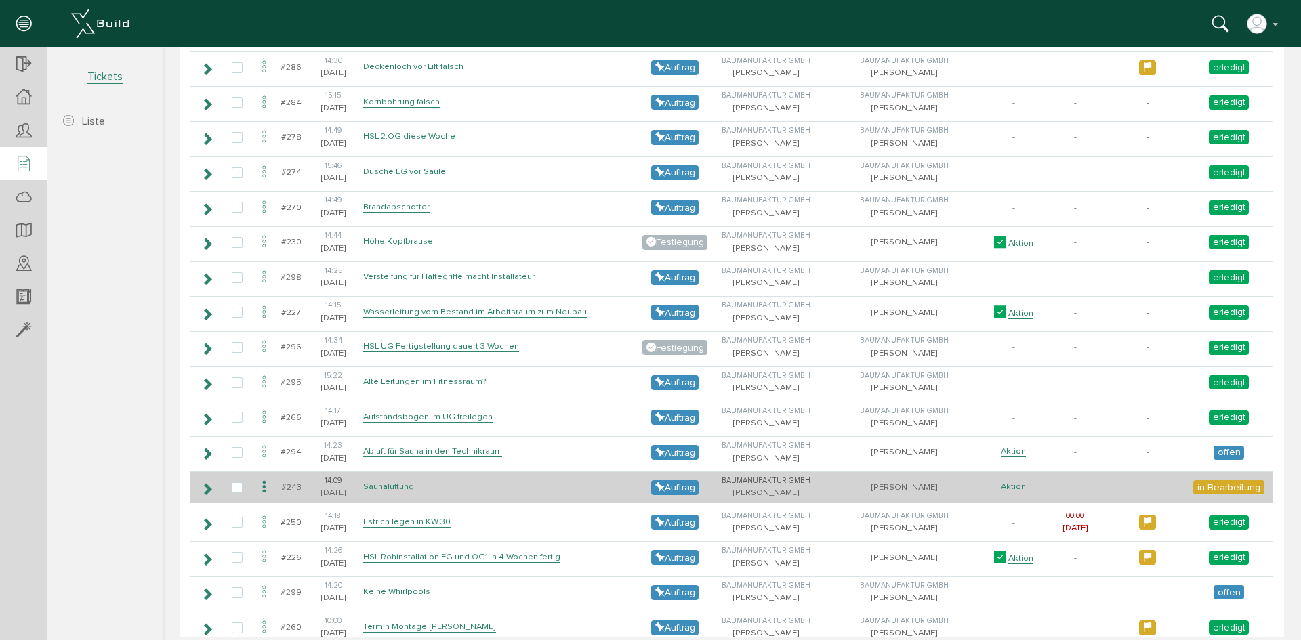
click at [405, 484] on link "Saunalüftung" at bounding box center [388, 487] width 51 height 12
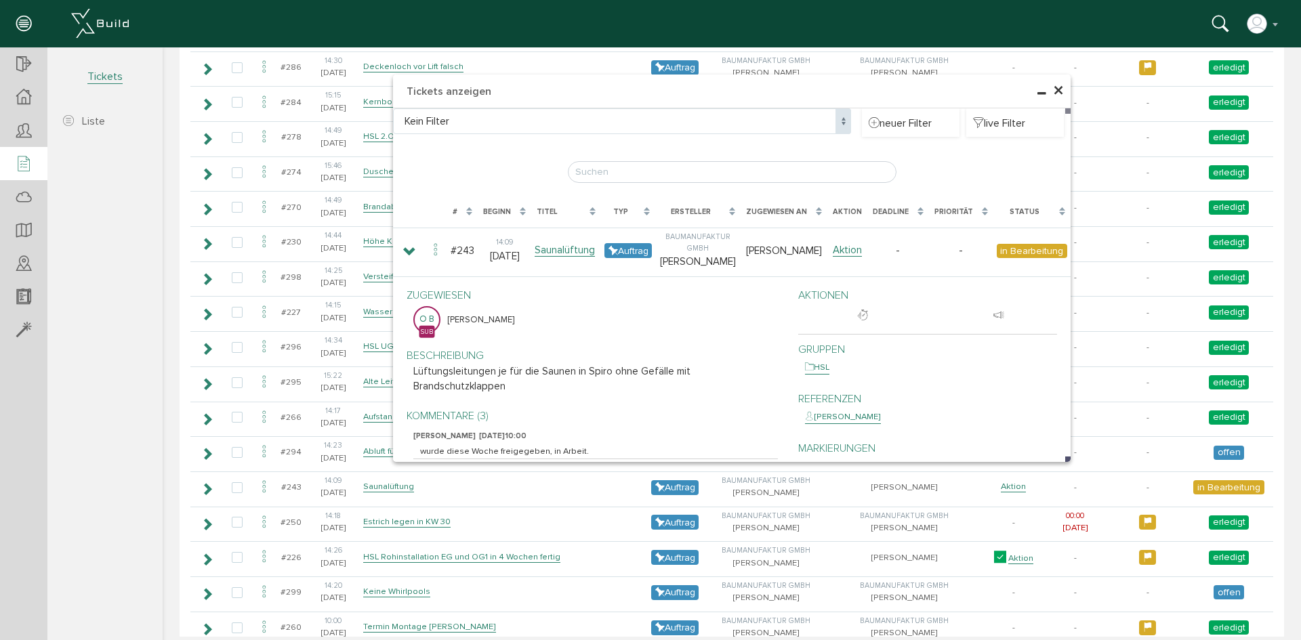
click at [1055, 93] on span "×" at bounding box center [1058, 91] width 11 height 26
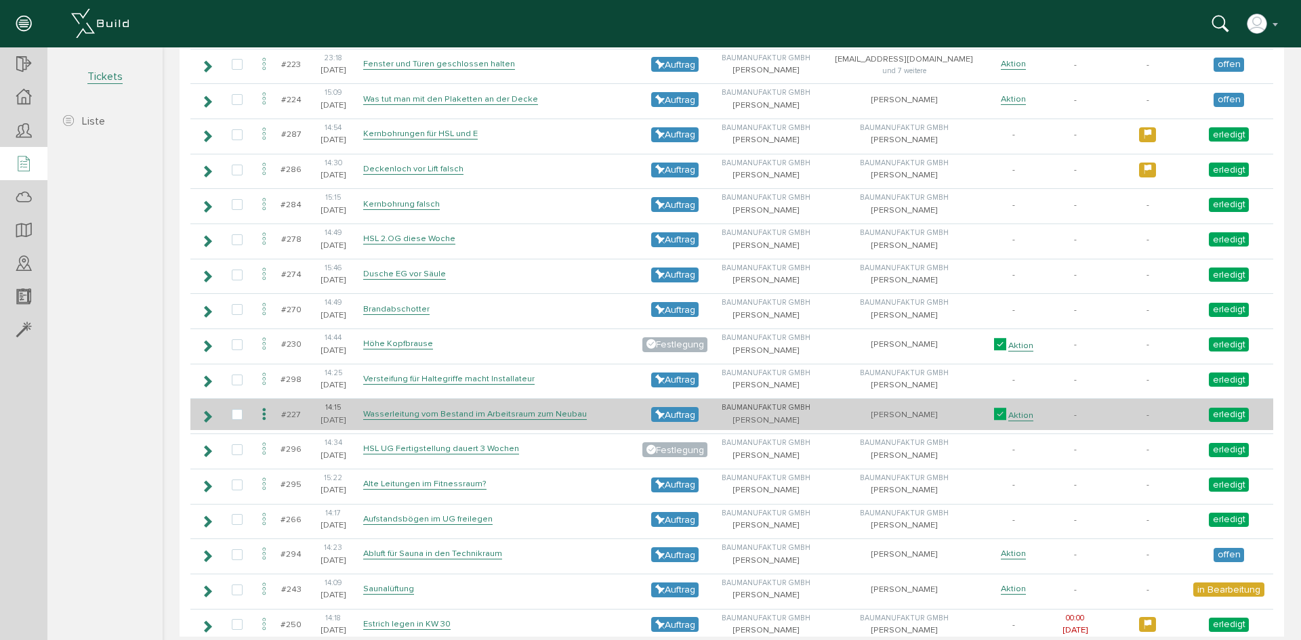
scroll to position [1308, 0]
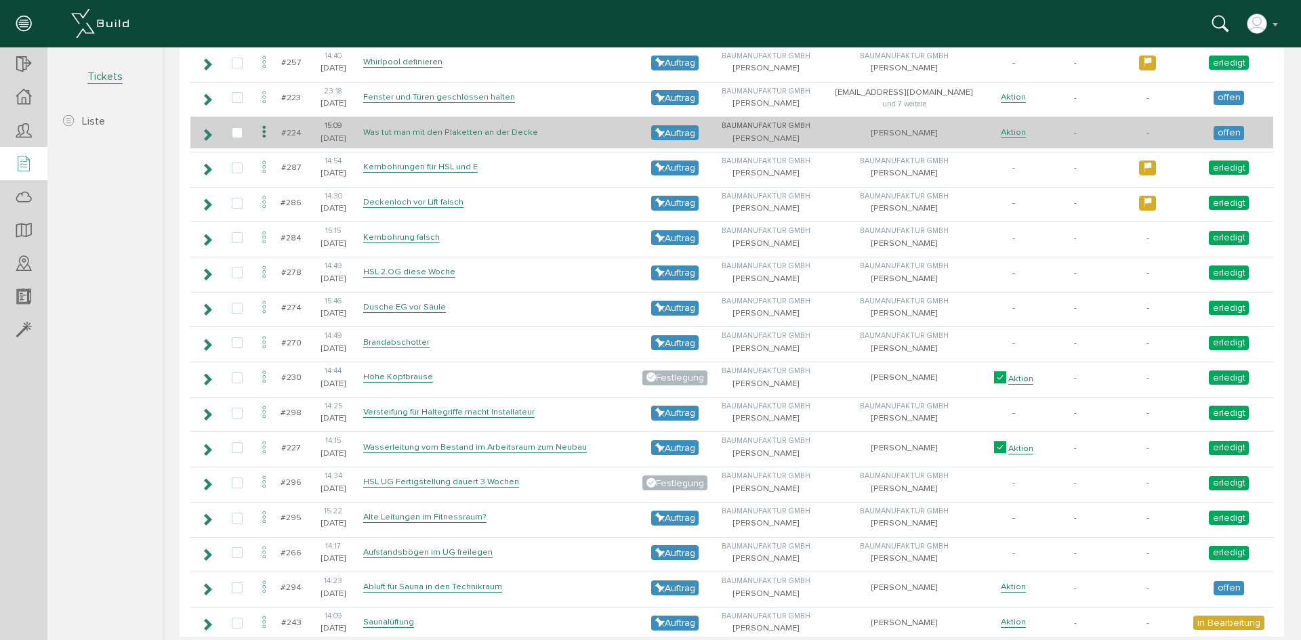
click at [489, 127] on link "Was tut man mit den Plaketten an der Decke" at bounding box center [450, 133] width 175 height 12
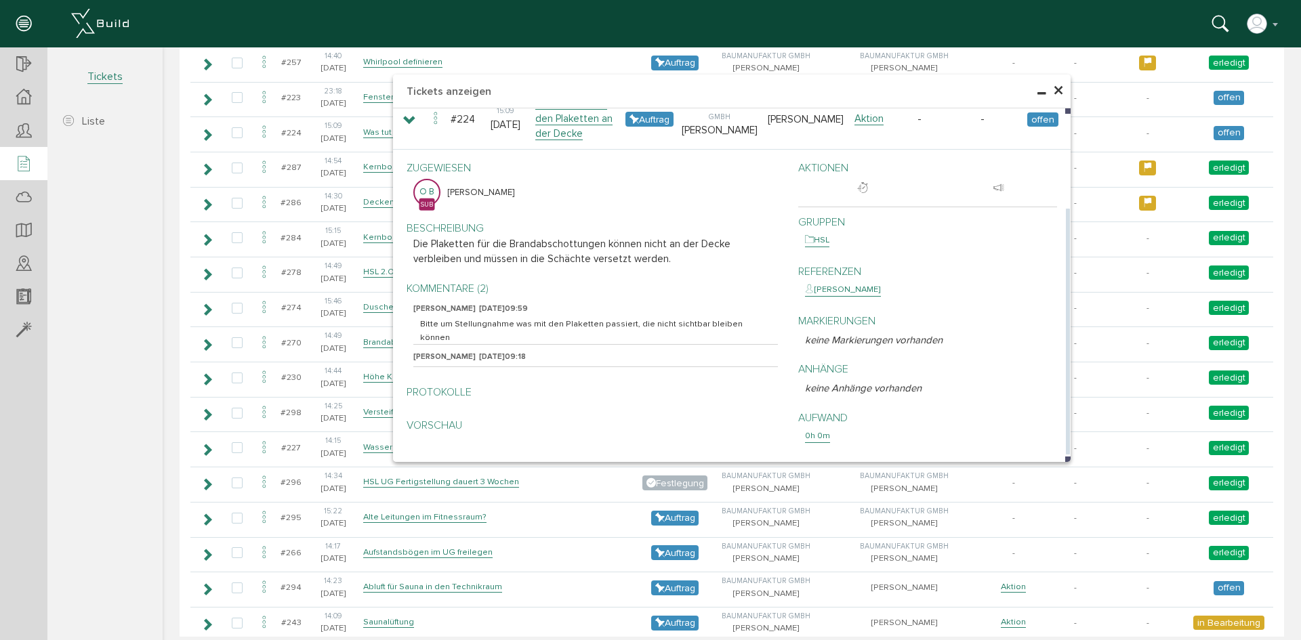
click at [479, 352] on span "[DATE]" at bounding box center [492, 356] width 26 height 9
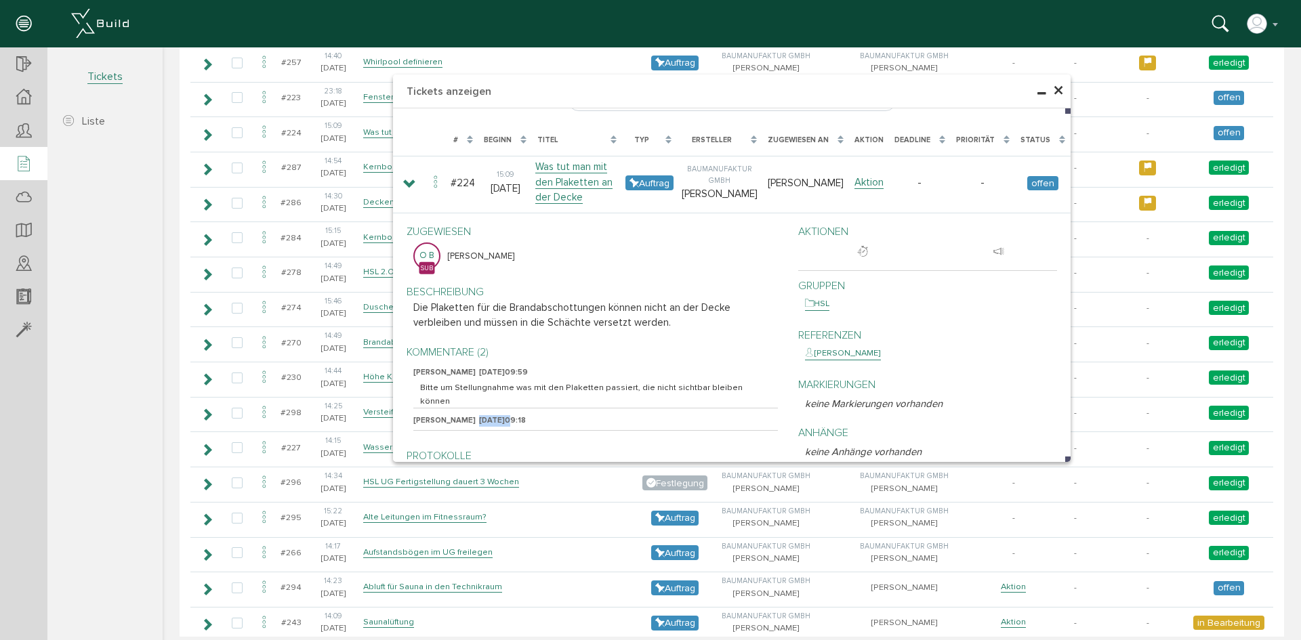
click at [1054, 91] on span "×" at bounding box center [1058, 91] width 11 height 26
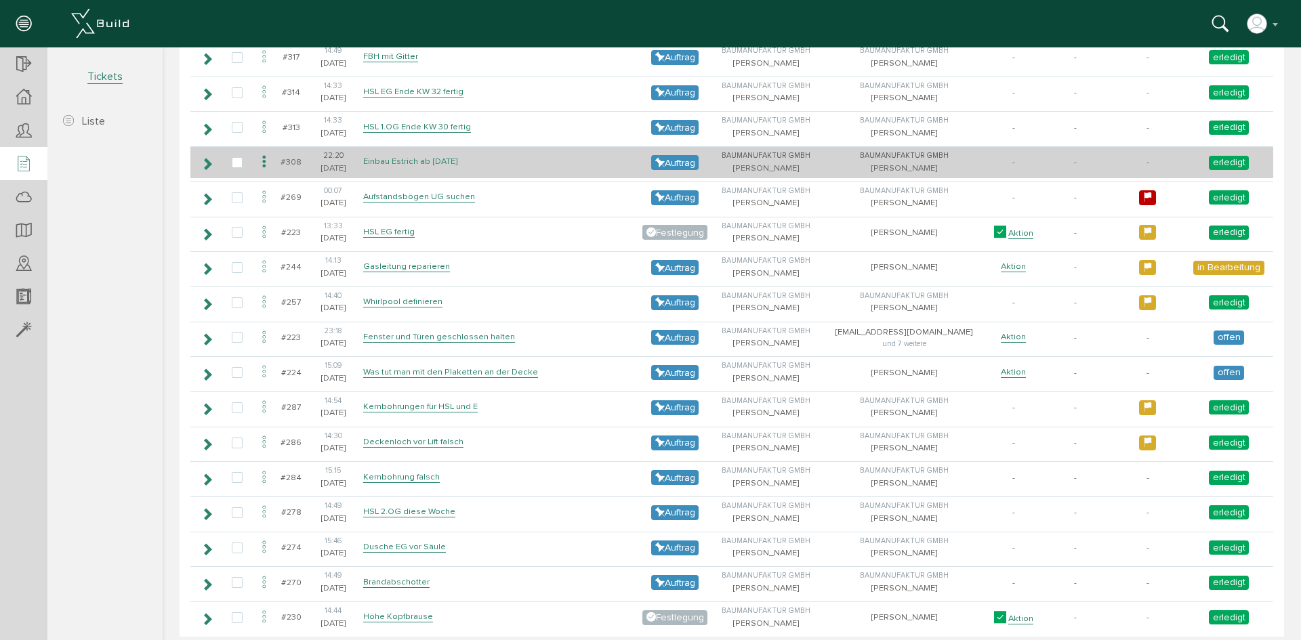
scroll to position [1037, 0]
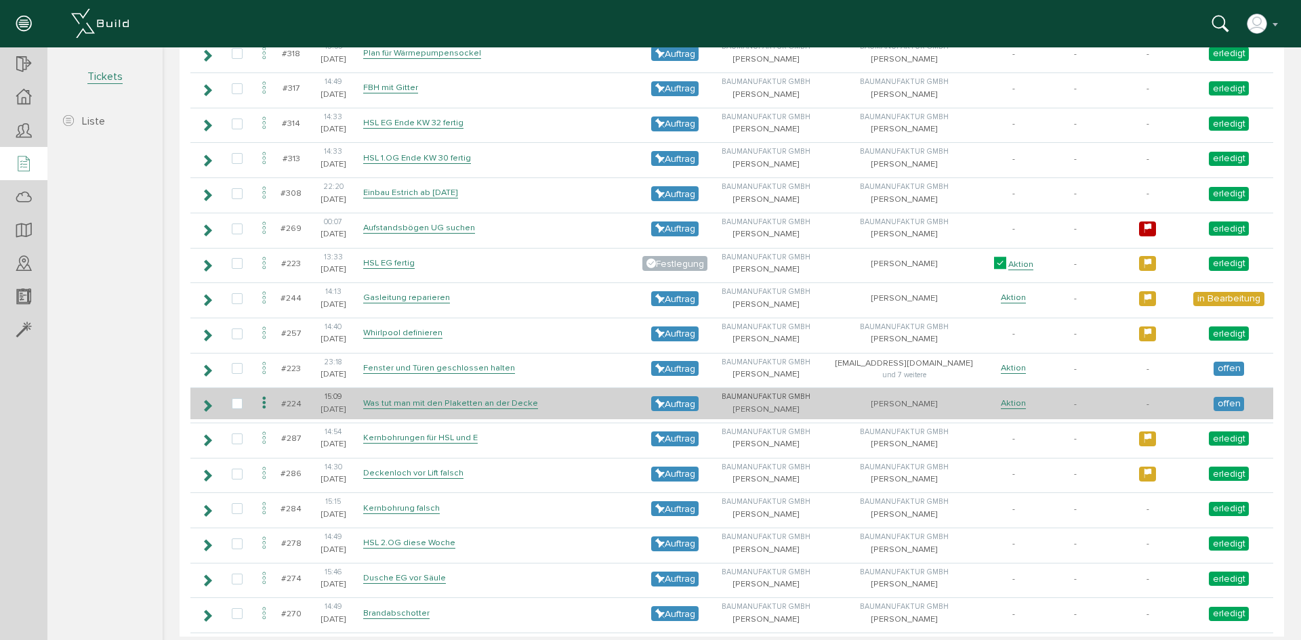
click at [455, 397] on td "Was tut man mit den Plaketten an der Decke" at bounding box center [499, 404] width 279 height 32
click at [449, 403] on link "Was tut man mit den Plaketten an der Decke" at bounding box center [450, 404] width 175 height 12
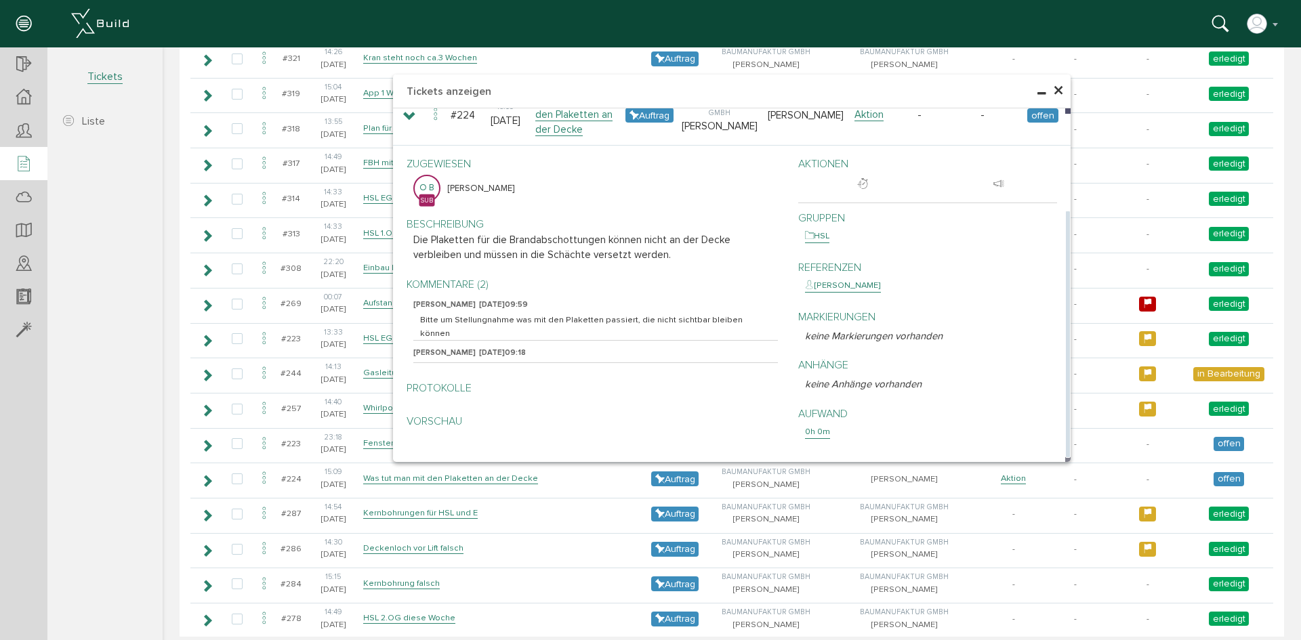
scroll to position [969, 0]
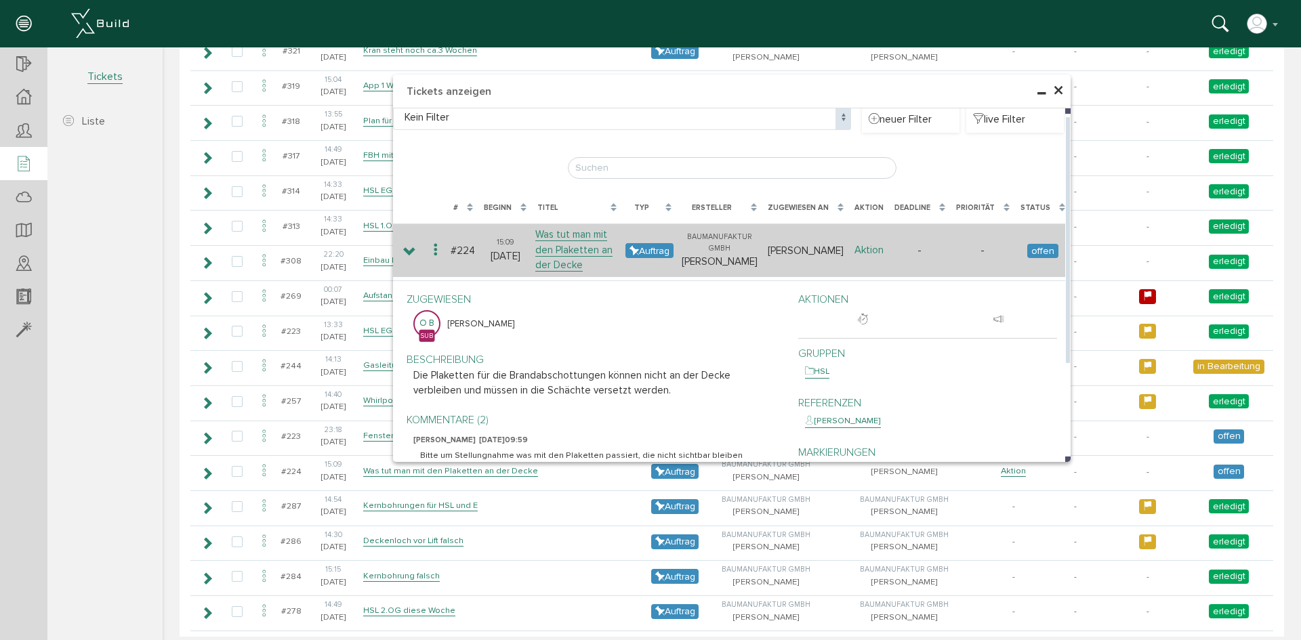
click at [871, 251] on link "Aktion" at bounding box center [869, 250] width 29 height 13
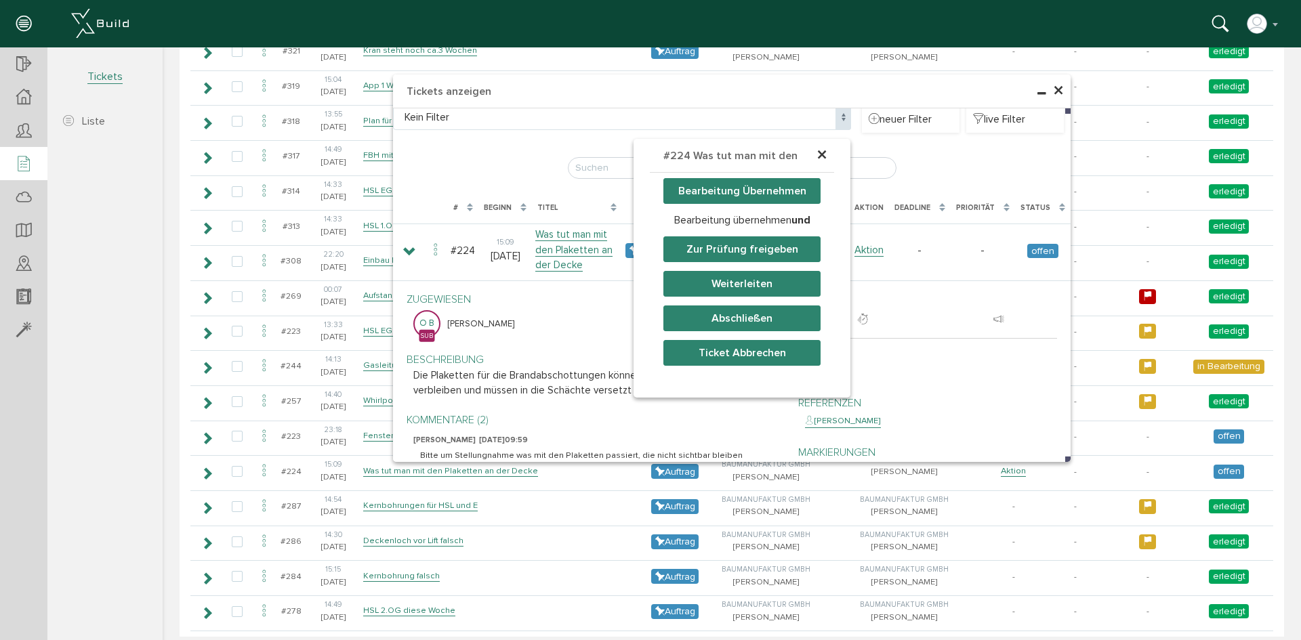
click at [747, 195] on button "Bearbeitung Übernehmen" at bounding box center [741, 191] width 157 height 26
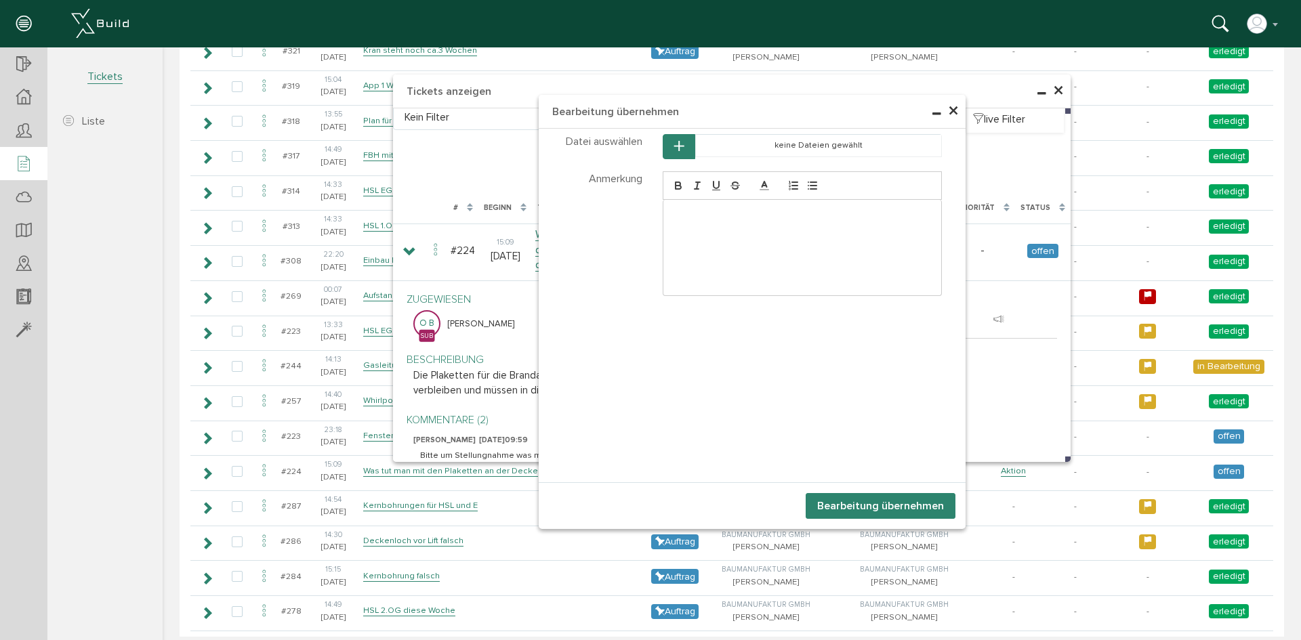
click at [737, 250] on div at bounding box center [802, 248] width 279 height 96
click at [892, 502] on button "Bearbeitung übernehmen" at bounding box center [881, 506] width 150 height 26
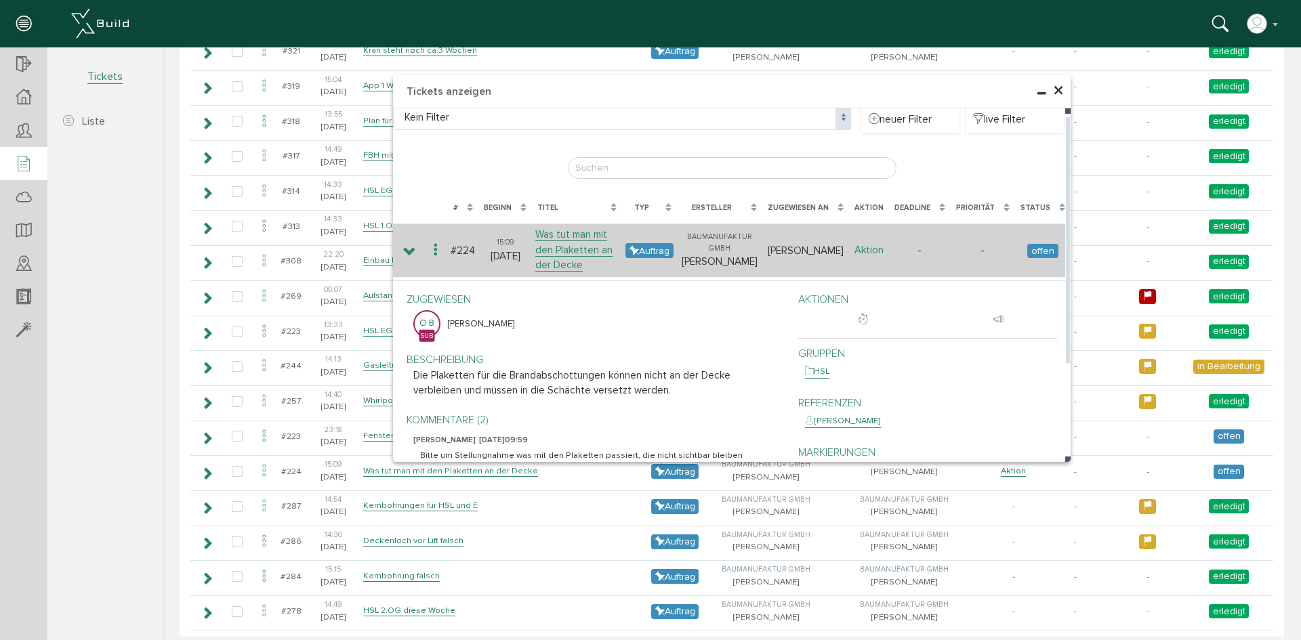
click at [865, 245] on link "Aktion" at bounding box center [869, 250] width 29 height 13
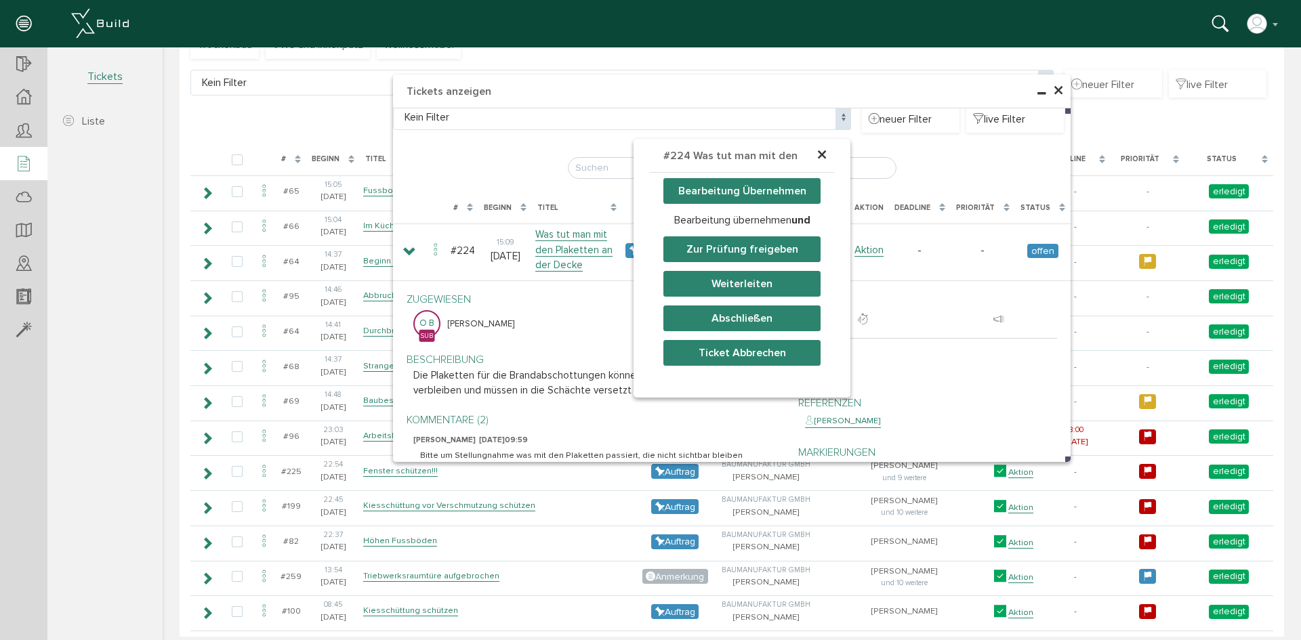
scroll to position [163, 0]
click at [1049, 91] on div "× #224 Was tut man mit den Pla… Bearbeitung Übernehmen Bearbeitung übernehmen u…" at bounding box center [732, 206] width 1139 height 535
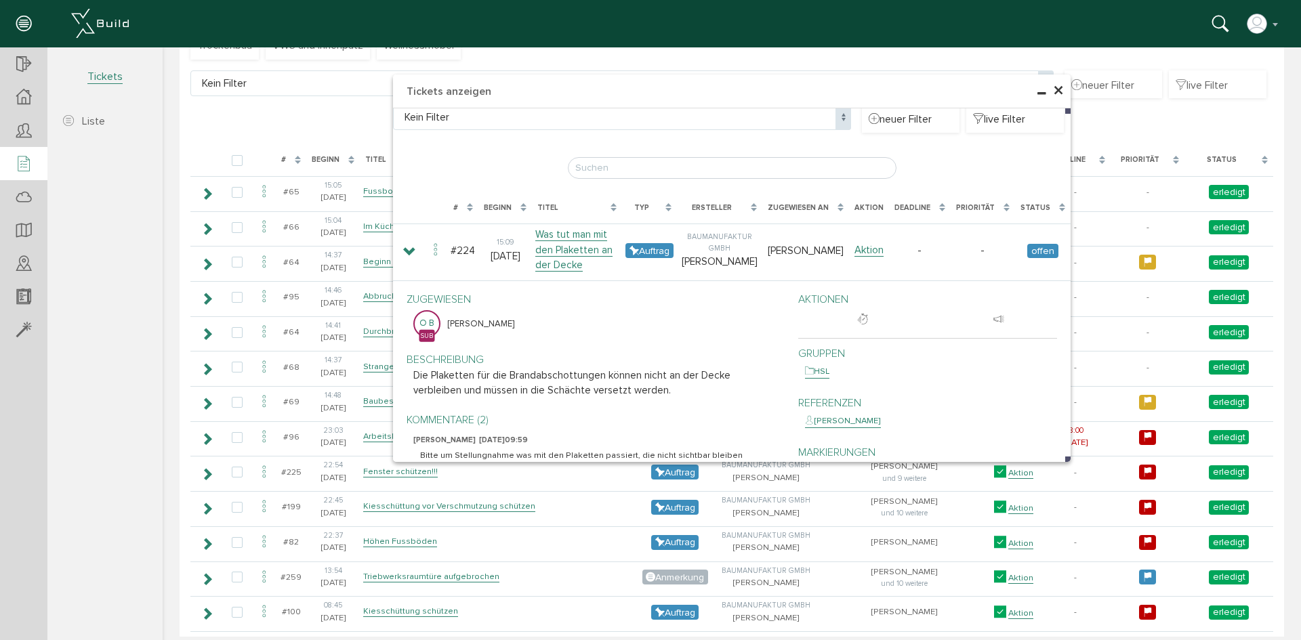
click at [1055, 91] on span "×" at bounding box center [1058, 91] width 11 height 26
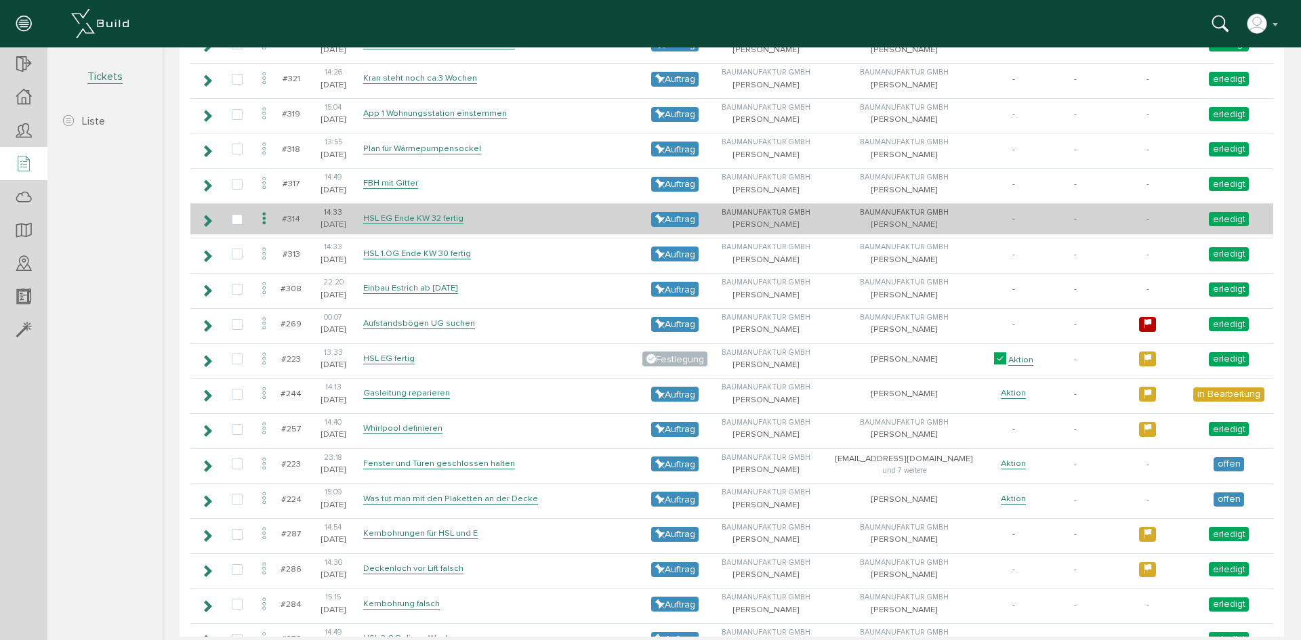
scroll to position [1044, 0]
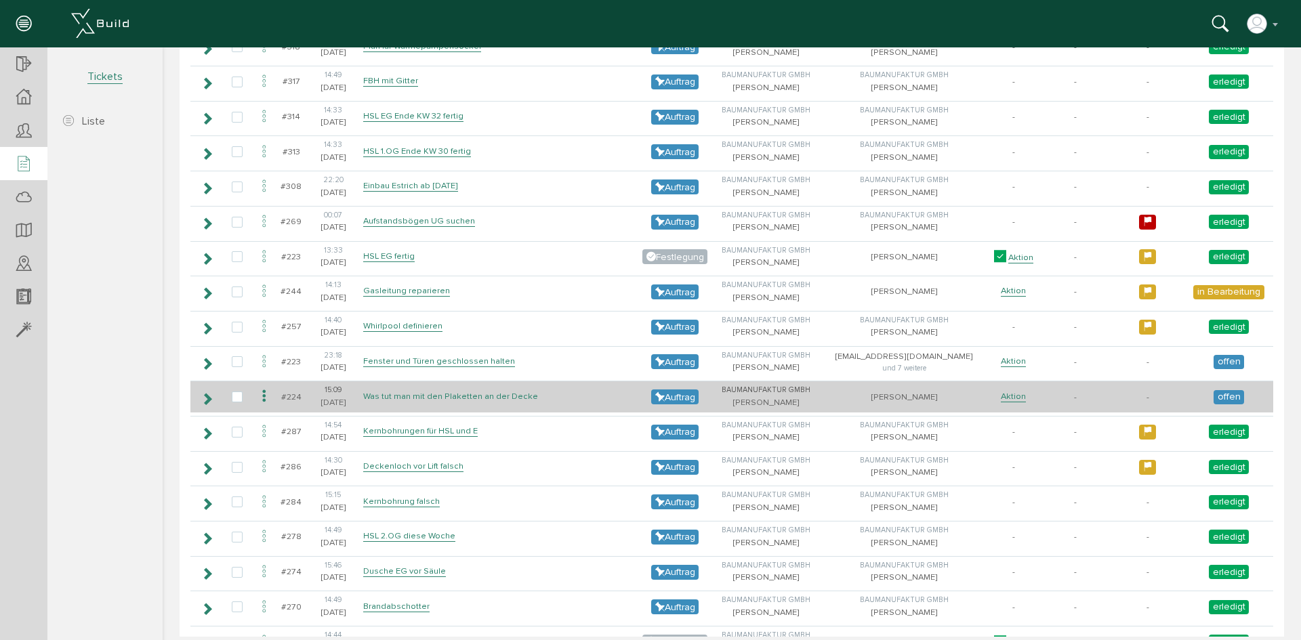
click at [514, 396] on link "Was tut man mit den Plaketten an der Decke" at bounding box center [450, 397] width 175 height 12
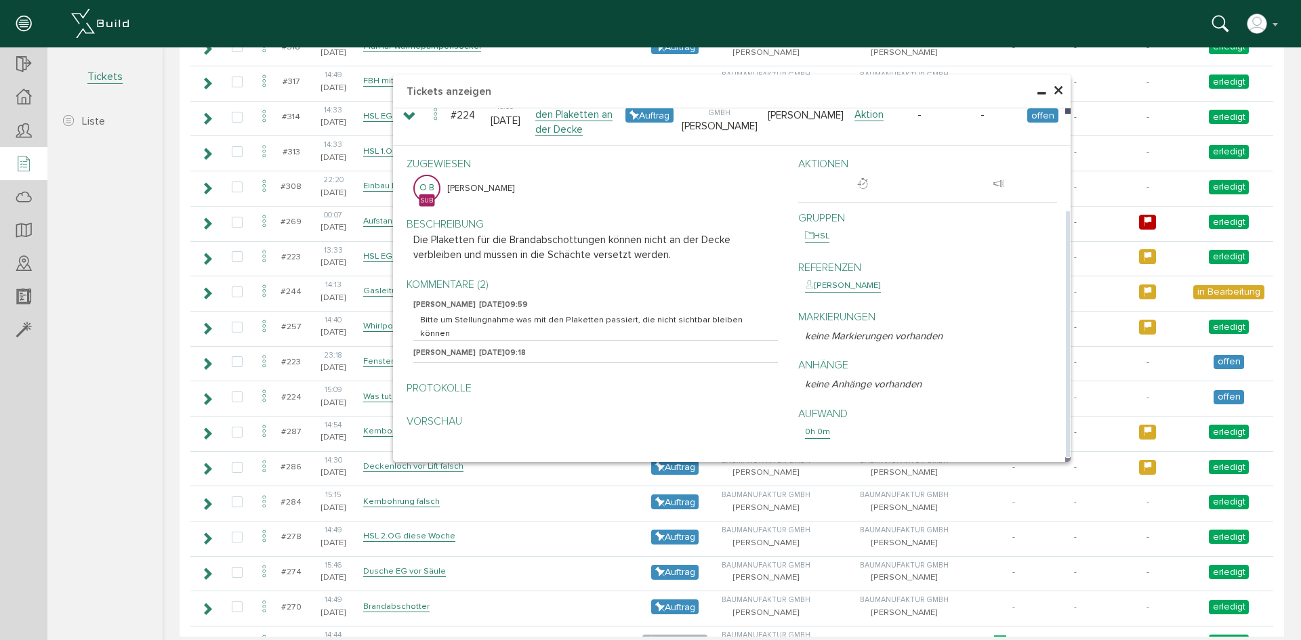
scroll to position [1111, 0]
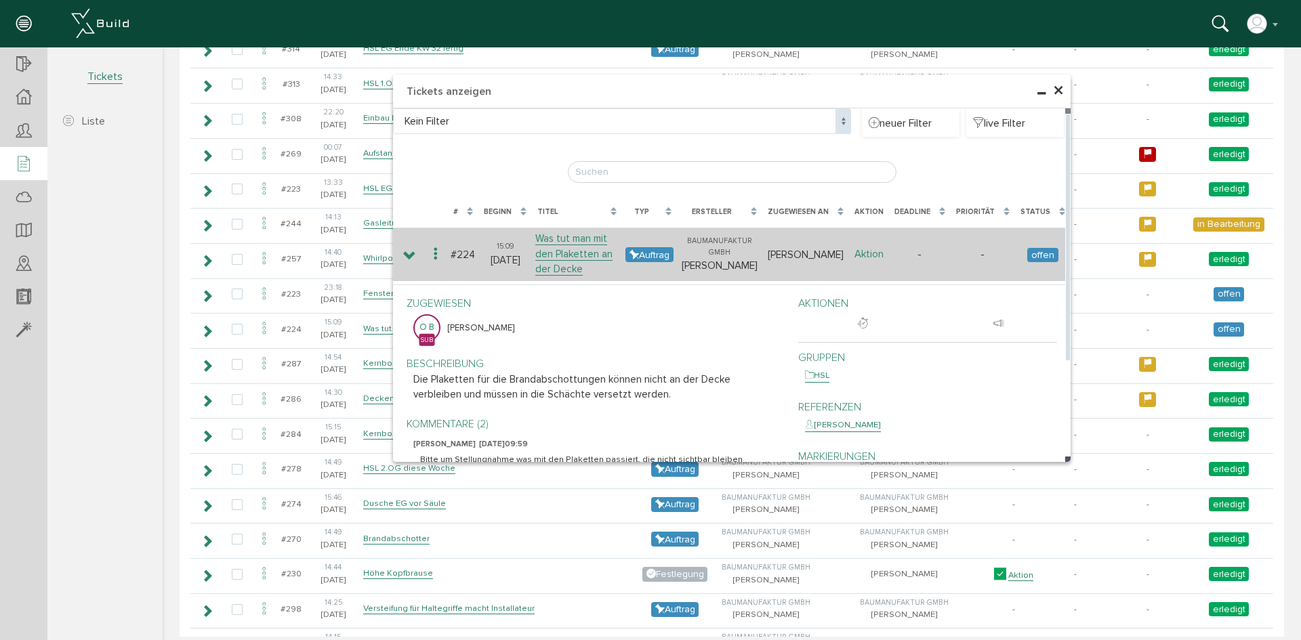
click at [863, 253] on link "Aktion" at bounding box center [869, 254] width 29 height 13
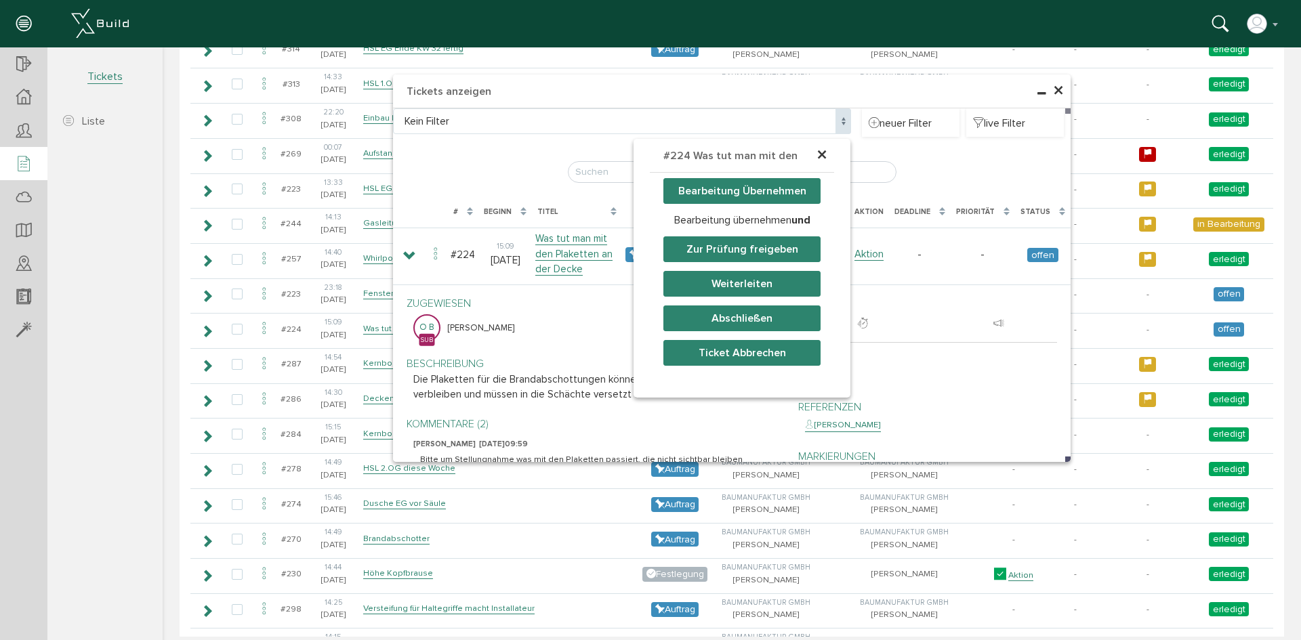
click at [726, 192] on button "Bearbeitung Übernehmen" at bounding box center [741, 191] width 157 height 26
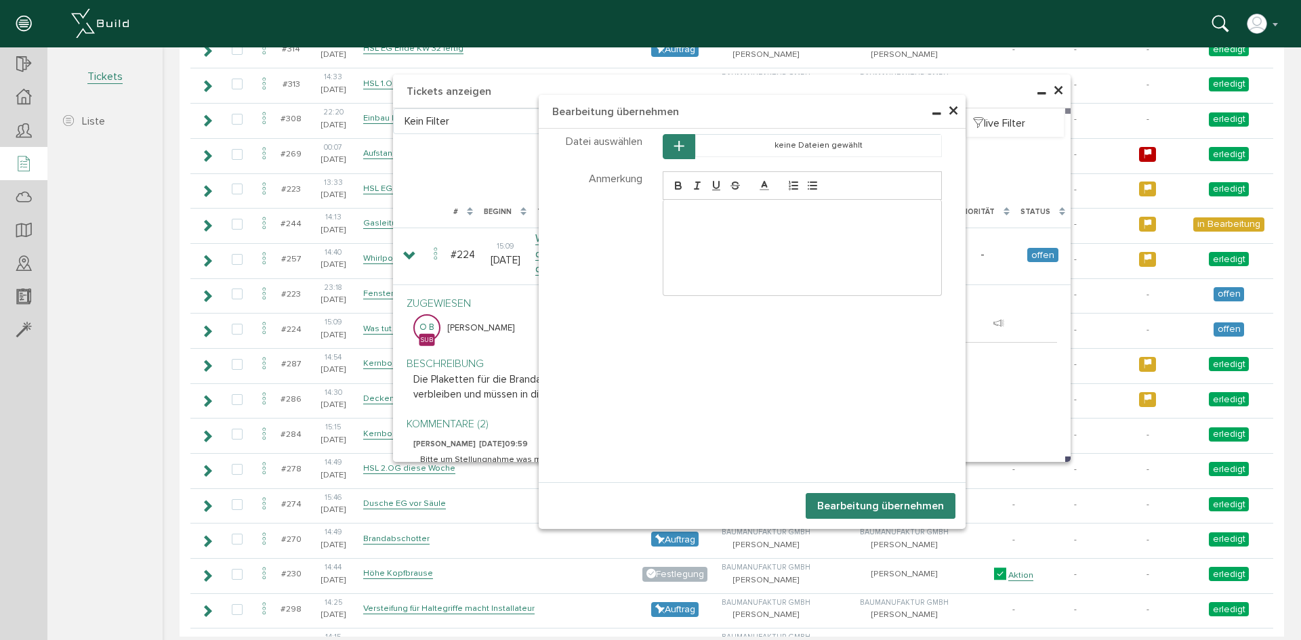
click at [695, 205] on div at bounding box center [802, 248] width 279 height 96
click at [883, 507] on button "Bearbeitung übernehmen" at bounding box center [881, 506] width 150 height 26
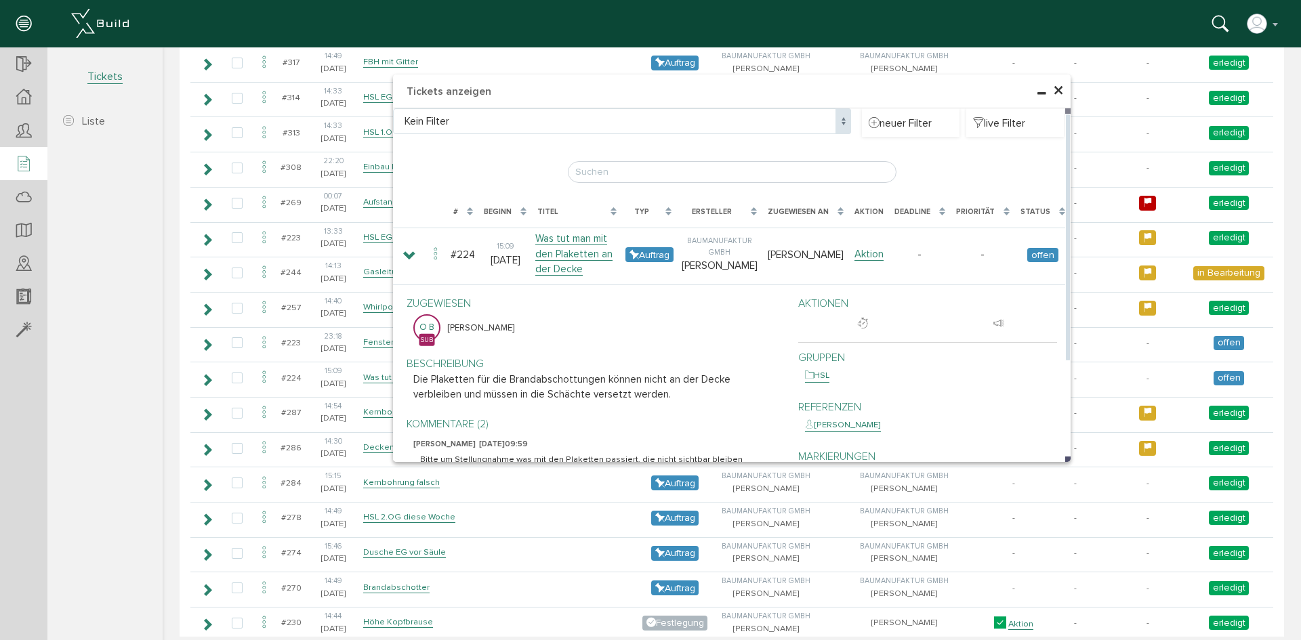
scroll to position [1044, 0]
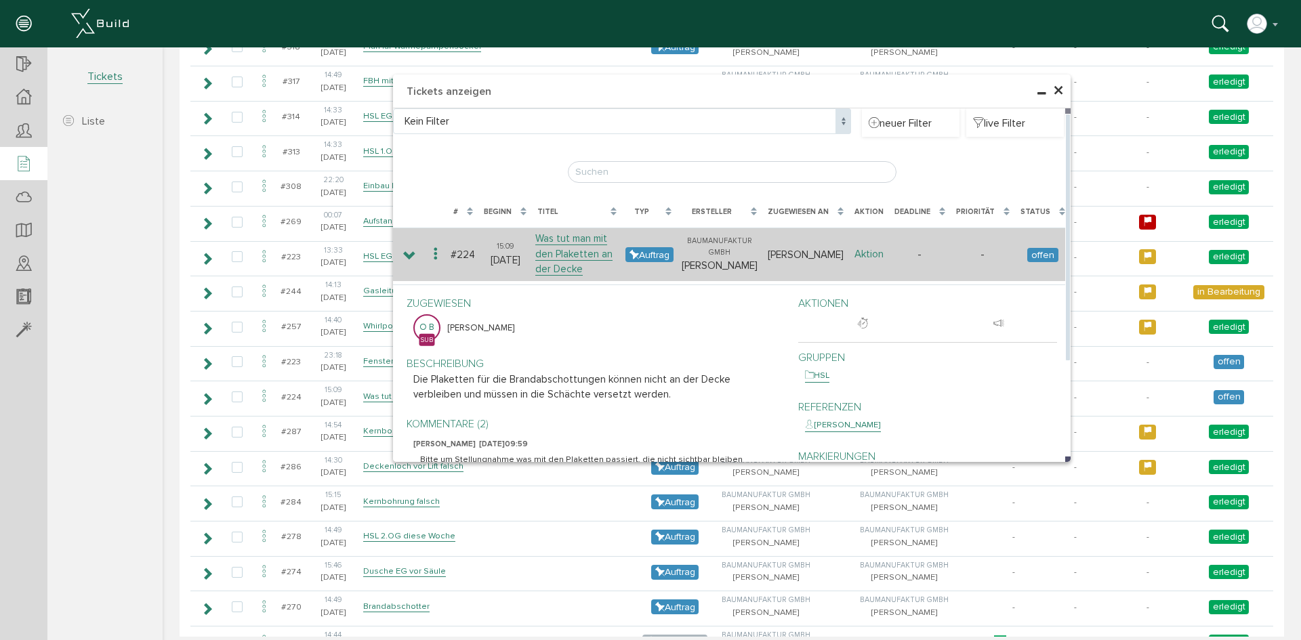
click at [868, 255] on link "Aktion" at bounding box center [869, 254] width 29 height 13
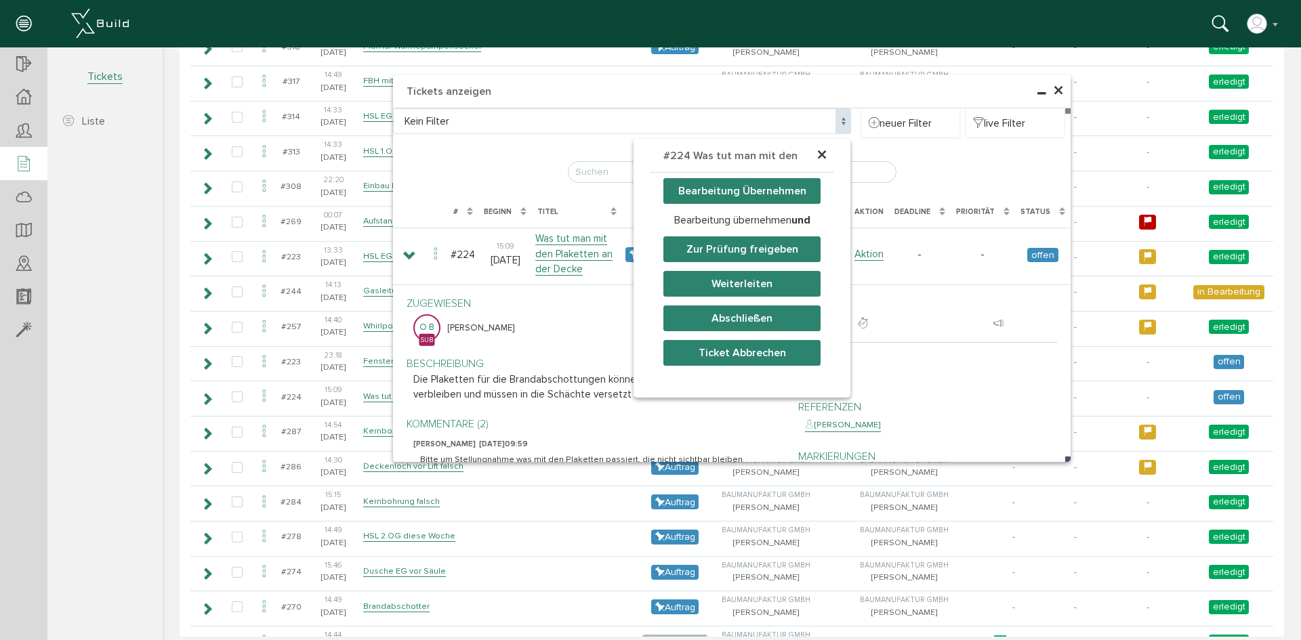
click at [801, 185] on button "Bearbeitung Übernehmen" at bounding box center [741, 191] width 157 height 26
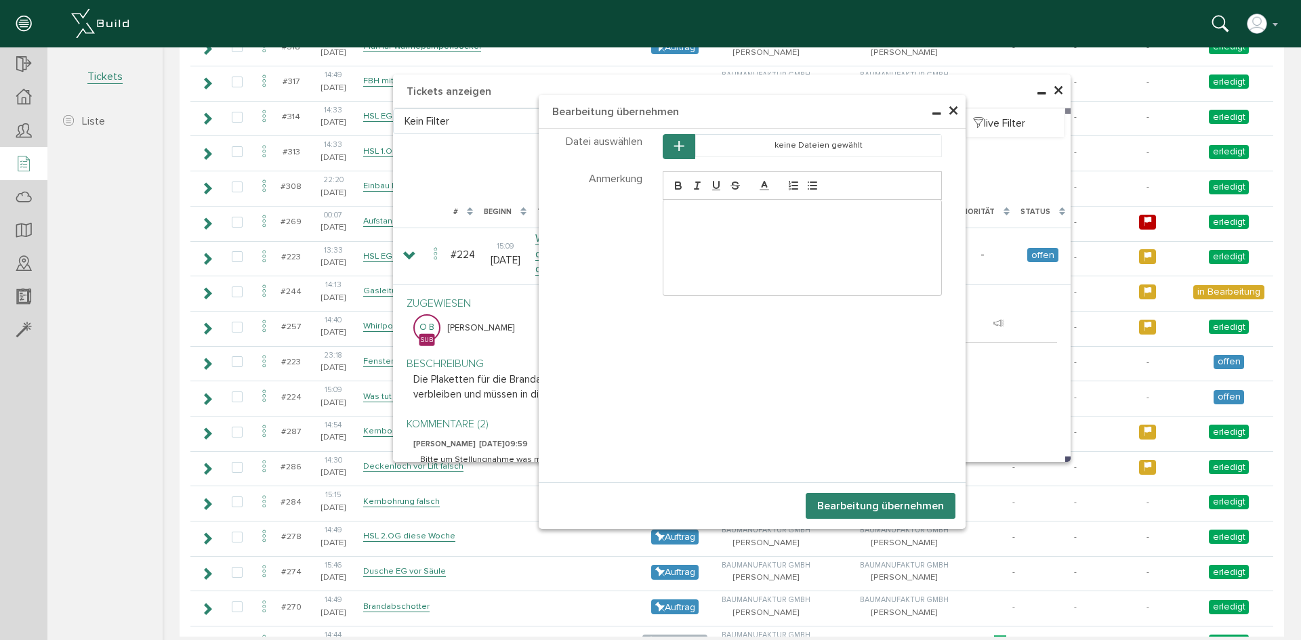
click at [948, 110] on span "×" at bounding box center [953, 111] width 11 height 26
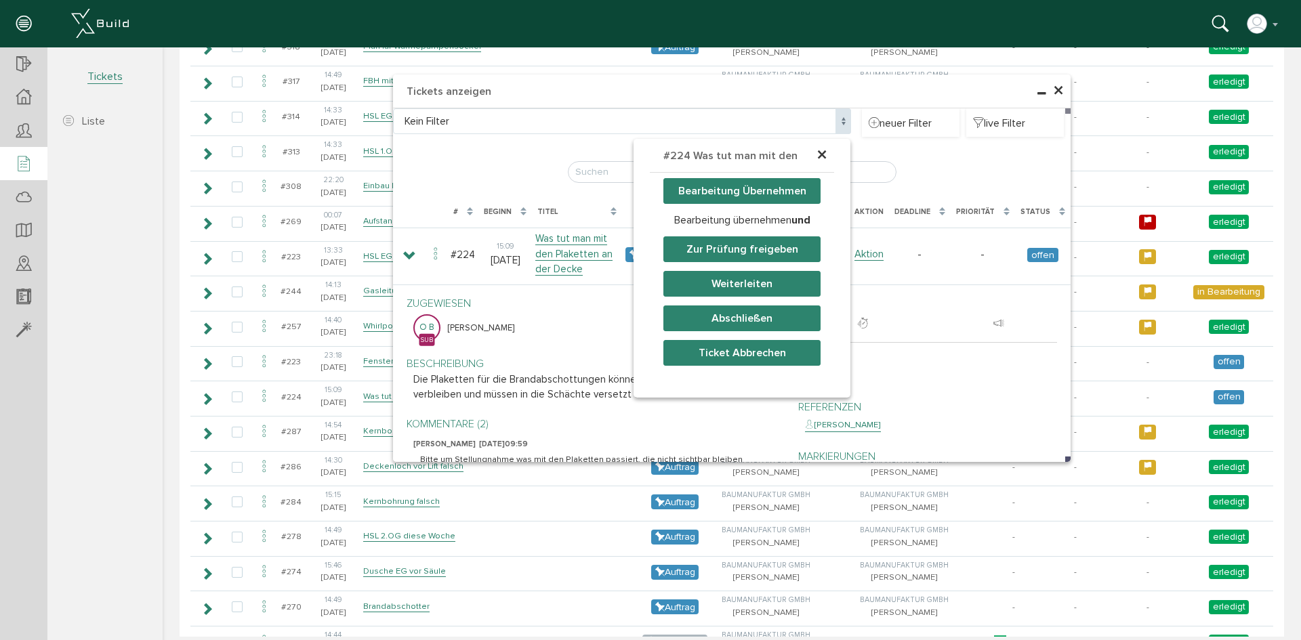
click at [1054, 83] on span "×" at bounding box center [1058, 91] width 11 height 26
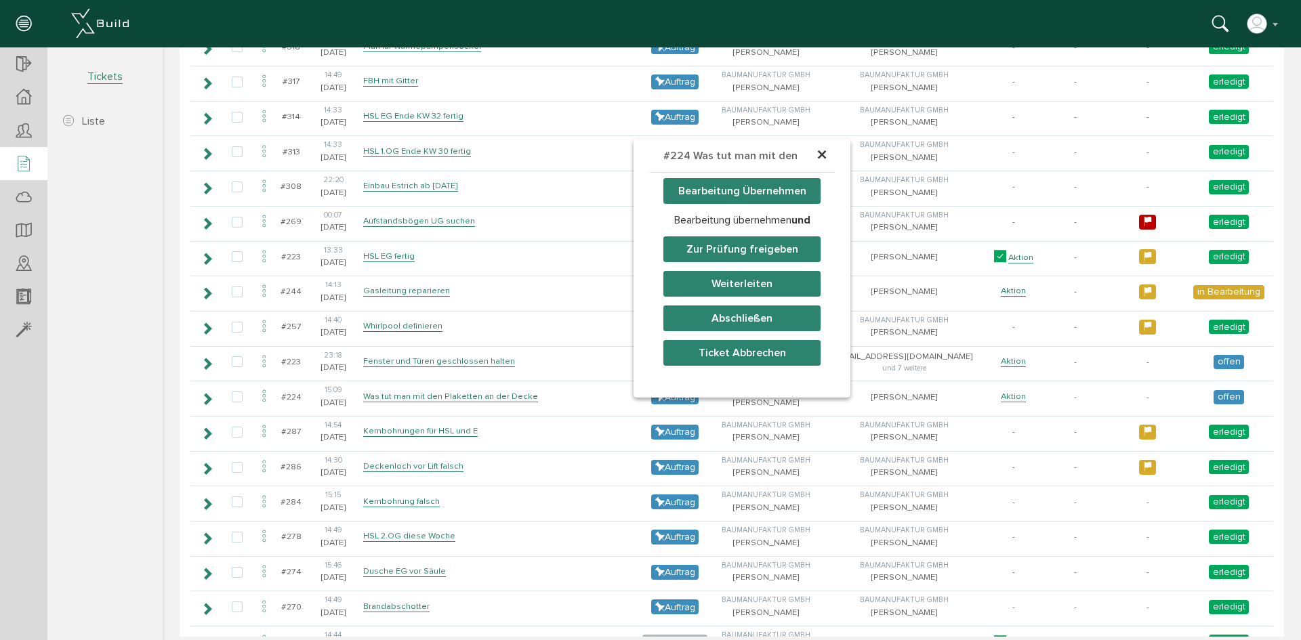
click at [817, 159] on span "×" at bounding box center [822, 155] width 11 height 26
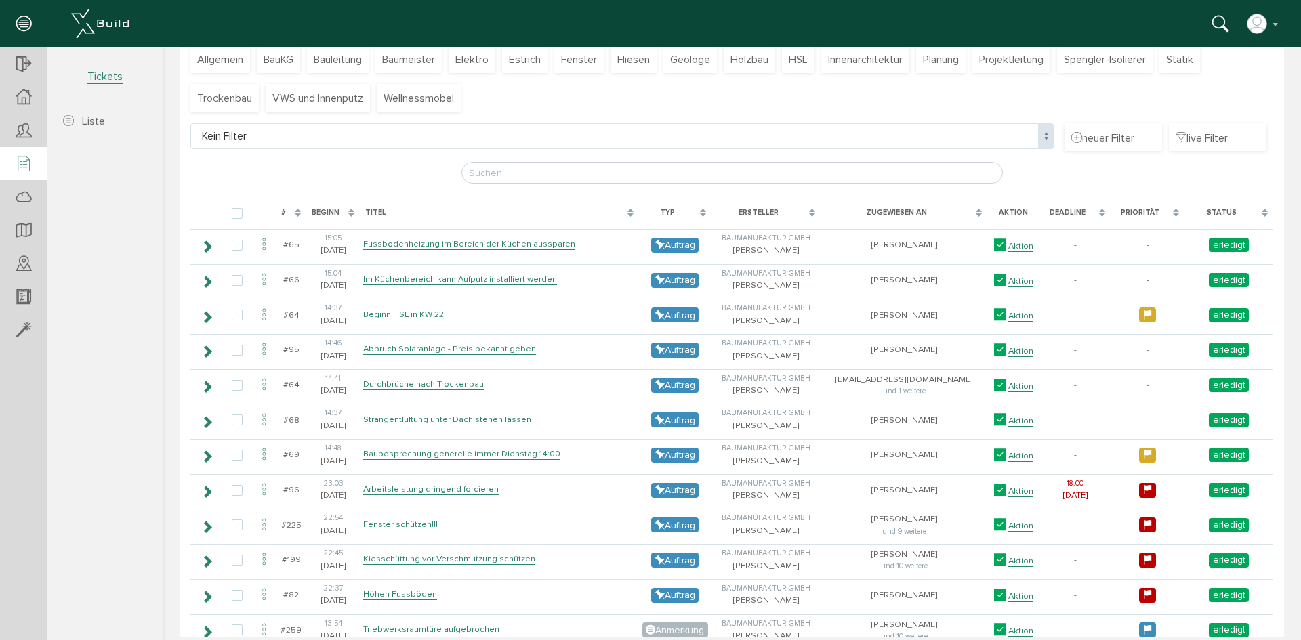
scroll to position [0, 0]
